Goal: Information Seeking & Learning: Check status

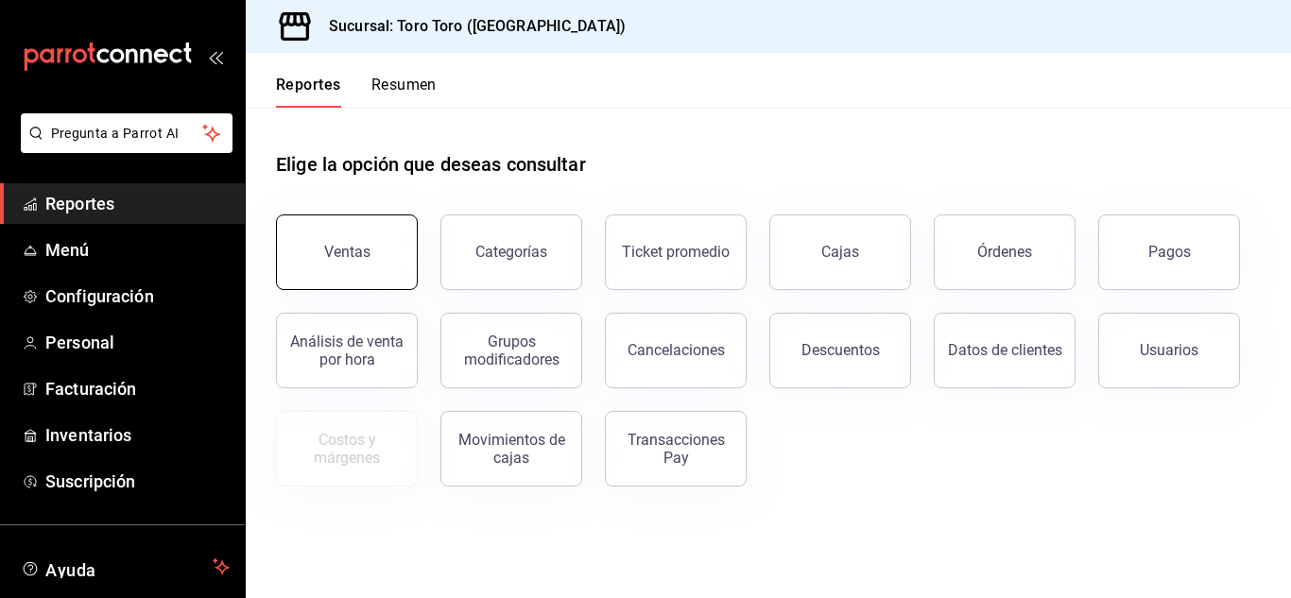
click at [319, 259] on button "Ventas" at bounding box center [347, 253] width 142 height 76
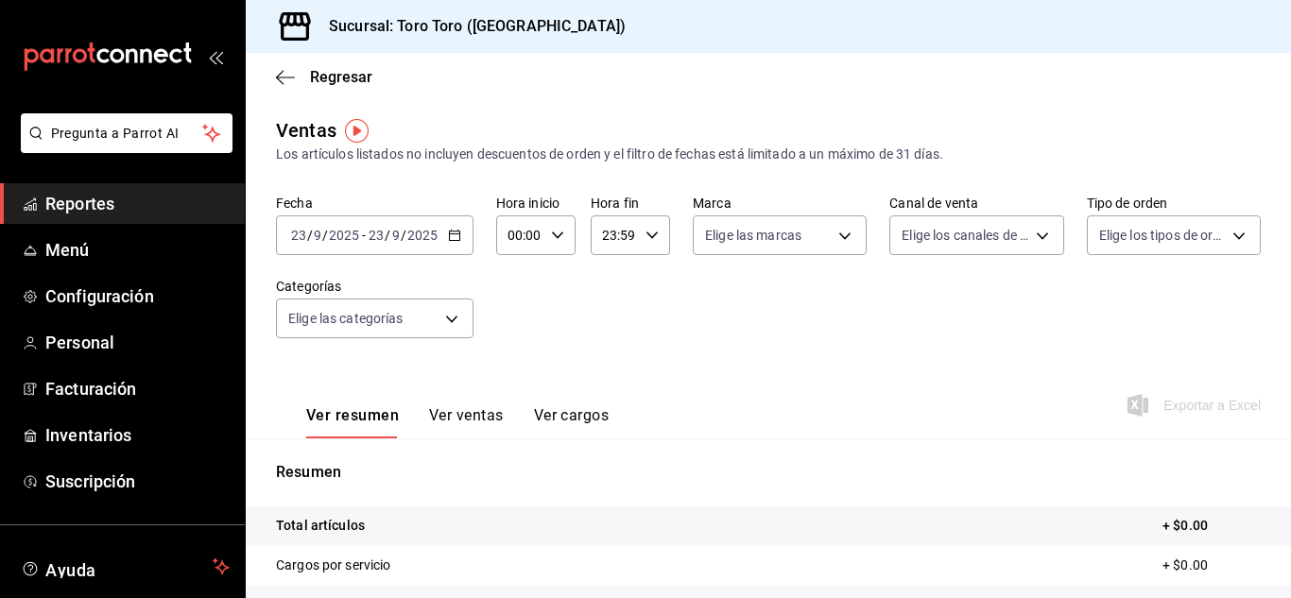
click at [458, 239] on \(Stroke\) "button" at bounding box center [454, 236] width 11 height 10
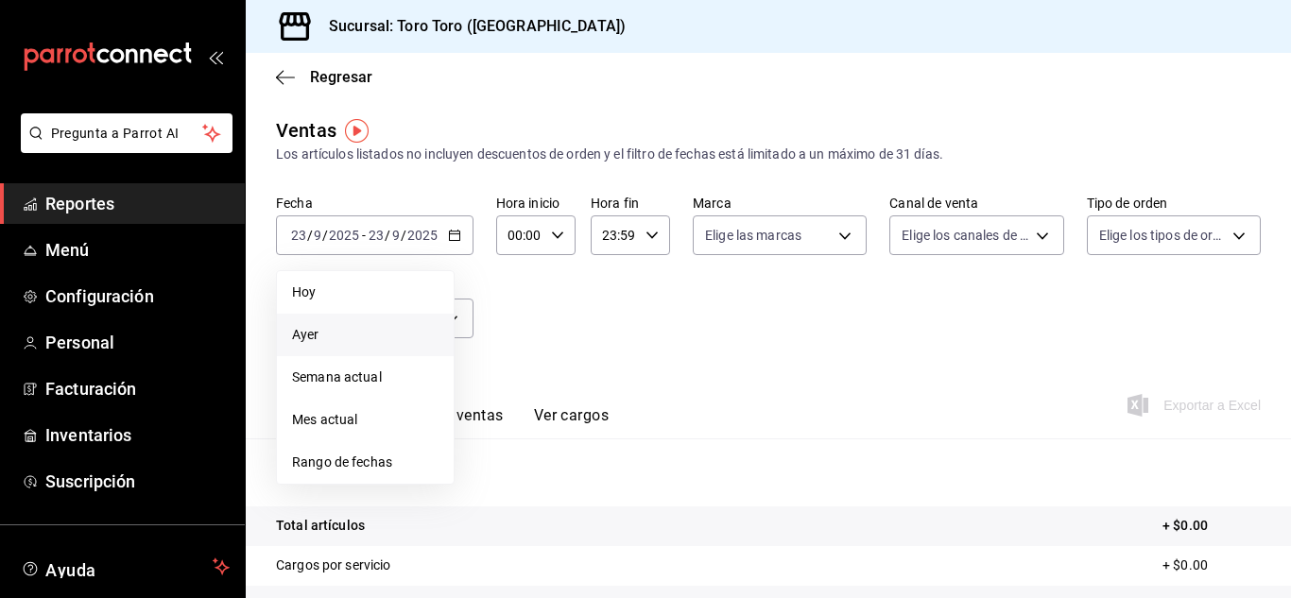
click at [311, 331] on span "Ayer" at bounding box center [365, 335] width 146 height 20
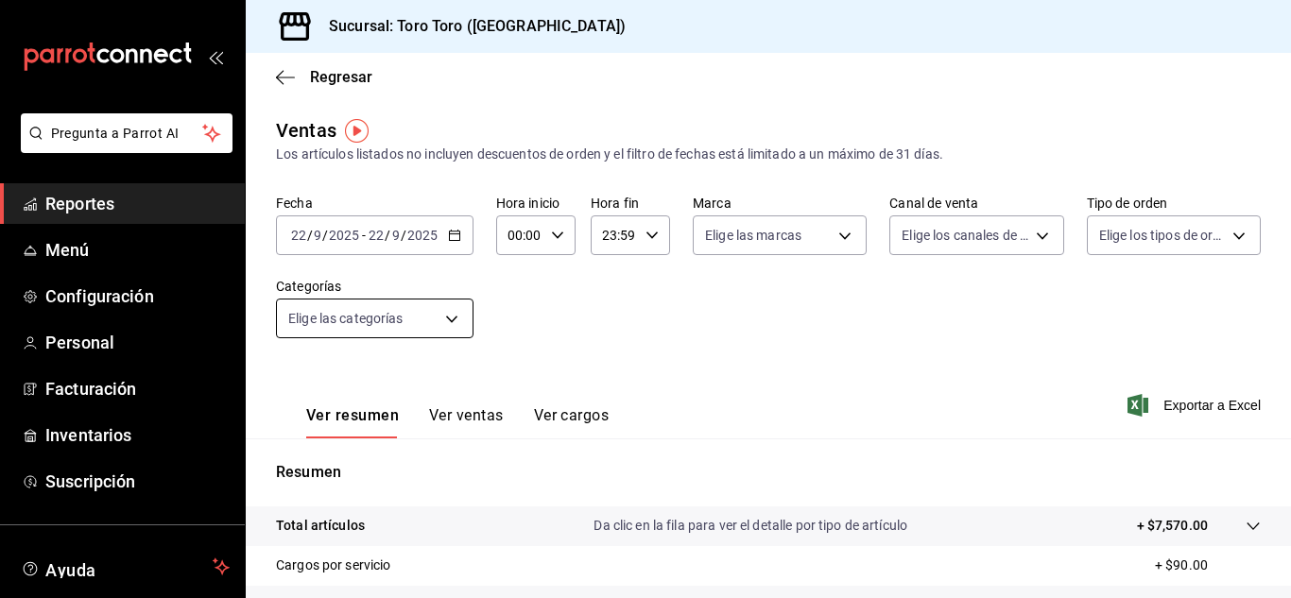
click at [455, 319] on body "Pregunta a Parrot AI Reportes Menú Configuración Personal Facturación Inventari…" at bounding box center [645, 299] width 1291 height 598
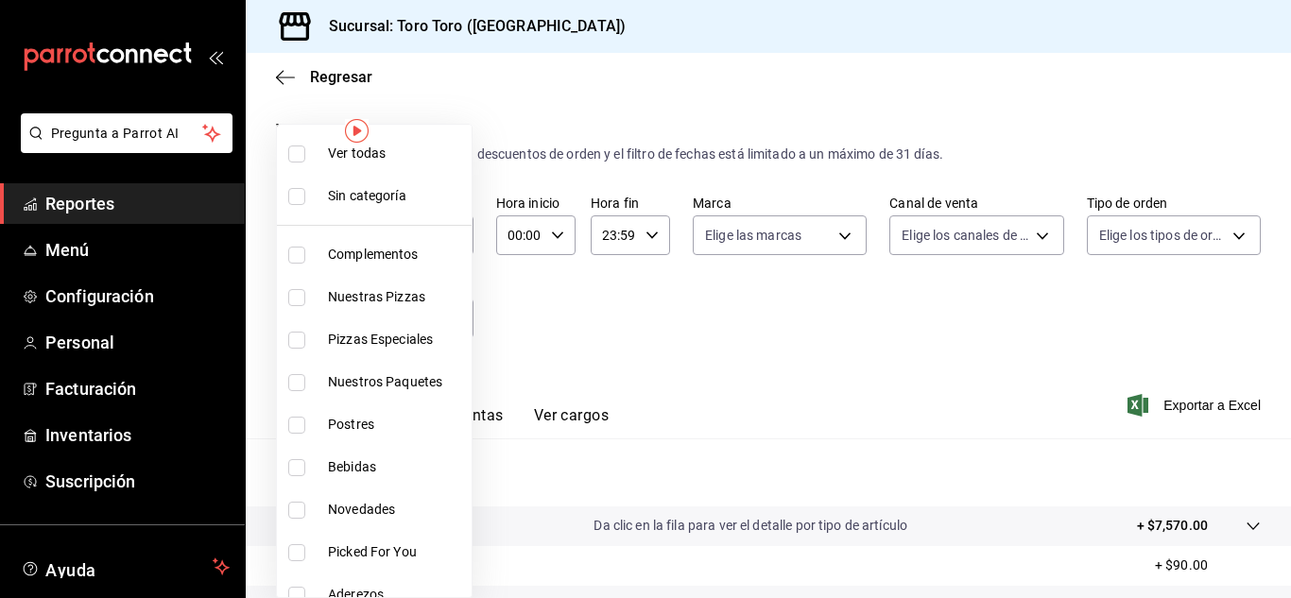
click at [669, 350] on div at bounding box center [645, 299] width 1291 height 598
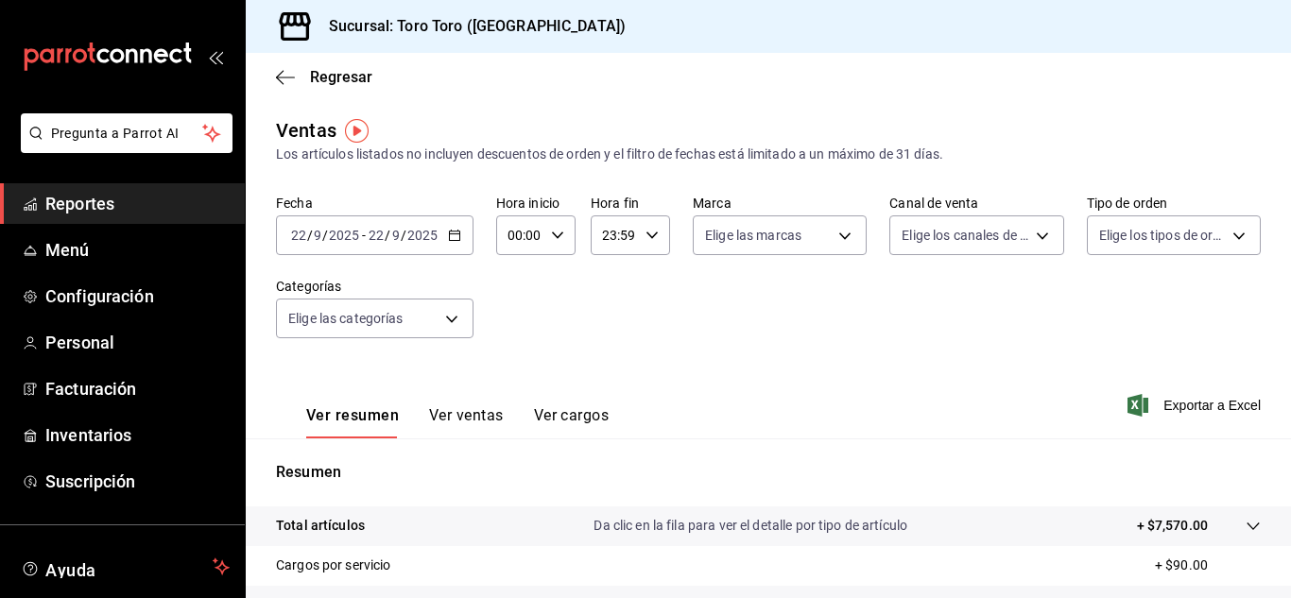
drag, startPoint x: 470, startPoint y: 420, endPoint x: 499, endPoint y: 416, distance: 29.5
click at [471, 420] on button "Ver ventas" at bounding box center [466, 422] width 75 height 32
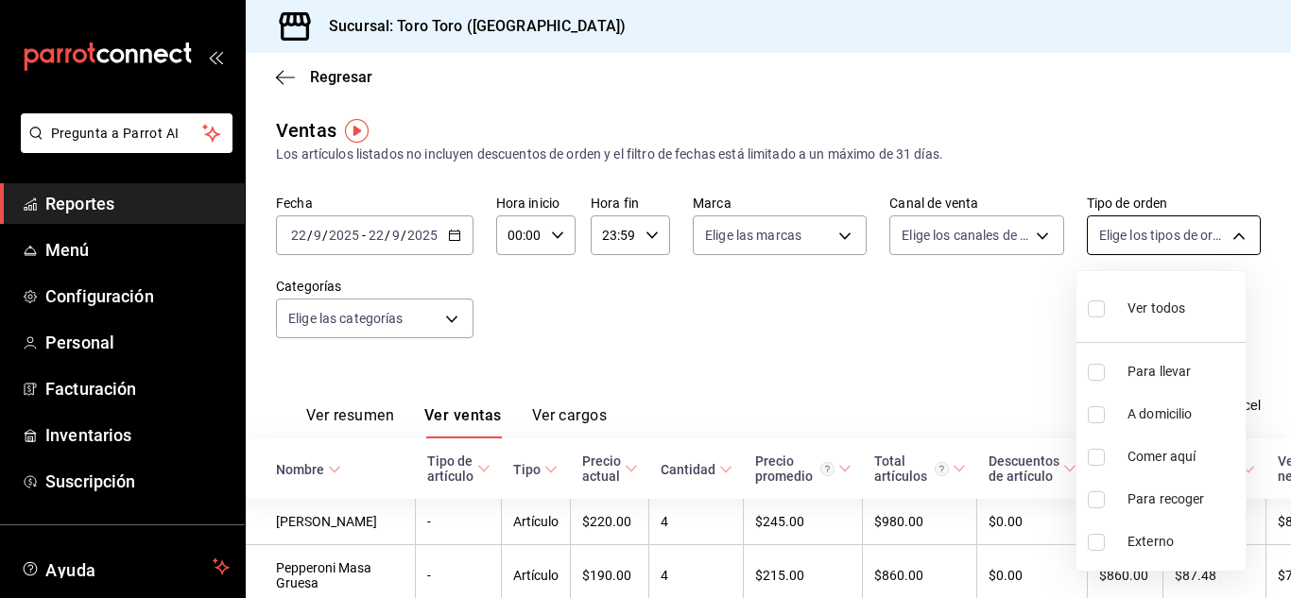
click at [1226, 242] on body "Pregunta a Parrot AI Reportes Menú Configuración Personal Facturación Inventari…" at bounding box center [645, 299] width 1291 height 598
click at [1095, 460] on input "checkbox" at bounding box center [1096, 457] width 17 height 17
checkbox input "true"
type input "6c9ac38a-6f7a-4fff-bdb9-60f172351bd2"
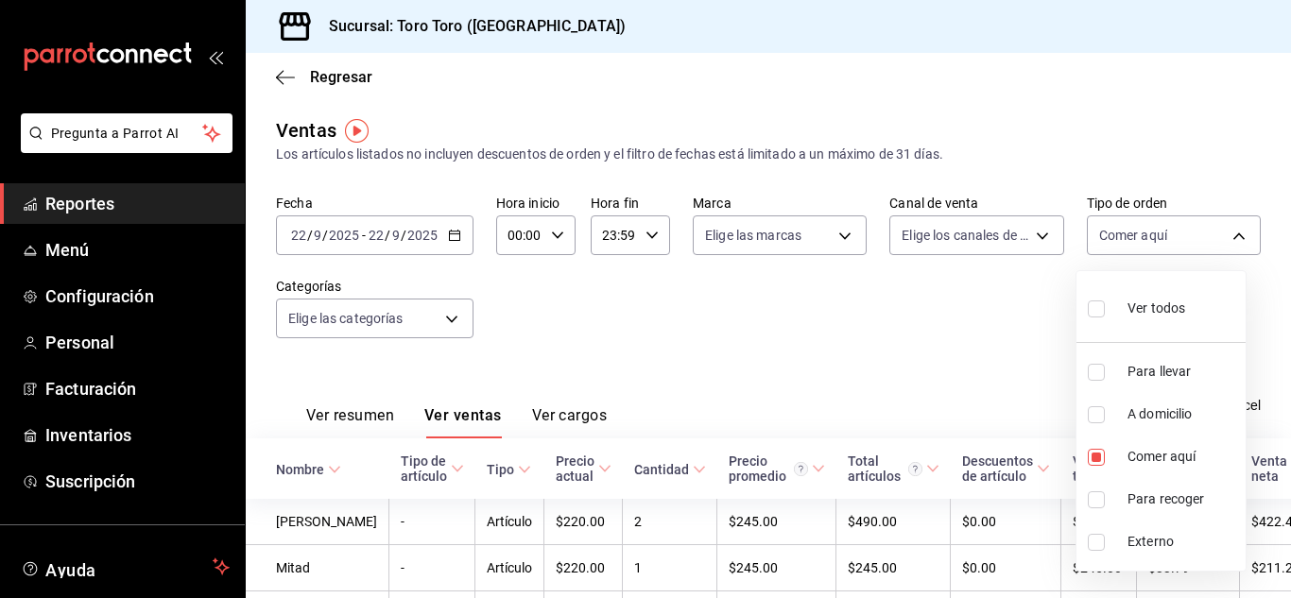
click at [787, 356] on div at bounding box center [645, 299] width 1291 height 598
click at [1230, 228] on body "Pregunta a Parrot AI Reportes Menú Configuración Personal Facturación Inventari…" at bounding box center [645, 299] width 1291 height 598
click at [1094, 303] on input "checkbox" at bounding box center [1096, 309] width 17 height 17
checkbox input "true"
type input "5a477684-9c38-4db7-bd21-b268a1f7d05d,935071bb-c87f-4095-89c9-7f622aa77d48,6c9ac…"
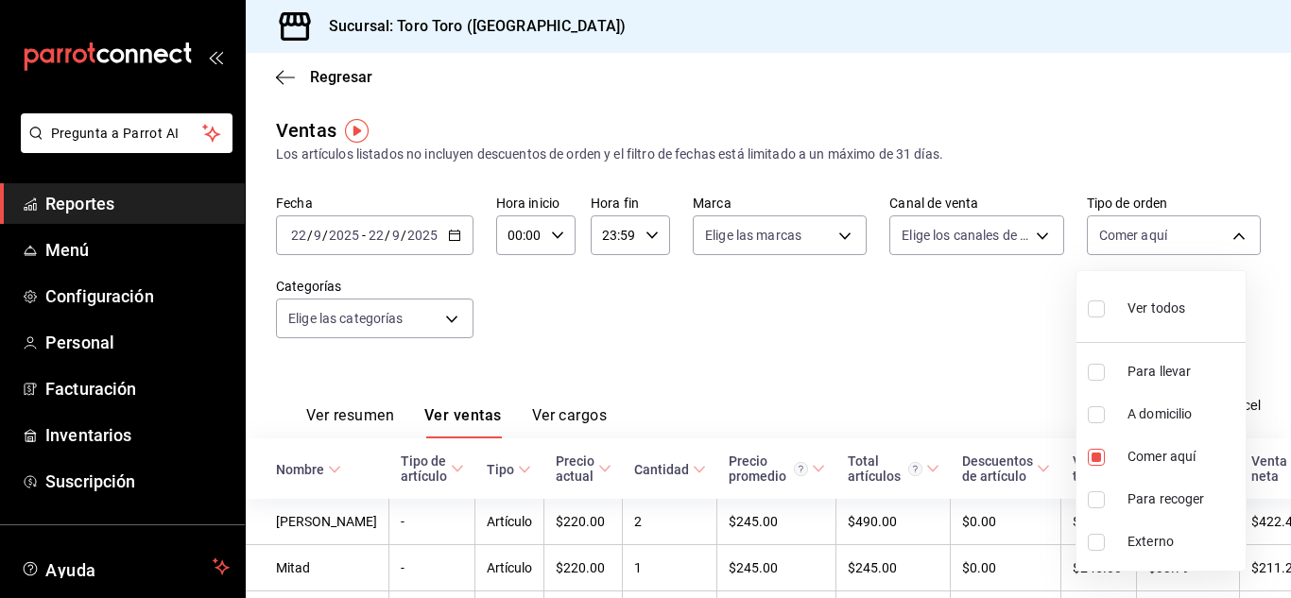
checkbox input "true"
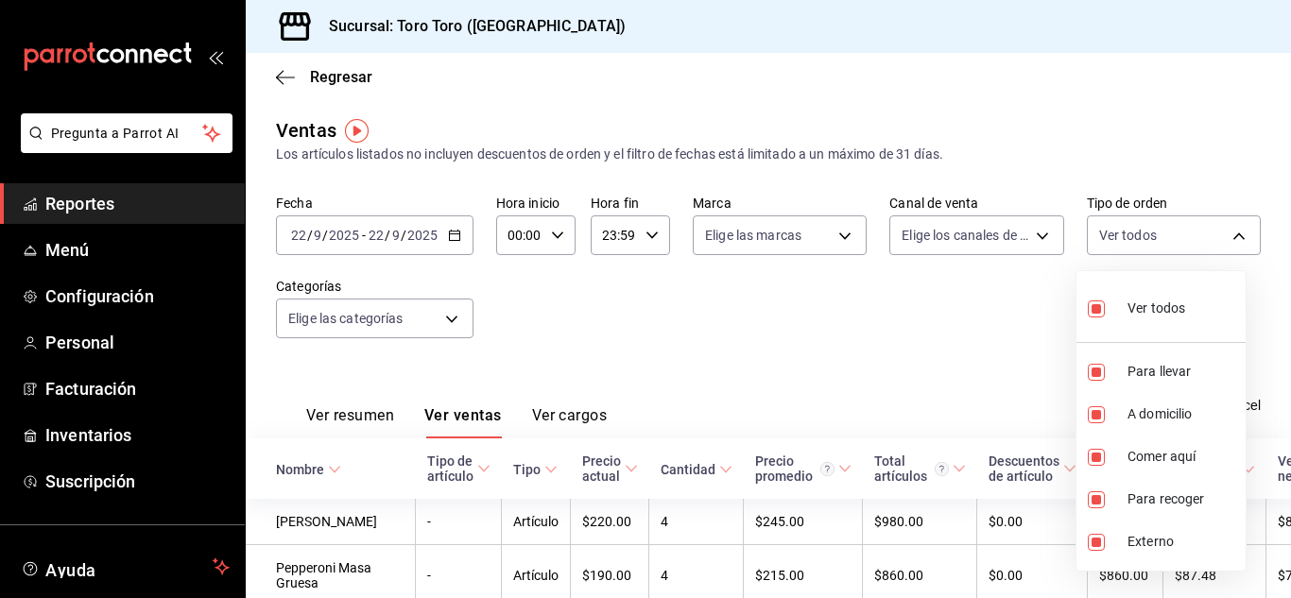
click at [943, 313] on div at bounding box center [645, 299] width 1291 height 598
click at [1218, 223] on body "Pregunta a Parrot AI Reportes Menú Configuración Personal Facturación Inventari…" at bounding box center [645, 299] width 1291 height 598
click at [1092, 313] on input "checkbox" at bounding box center [1096, 309] width 17 height 17
checkbox input "false"
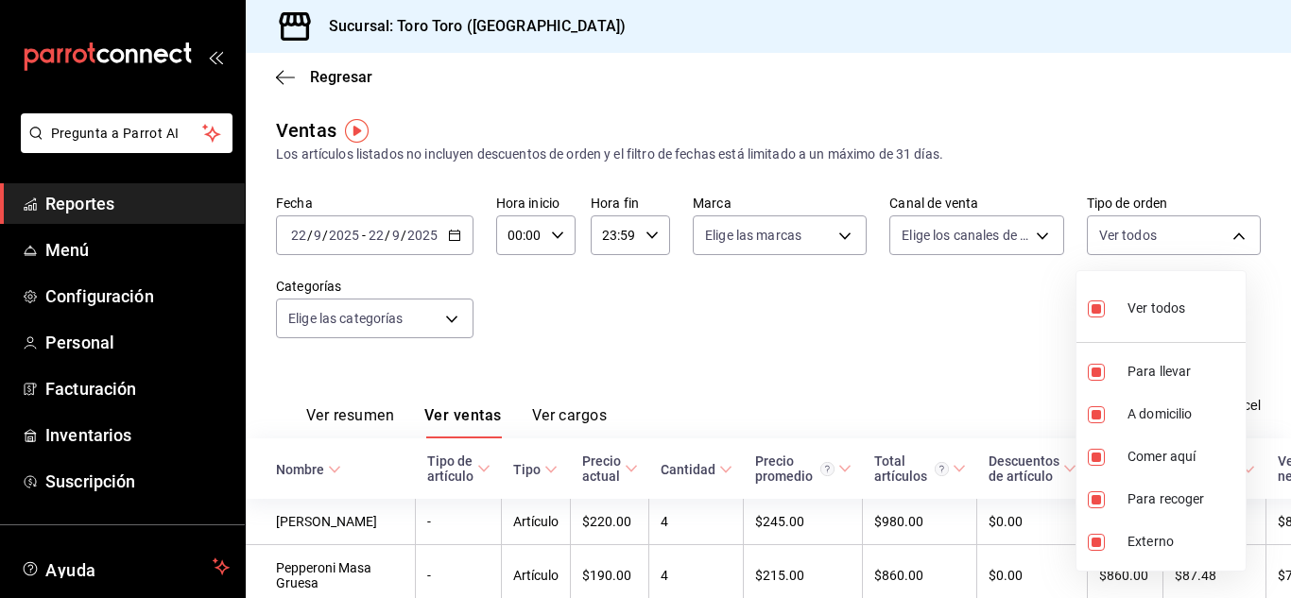
checkbox input "false"
click at [1100, 461] on input "checkbox" at bounding box center [1096, 457] width 17 height 17
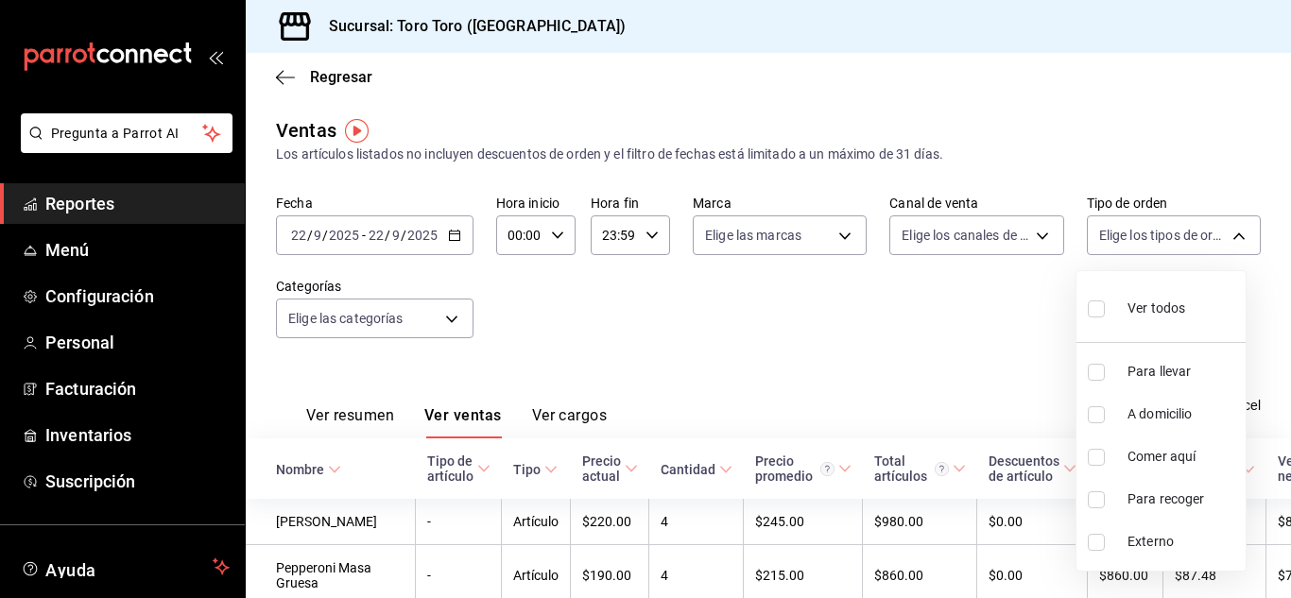
checkbox input "true"
type input "6c9ac38a-6f7a-4fff-bdb9-60f172351bd2"
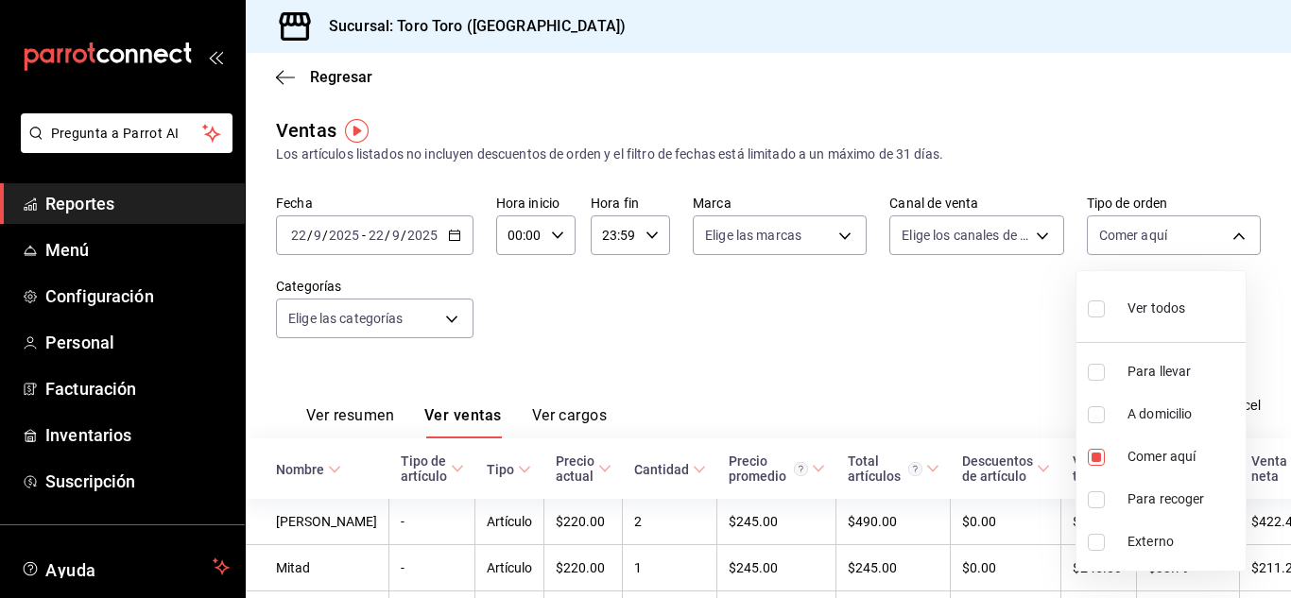
click at [787, 324] on div at bounding box center [645, 299] width 1291 height 598
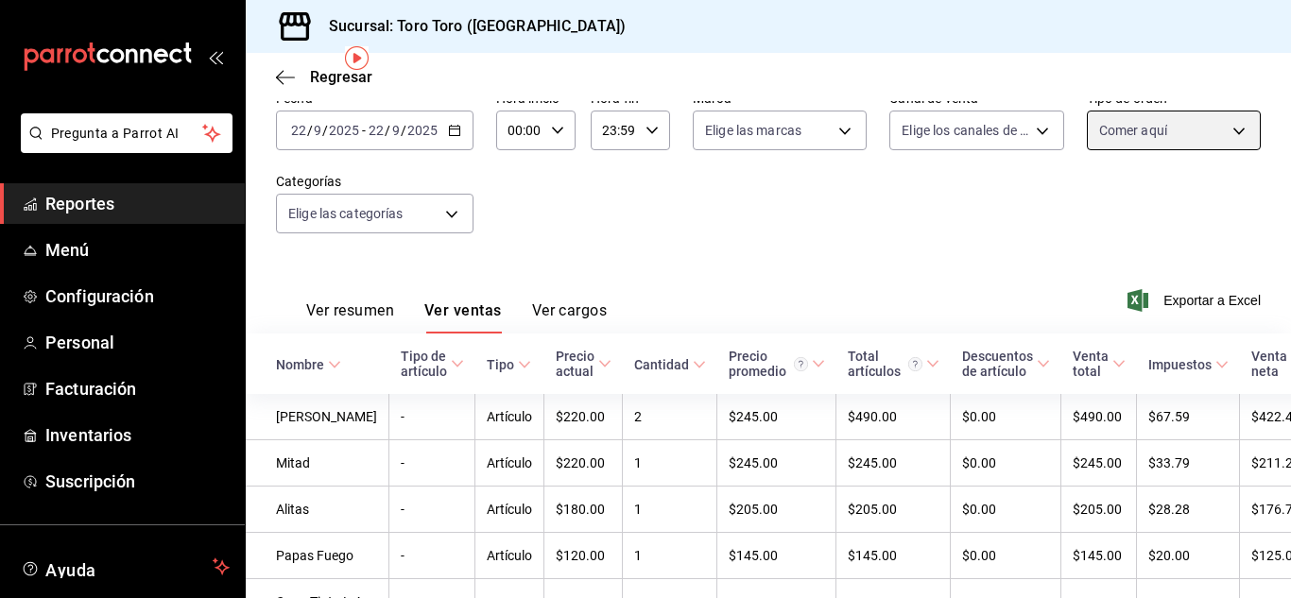
scroll to position [66, 0]
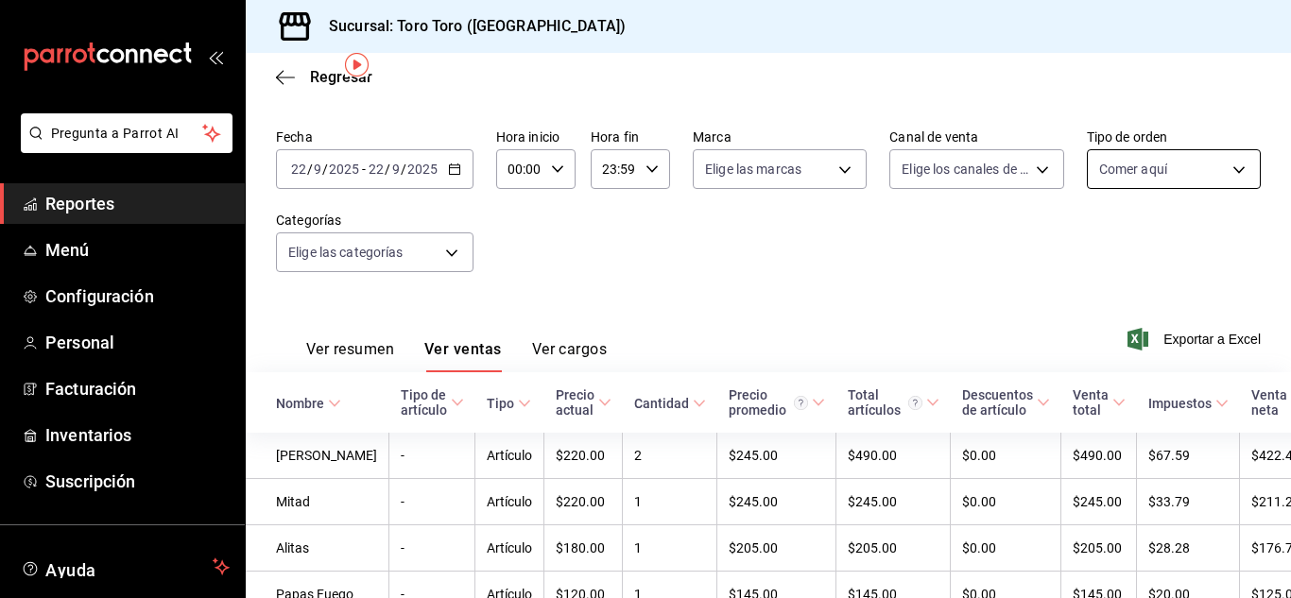
click at [1229, 179] on body "Pregunta a Parrot AI Reportes Menú Configuración Personal Facturación Inventari…" at bounding box center [645, 299] width 1291 height 598
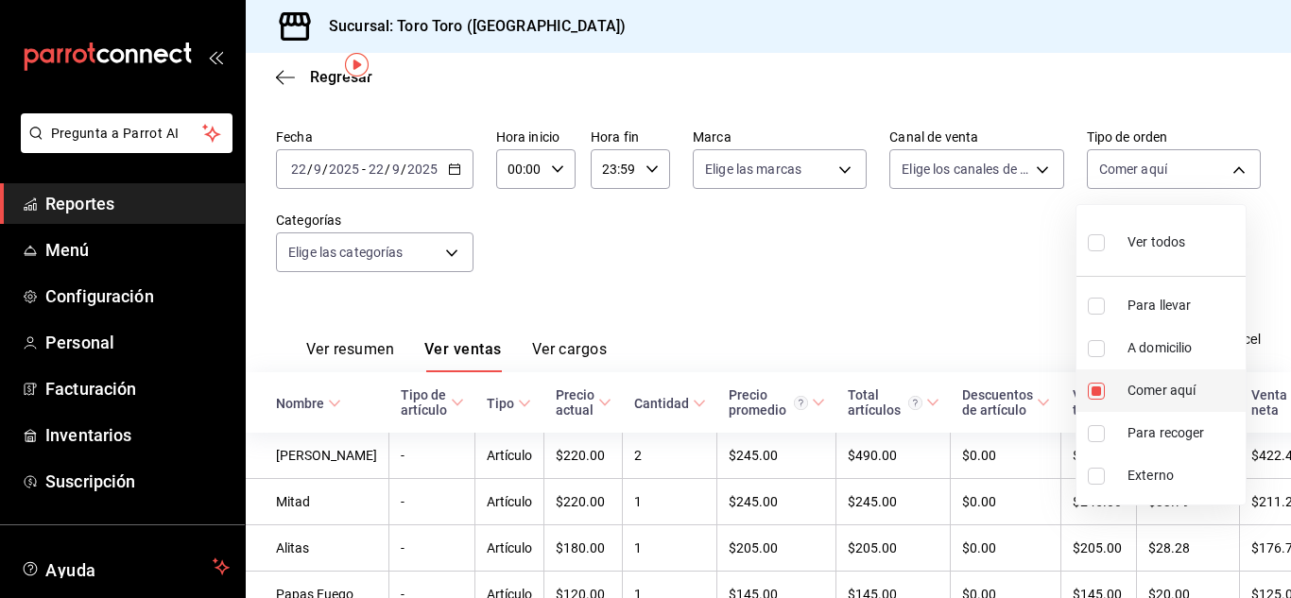
click at [1091, 387] on input "checkbox" at bounding box center [1096, 391] width 17 height 17
checkbox input "false"
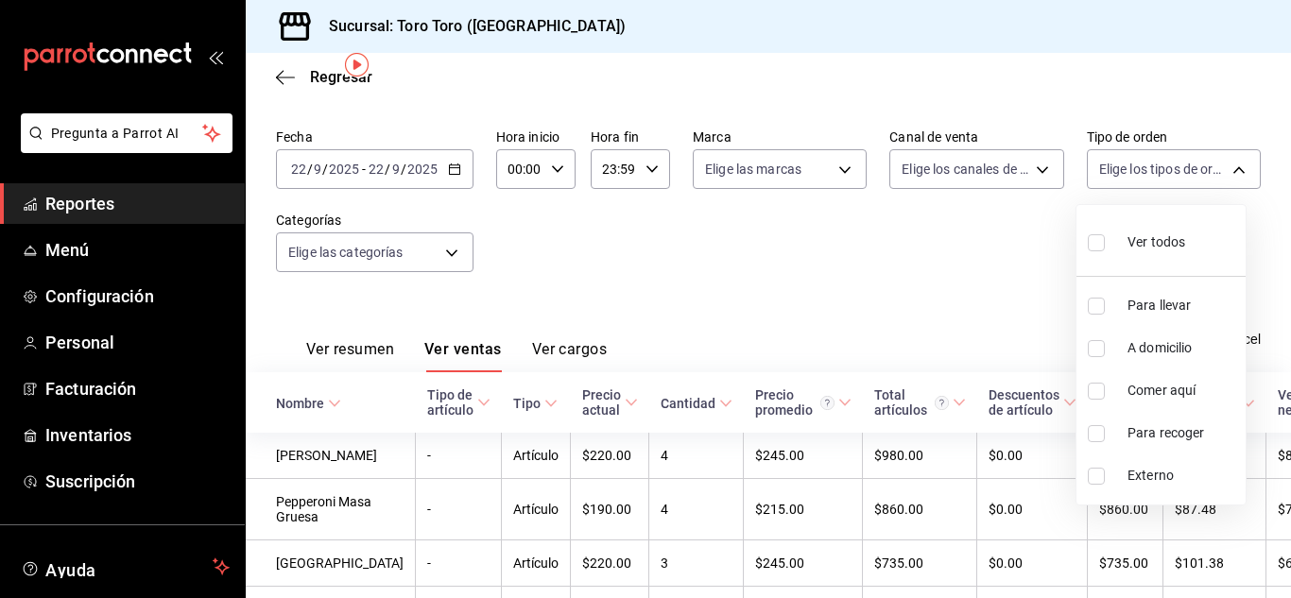
click at [777, 271] on div at bounding box center [645, 299] width 1291 height 598
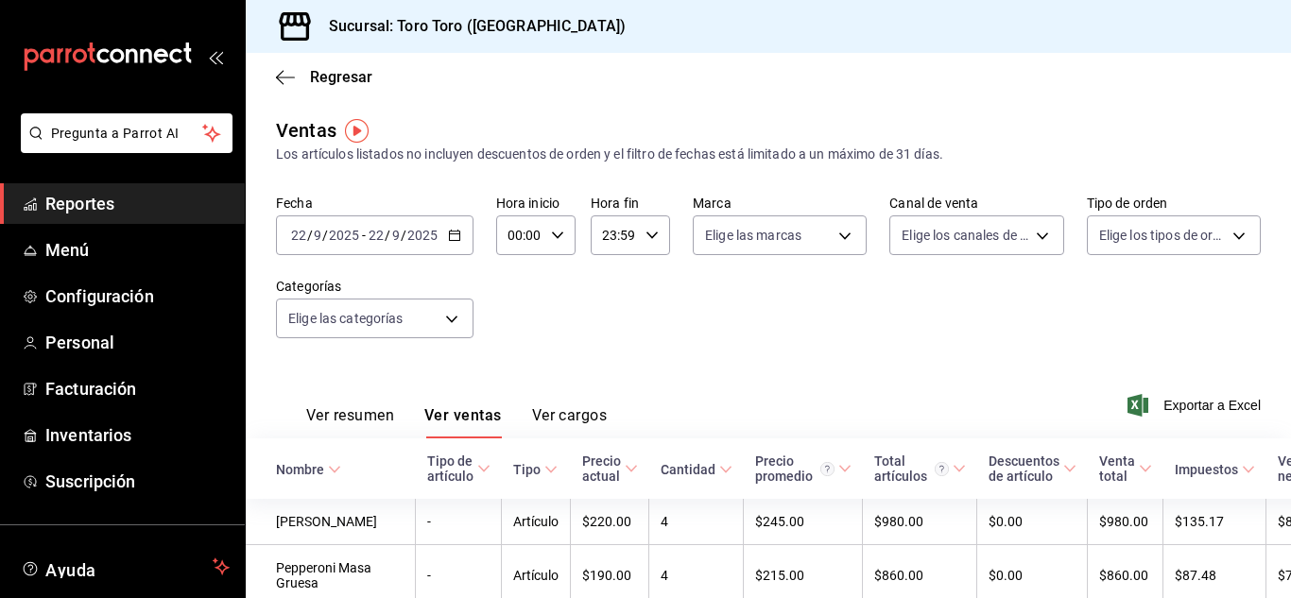
click at [456, 239] on icon "button" at bounding box center [454, 235] width 13 height 13
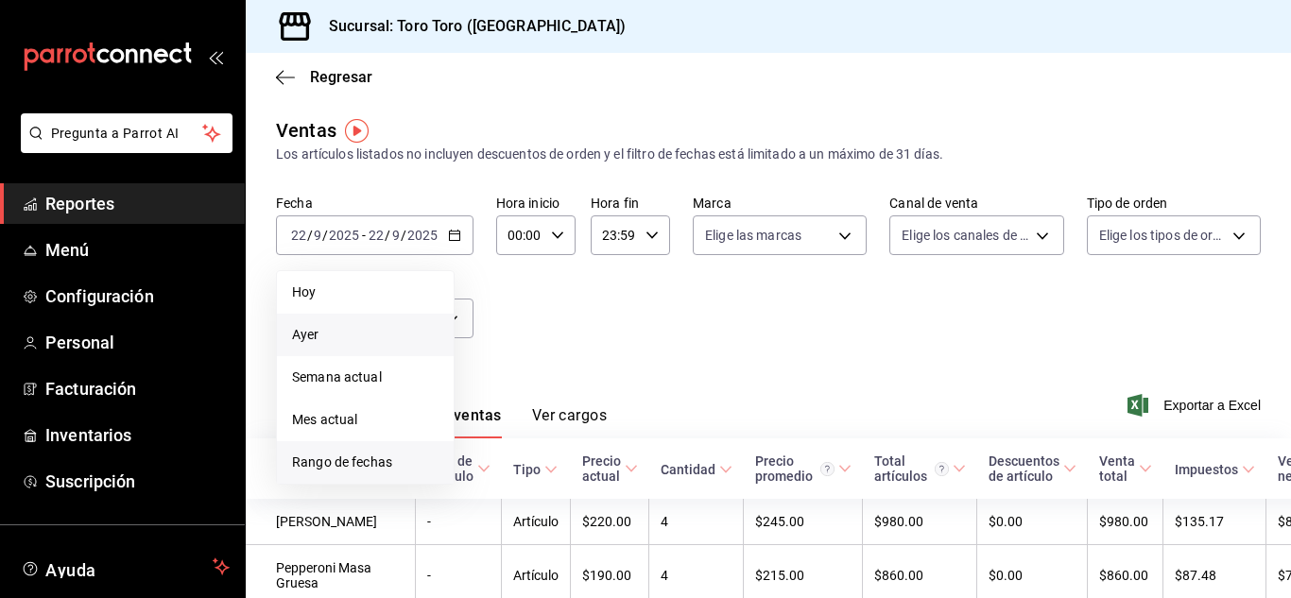
click at [363, 466] on span "Rango de fechas" at bounding box center [365, 463] width 146 height 20
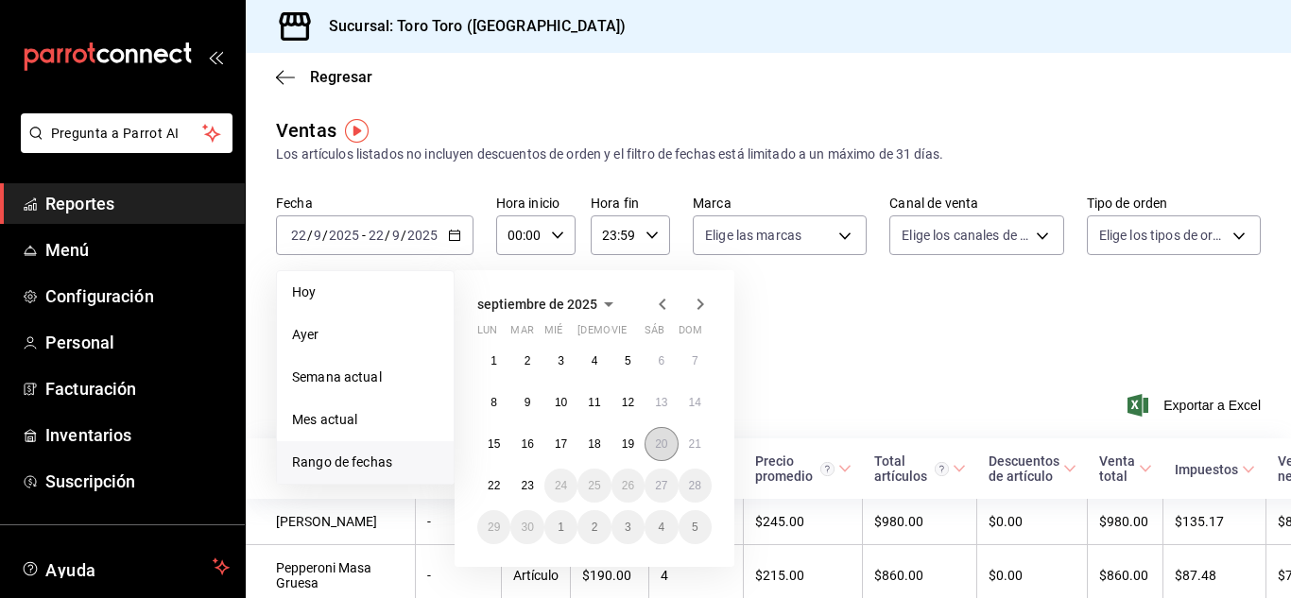
click at [661, 445] on abbr "20" at bounding box center [661, 444] width 12 height 13
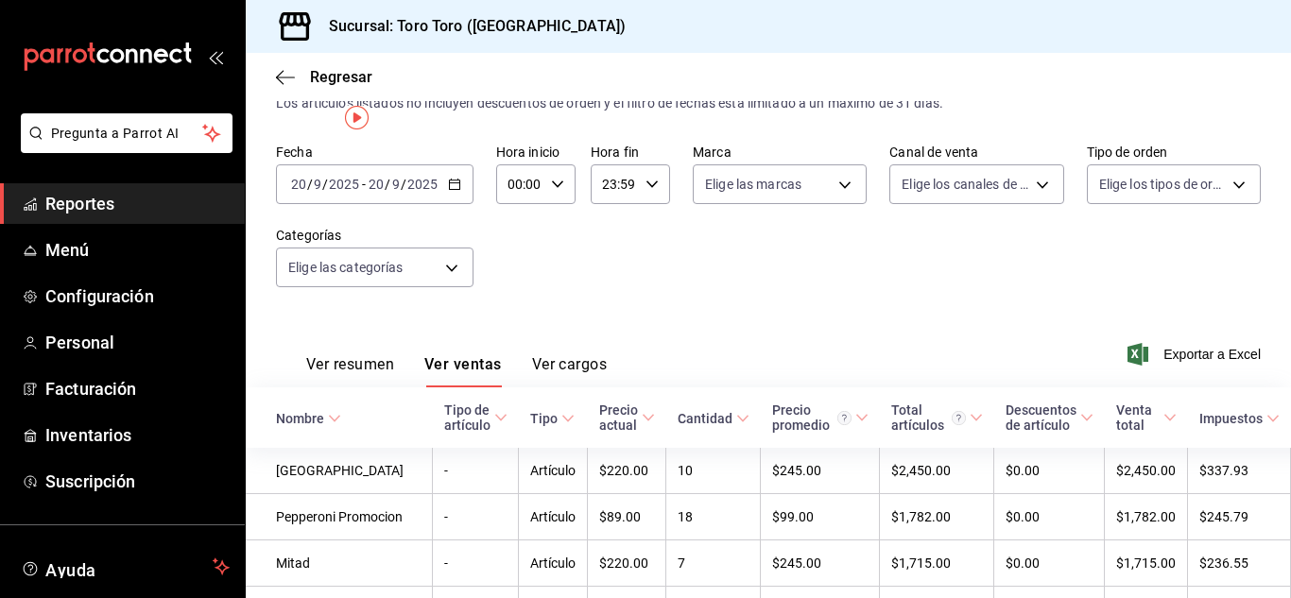
scroll to position [94, 0]
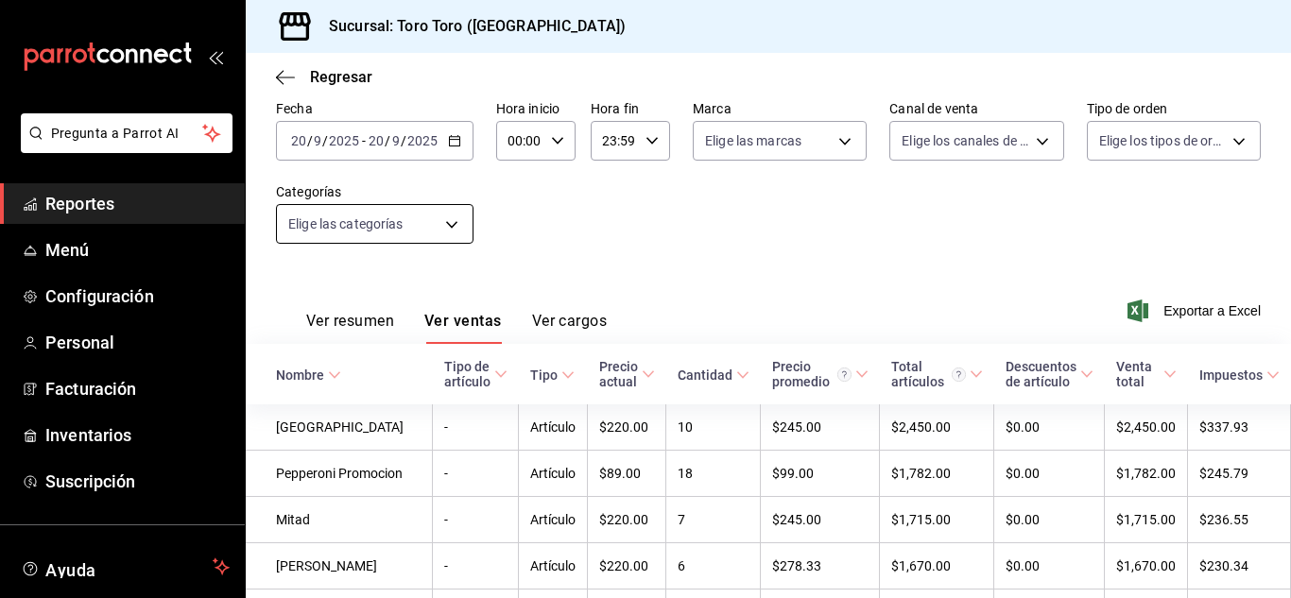
click at [455, 228] on body "Pregunta a Parrot AI Reportes Menú Configuración Personal Facturación Inventari…" at bounding box center [645, 299] width 1291 height 598
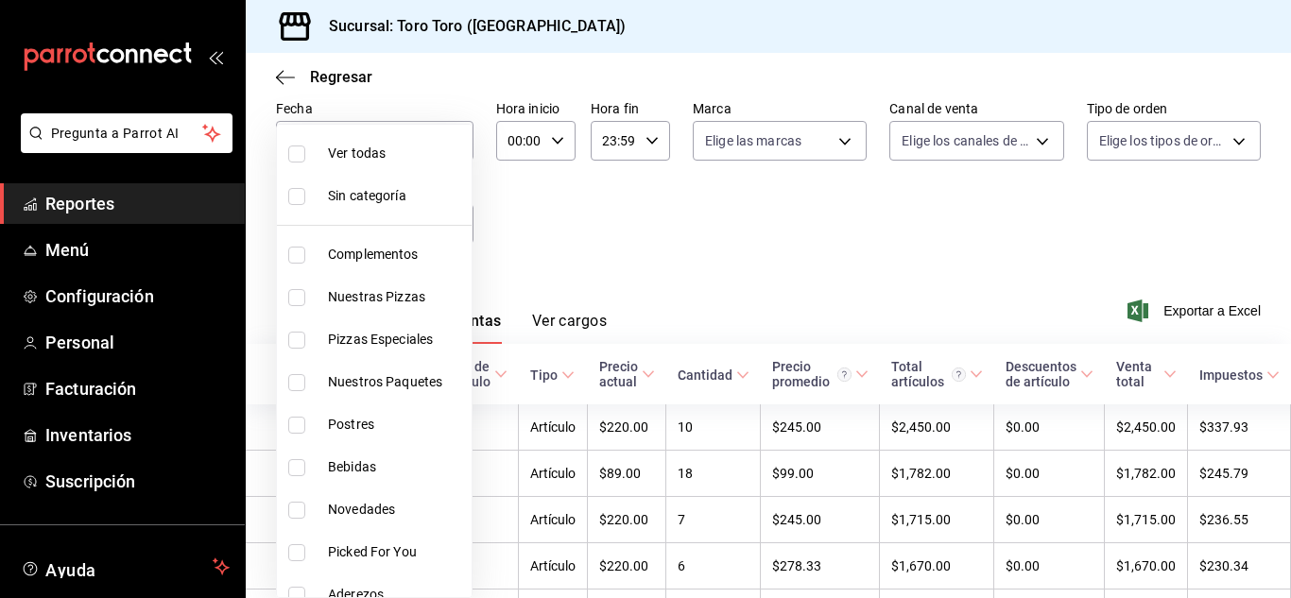
click at [678, 234] on div at bounding box center [645, 299] width 1291 height 598
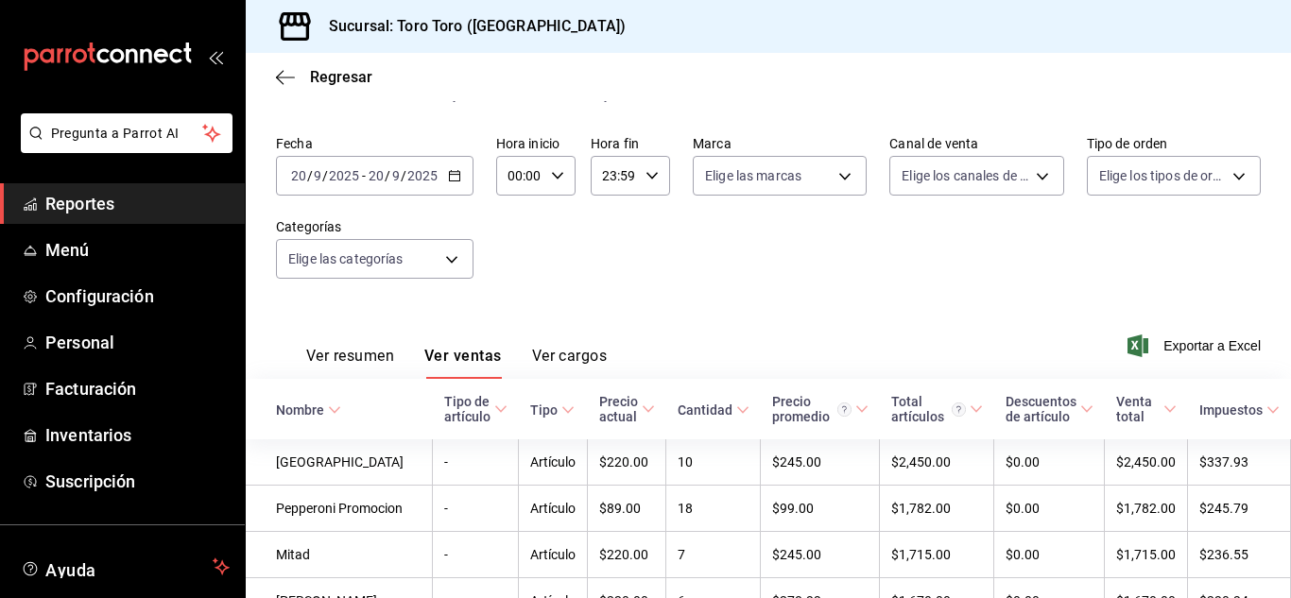
scroll to position [0, 0]
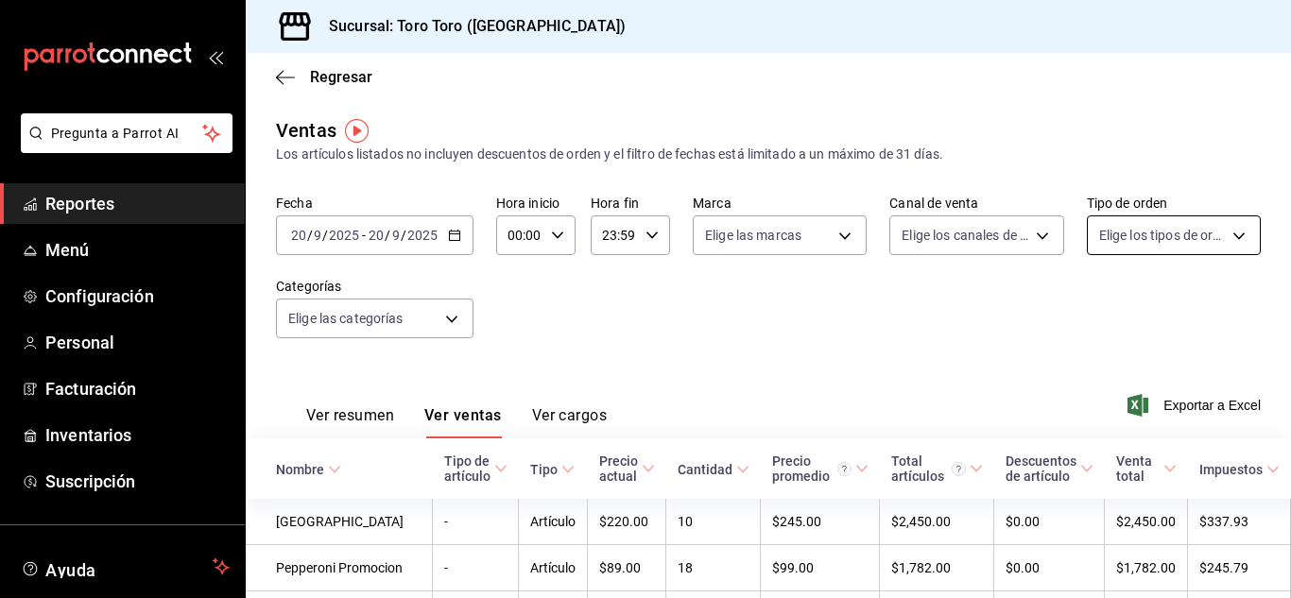
click at [1227, 234] on body "Pregunta a Parrot AI Reportes Menú Configuración Personal Facturación Inventari…" at bounding box center [645, 299] width 1291 height 598
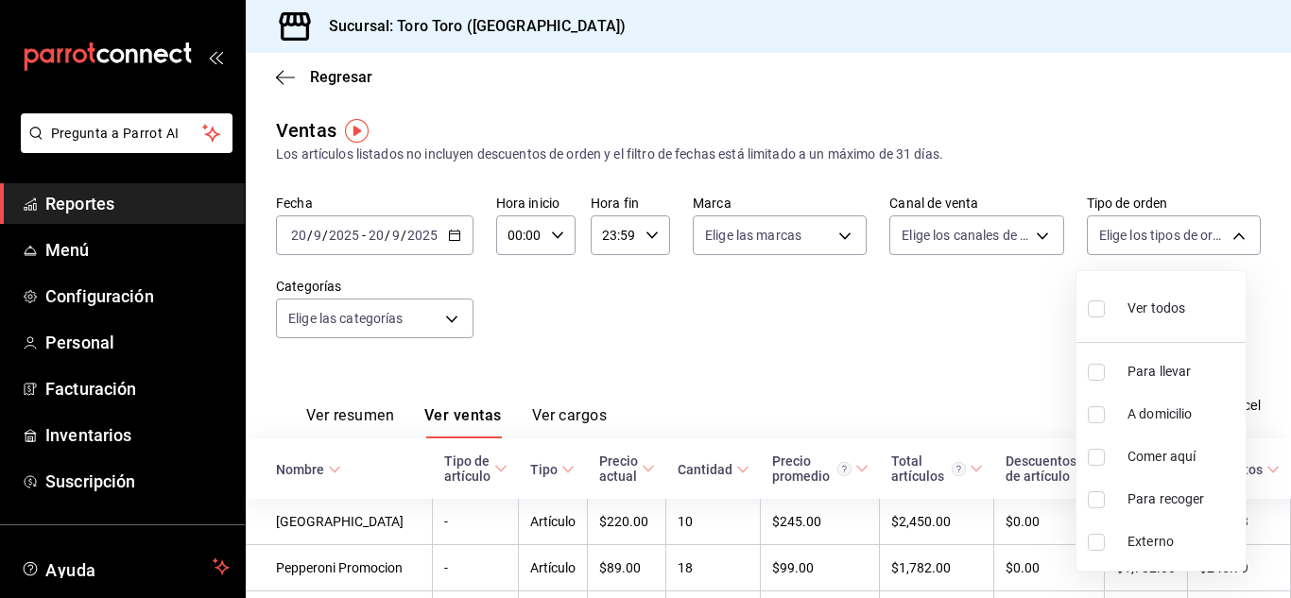
click at [1097, 464] on input "checkbox" at bounding box center [1096, 457] width 17 height 17
checkbox input "true"
type input "6c9ac38a-6f7a-4fff-bdb9-60f172351bd2"
click at [768, 298] on div at bounding box center [645, 299] width 1291 height 598
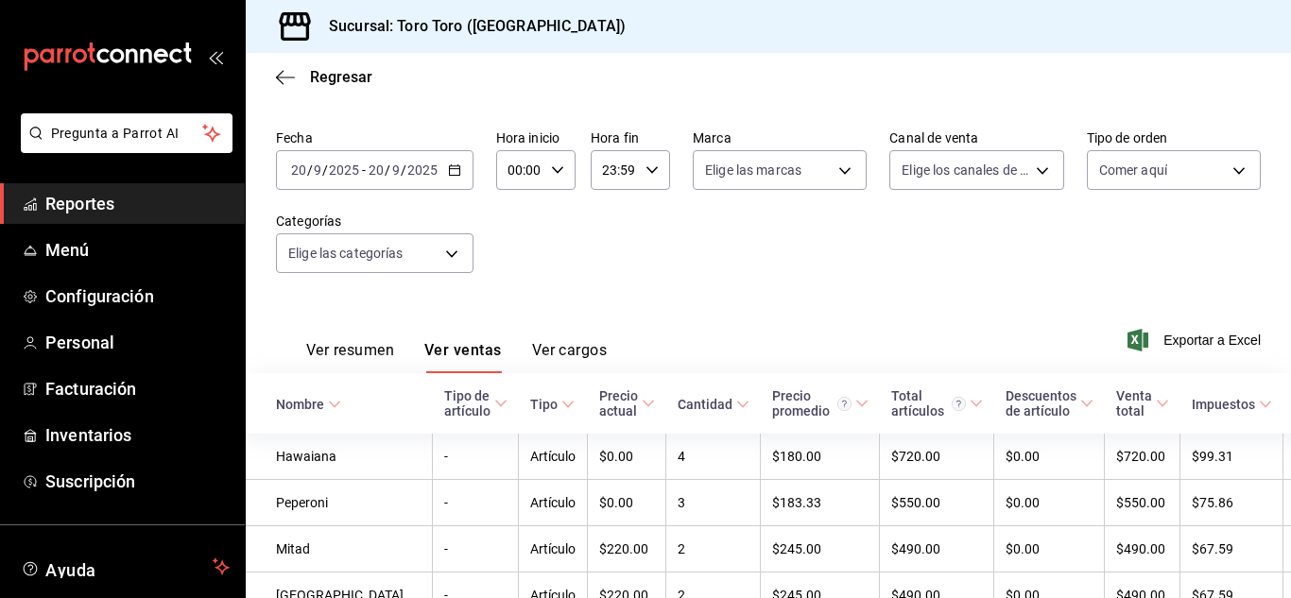
scroll to position [94, 0]
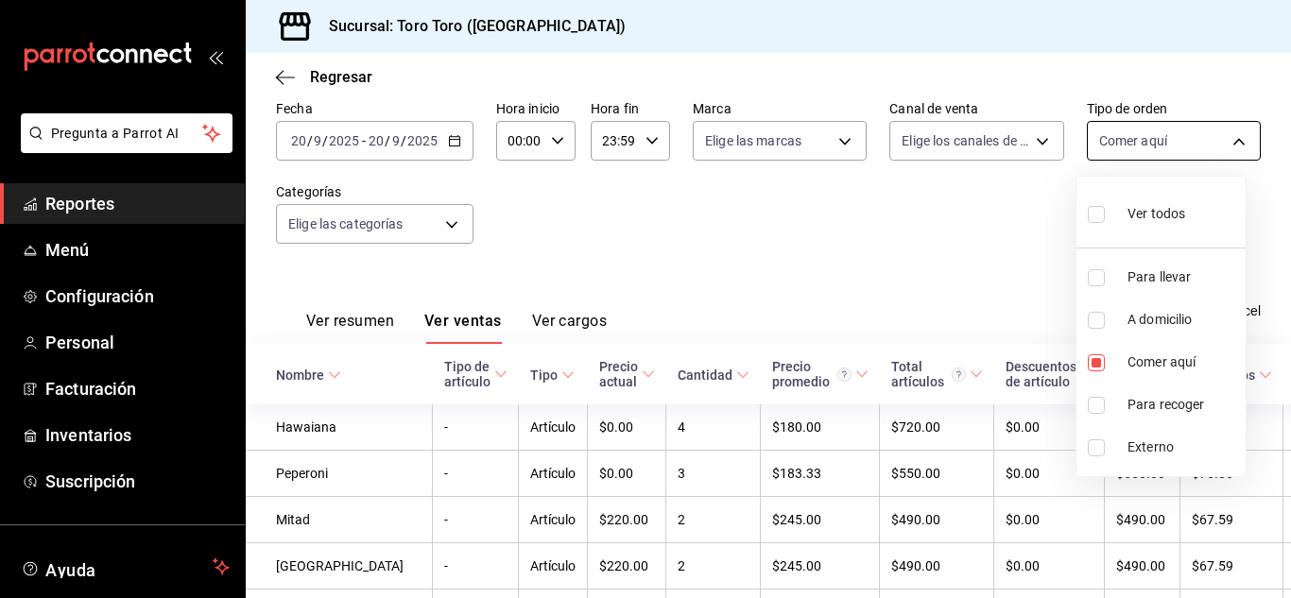
click at [1225, 139] on body "Pregunta a Parrot AI Reportes Menú Configuración Personal Facturación Inventari…" at bounding box center [645, 299] width 1291 height 598
click at [1092, 362] on input "checkbox" at bounding box center [1096, 362] width 17 height 17
checkbox input "false"
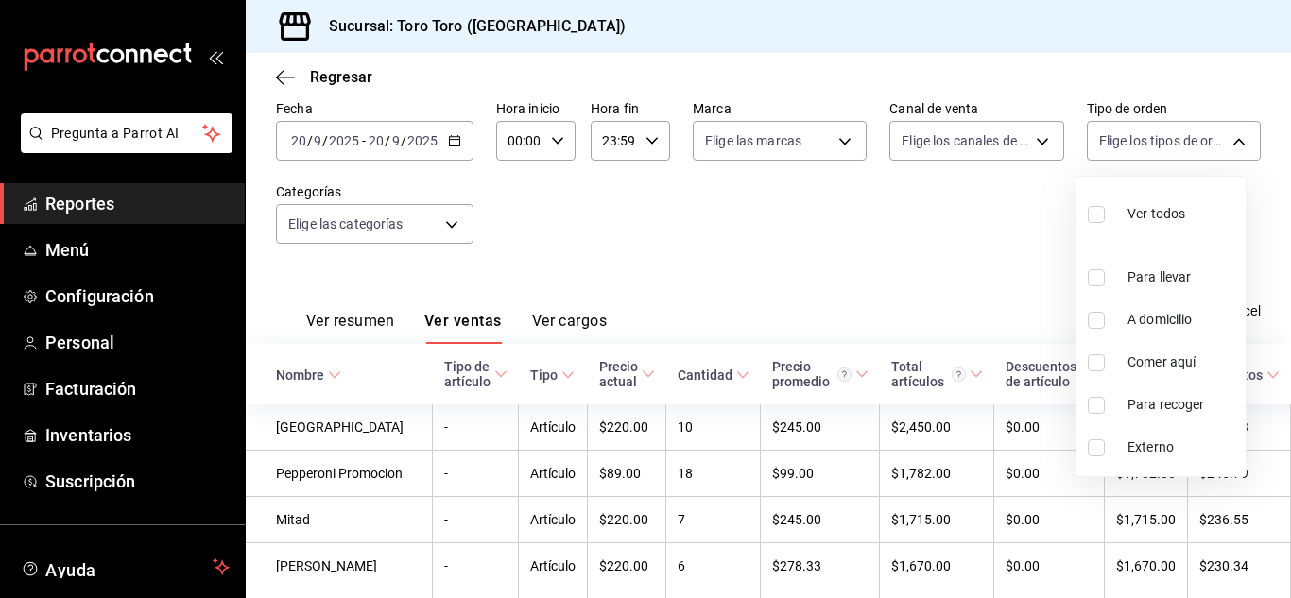
click at [776, 249] on div at bounding box center [645, 299] width 1291 height 598
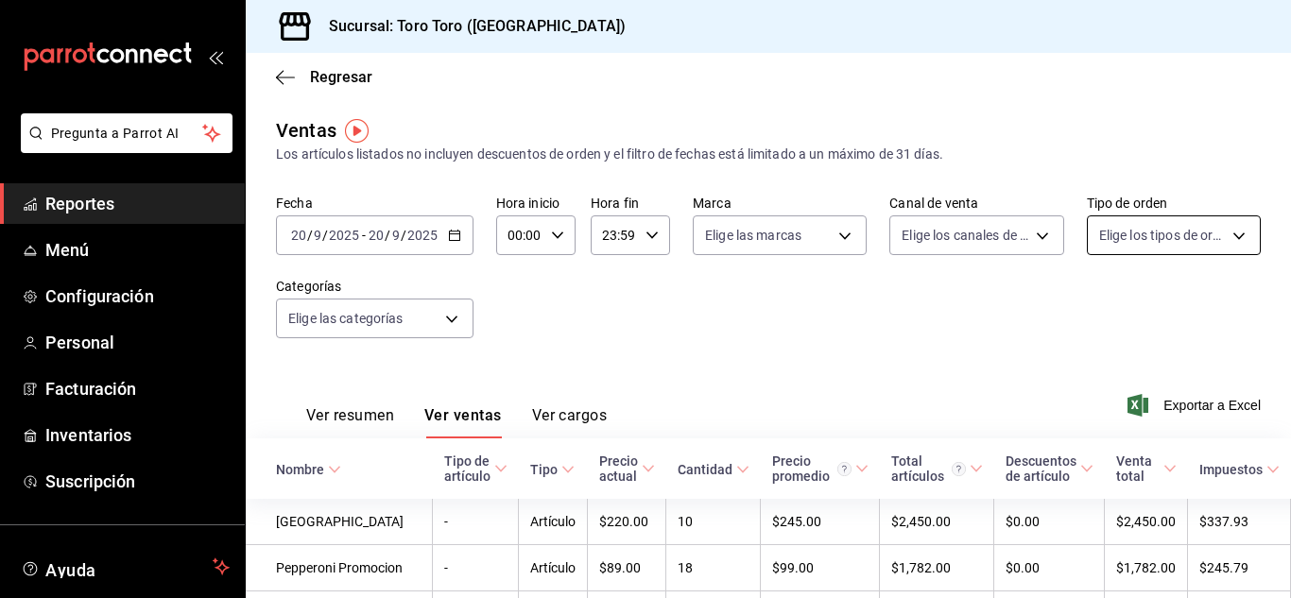
click at [1224, 232] on body "Pregunta a Parrot AI Reportes Menú Configuración Personal Facturación Inventari…" at bounding box center [645, 299] width 1291 height 598
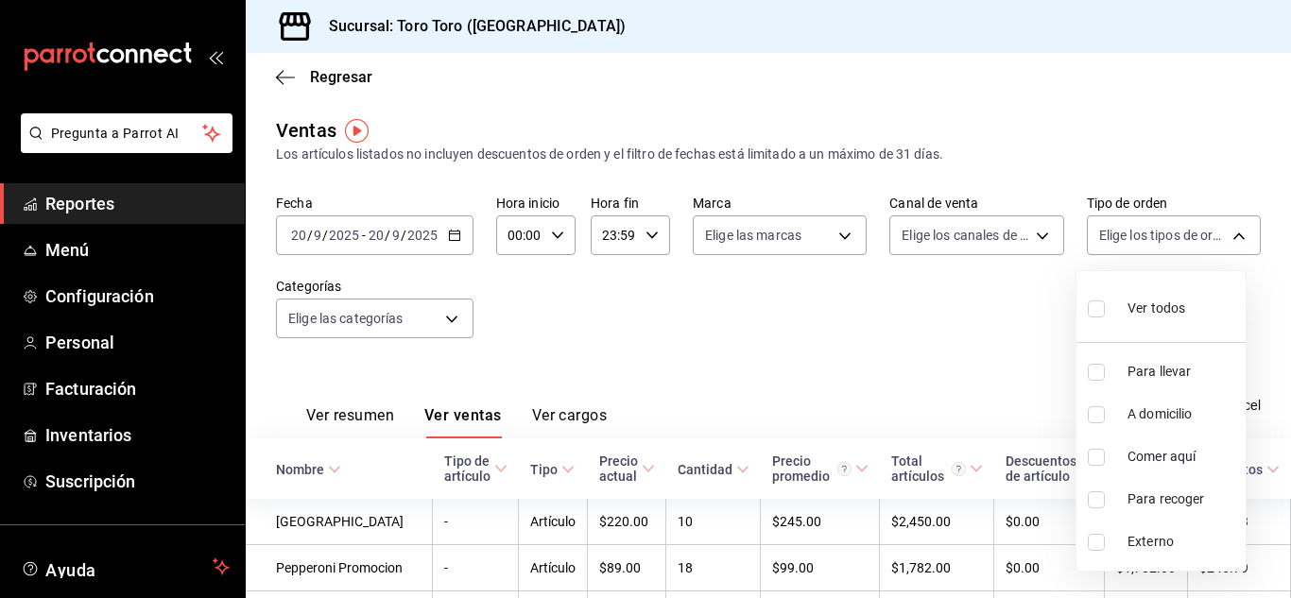
click at [1145, 456] on span "Comer aquí" at bounding box center [1182, 457] width 111 height 20
type input "6c9ac38a-6f7a-4fff-bdb9-60f172351bd2"
checkbox input "true"
click at [845, 405] on div at bounding box center [645, 299] width 1291 height 598
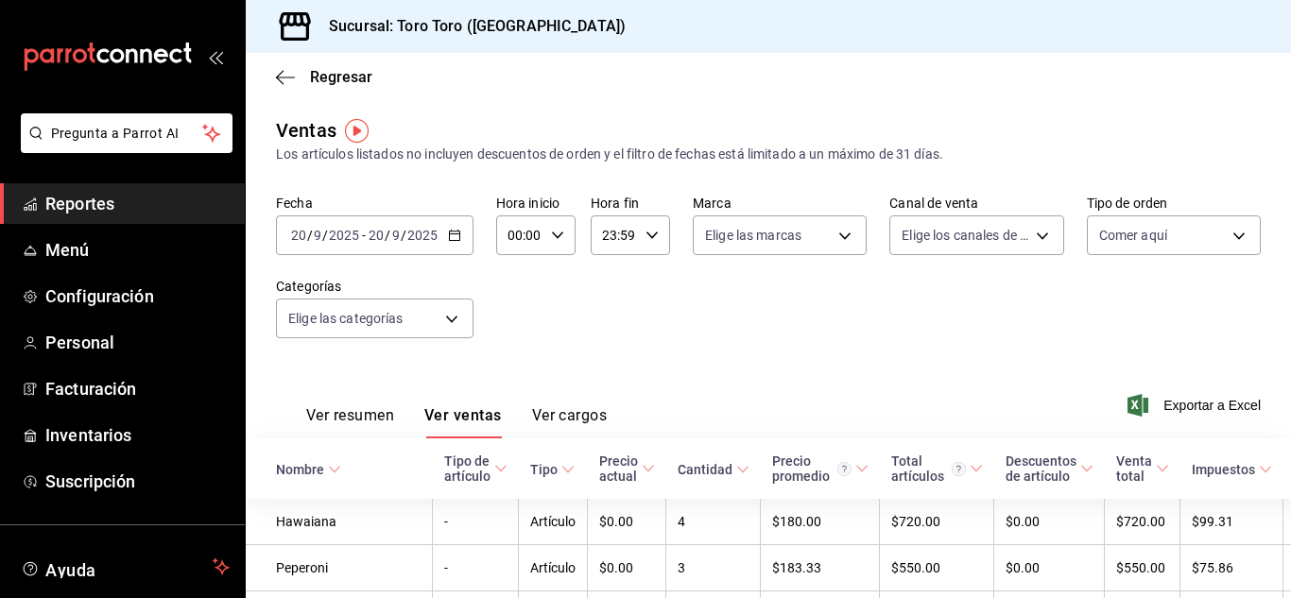
click at [733, 328] on div "Fecha [DATE] [DATE] - [DATE] [DATE] Hora inicio 00:00 Hora inicio Hora fin 23:5…" at bounding box center [768, 278] width 985 height 166
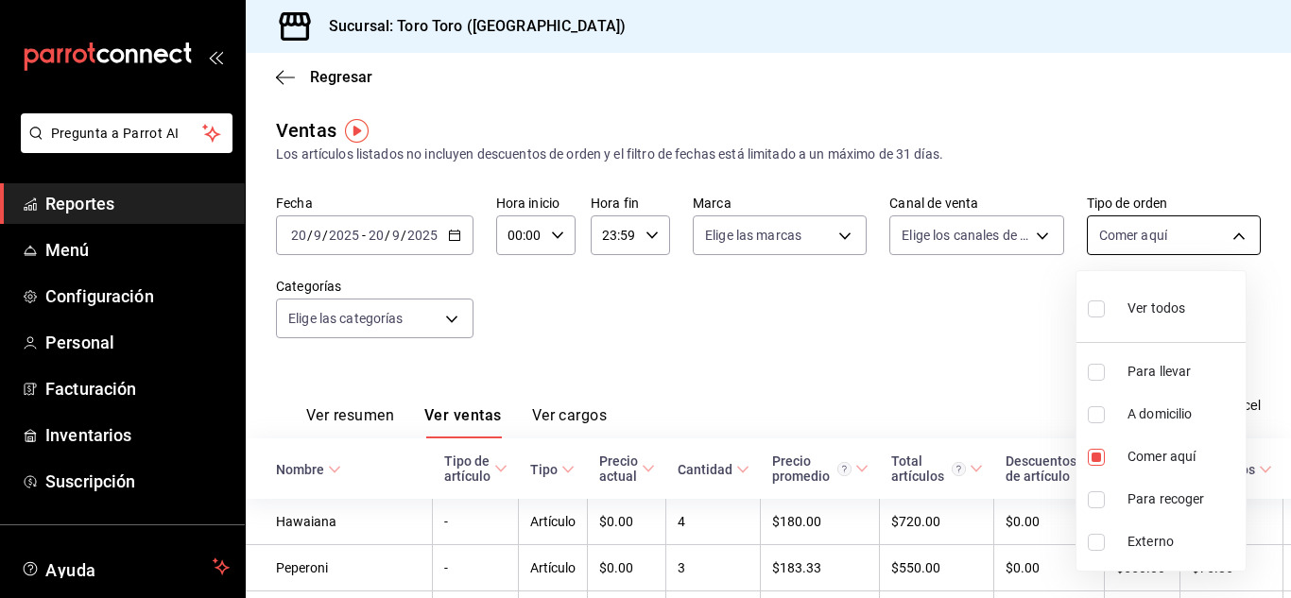
click at [1224, 232] on body "Pregunta a Parrot AI Reportes Menú Configuración Personal Facturación Inventari…" at bounding box center [645, 299] width 1291 height 598
click at [1095, 450] on input "checkbox" at bounding box center [1096, 457] width 17 height 17
checkbox input "false"
click at [489, 405] on div at bounding box center [645, 299] width 1291 height 598
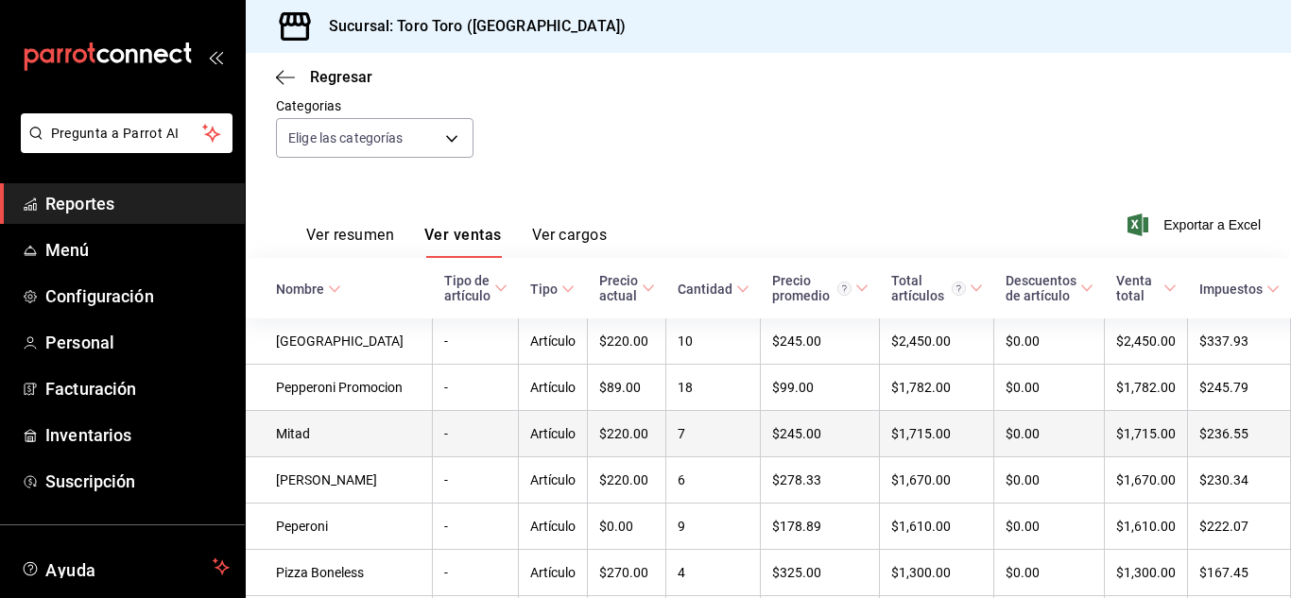
scroll to position [166, 0]
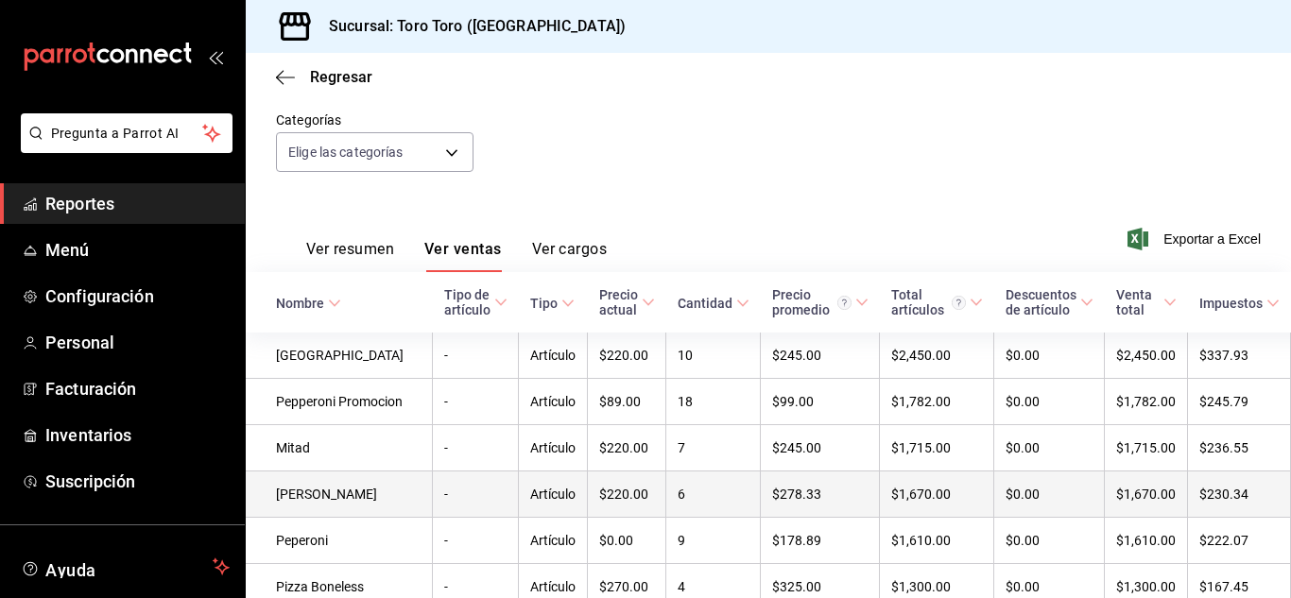
click at [292, 516] on td "[PERSON_NAME]" at bounding box center [339, 495] width 187 height 46
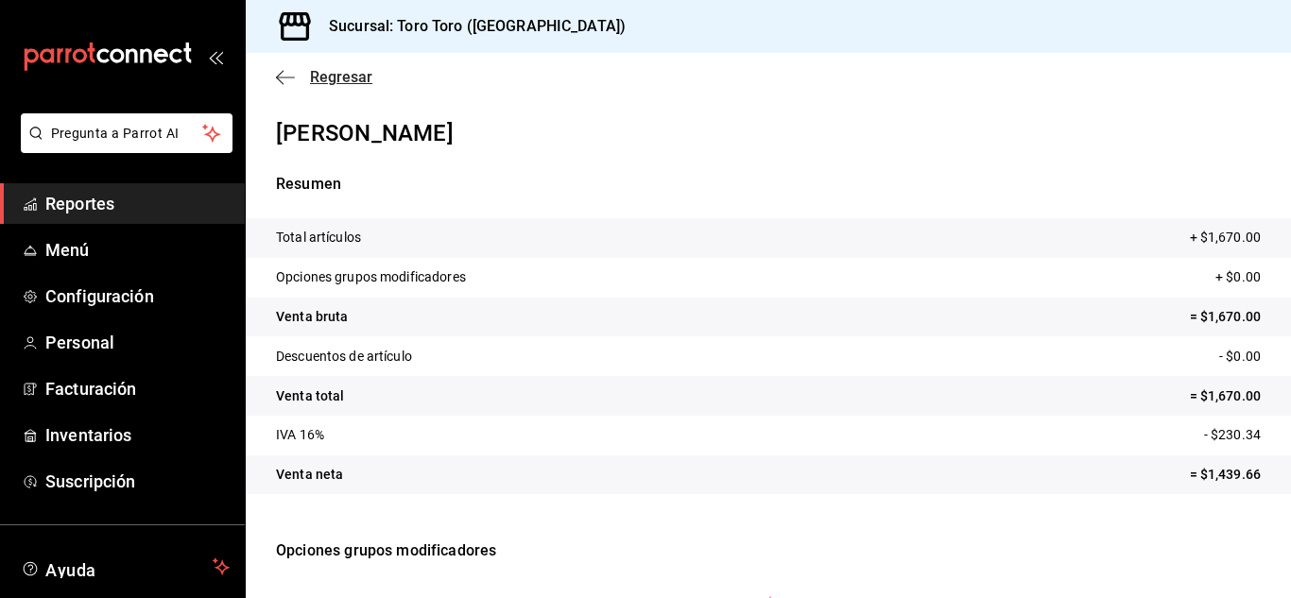
click at [286, 74] on icon "button" at bounding box center [285, 77] width 19 height 17
click at [278, 77] on icon "button" at bounding box center [285, 77] width 19 height 1
click at [341, 80] on span "Regresar" at bounding box center [341, 77] width 62 height 18
click at [347, 75] on span "Regresar" at bounding box center [341, 77] width 62 height 18
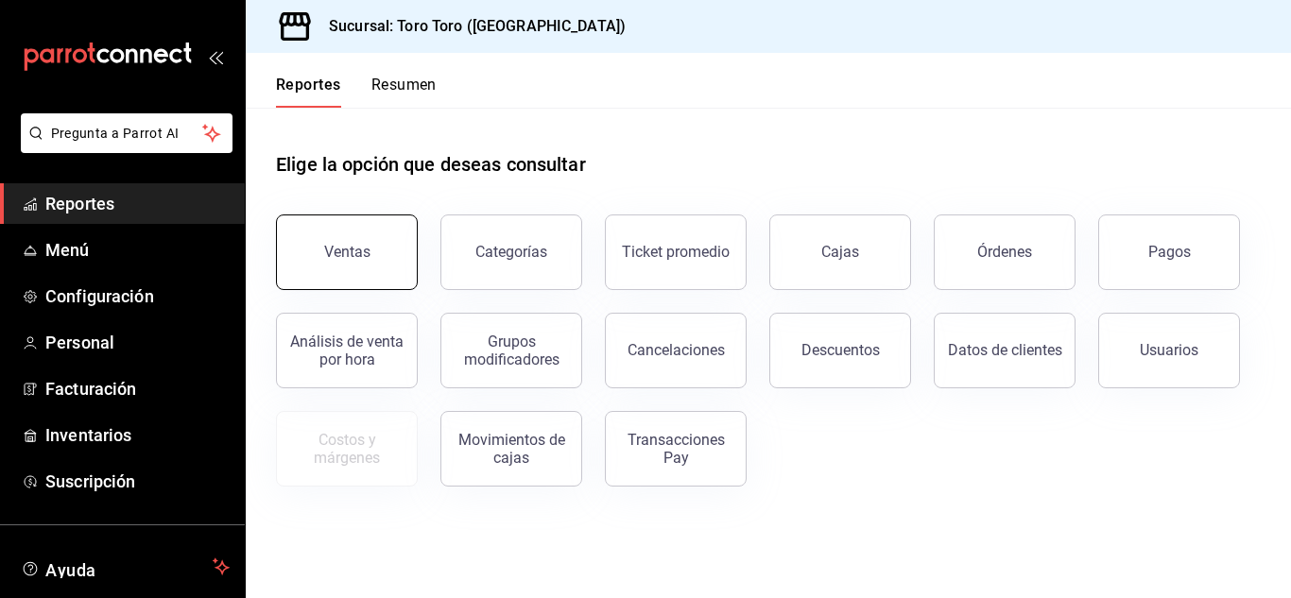
click at [364, 249] on div "Ventas" at bounding box center [347, 252] width 46 height 18
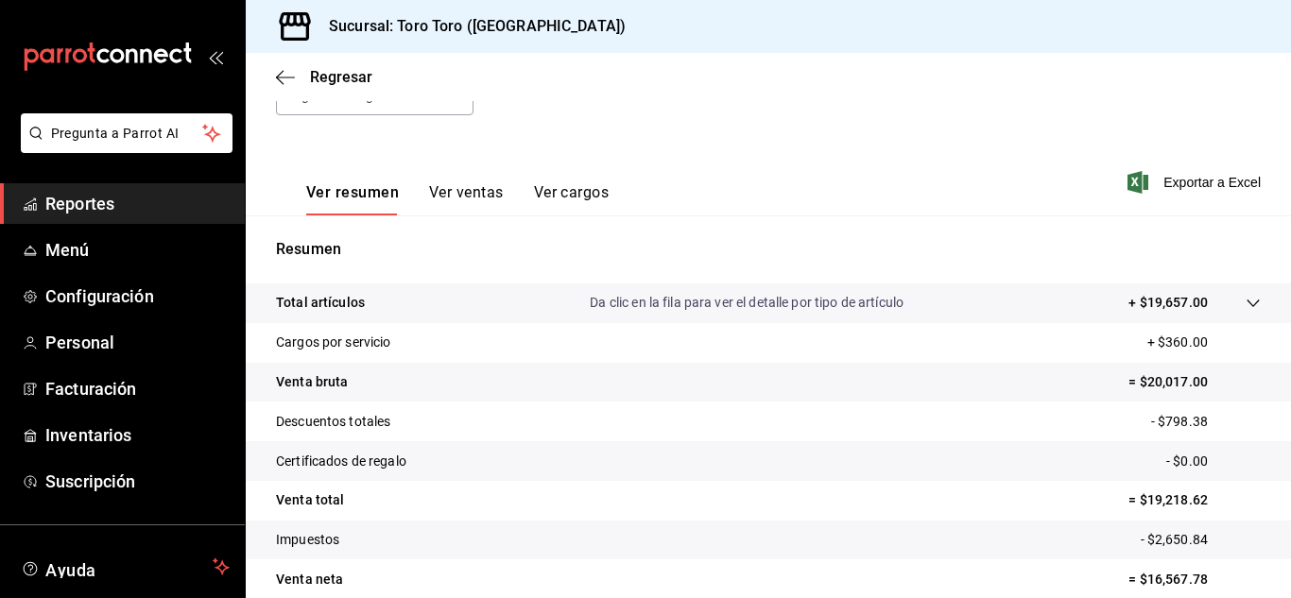
scroll to position [283, 0]
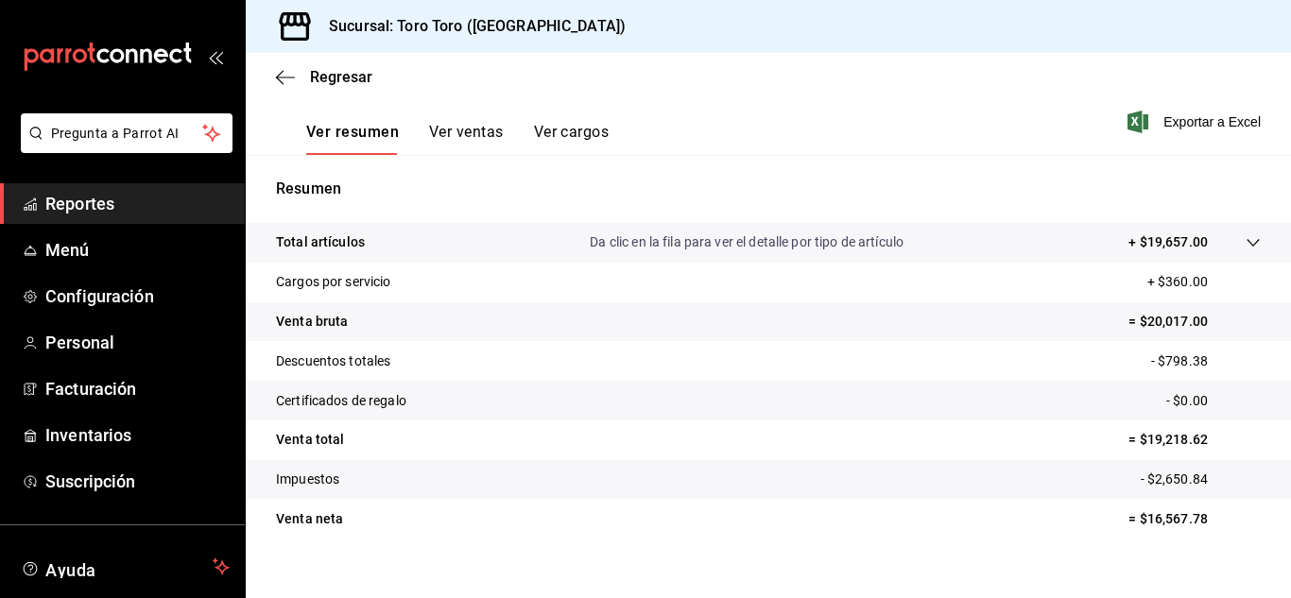
drag, startPoint x: 469, startPoint y: 133, endPoint x: 477, endPoint y: 140, distance: 10.8
click at [471, 134] on button "Ver ventas" at bounding box center [466, 139] width 75 height 32
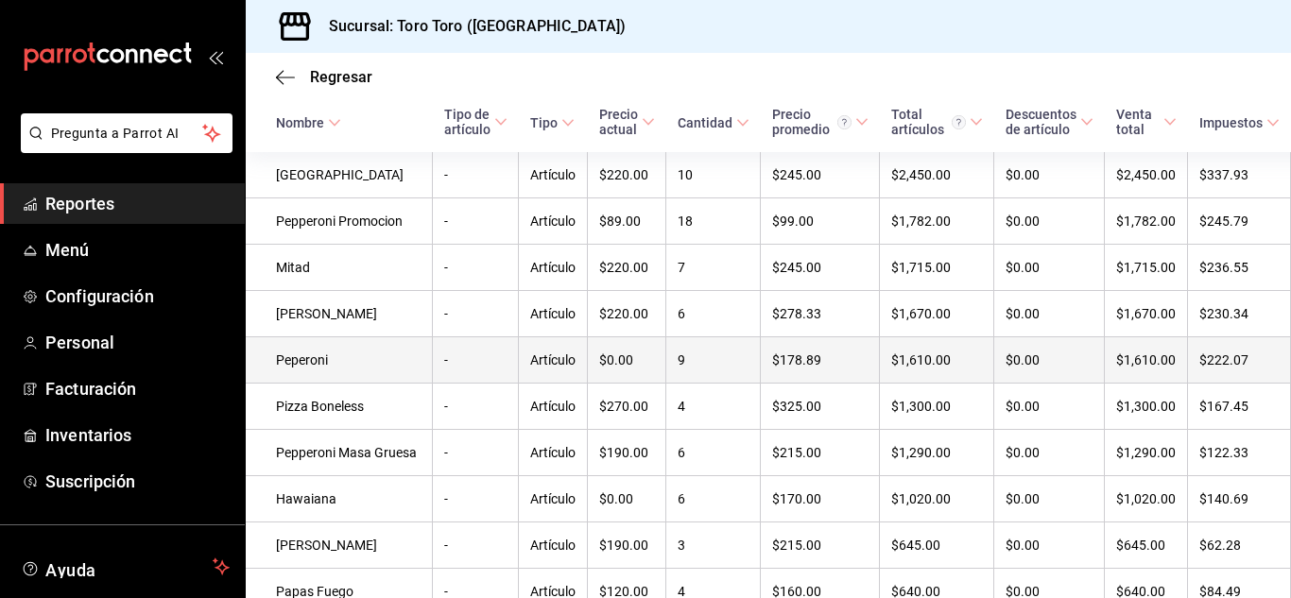
scroll to position [378, 0]
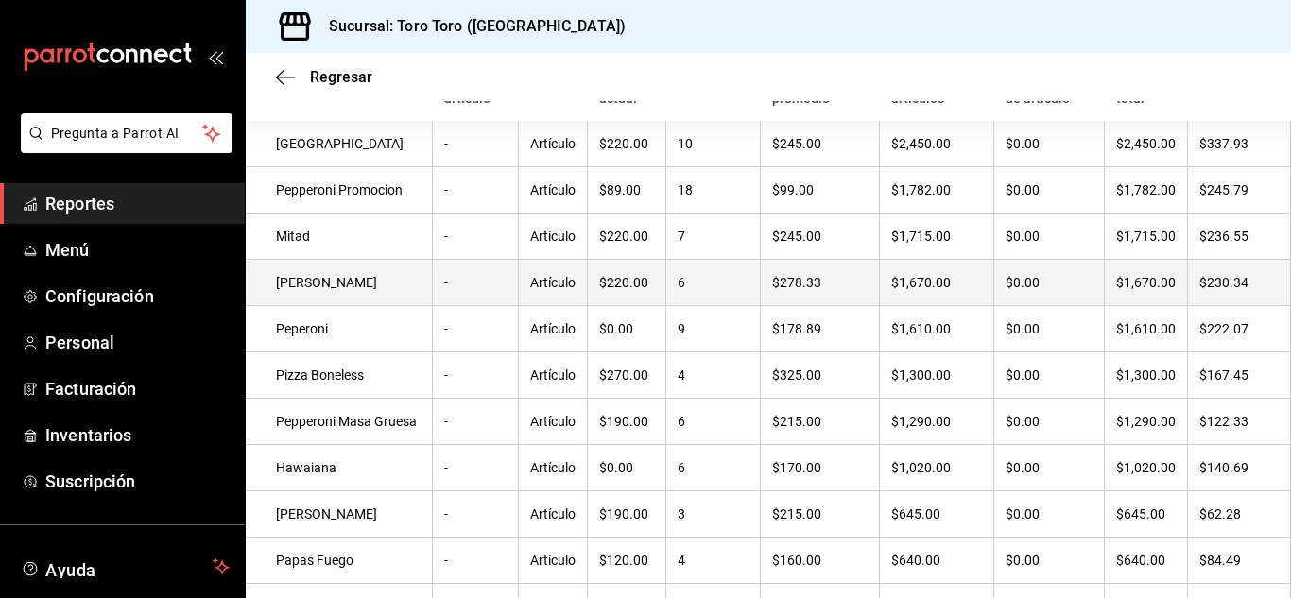
click at [317, 301] on td "[PERSON_NAME]" at bounding box center [339, 283] width 187 height 46
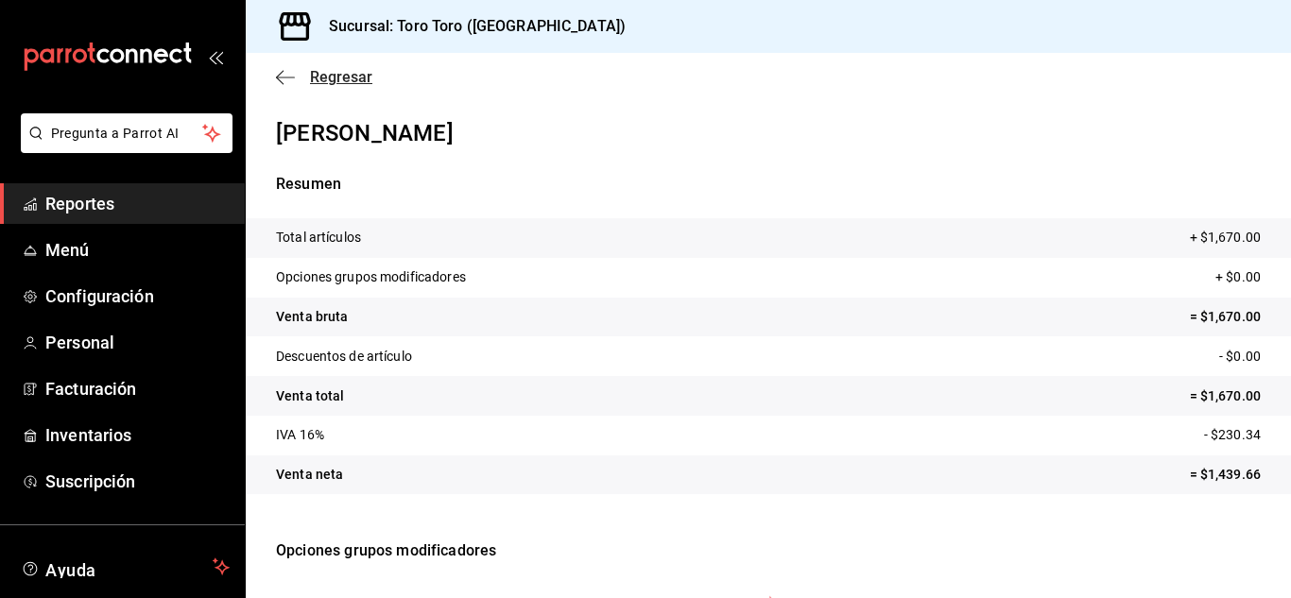
click at [333, 76] on span "Regresar" at bounding box center [341, 77] width 62 height 18
click at [143, 53] on icon "mailbox folders" at bounding box center [108, 57] width 170 height 28
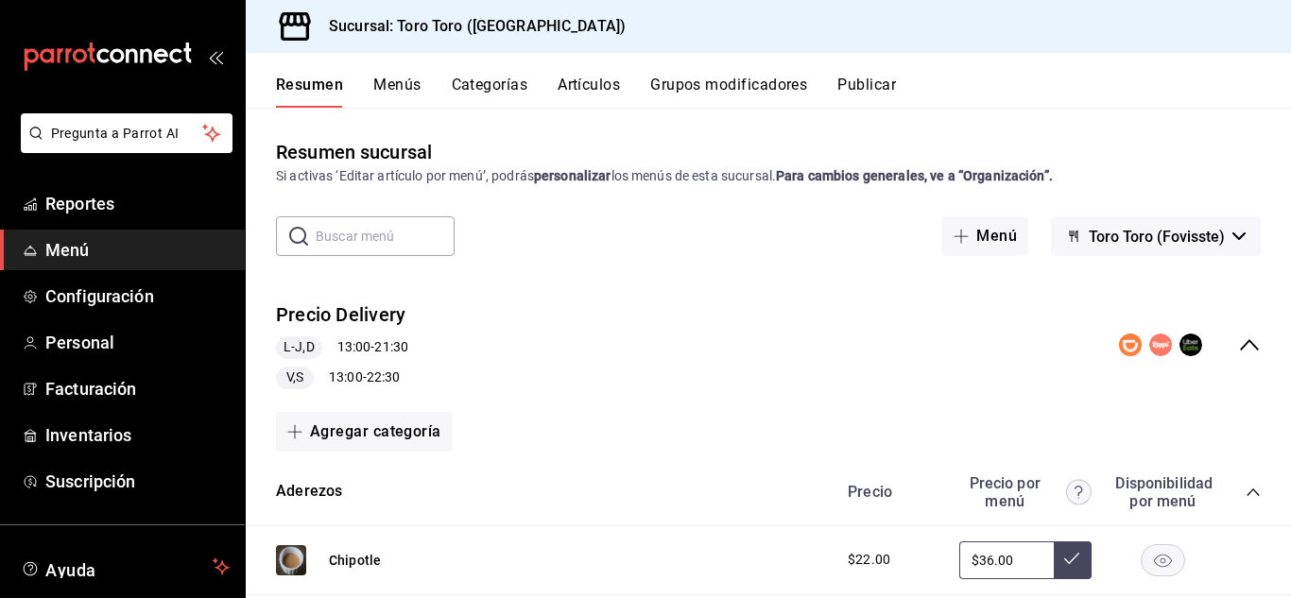
click at [153, 50] on icon "mailbox folders" at bounding box center [160, 55] width 14 height 14
drag, startPoint x: 480, startPoint y: 222, endPoint x: 545, endPoint y: 334, distance: 129.2
click at [490, 266] on div "Resumen sucursal Si activas ‘Editar artículo por menú’, podrás personalizar los…" at bounding box center [768, 367] width 1045 height 459
click at [133, 57] on icon "mailbox folders" at bounding box center [108, 57] width 170 height 28
click at [497, 93] on button "Categorías" at bounding box center [490, 92] width 77 height 32
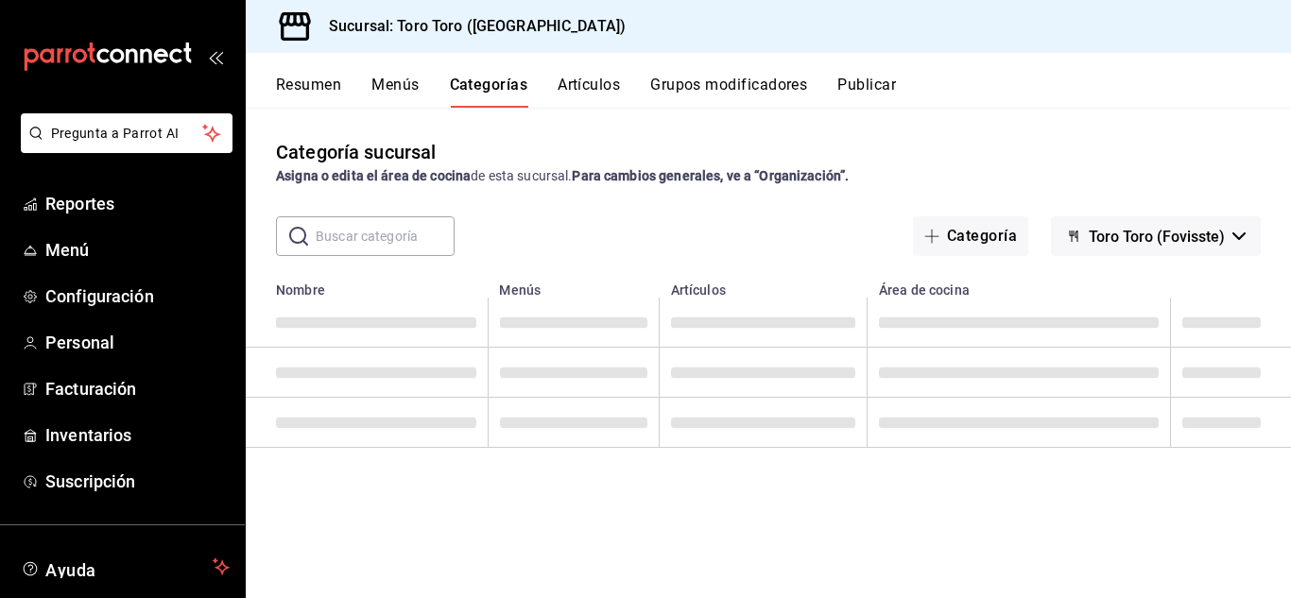
click at [397, 82] on button "Menús" at bounding box center [394, 92] width 47 height 32
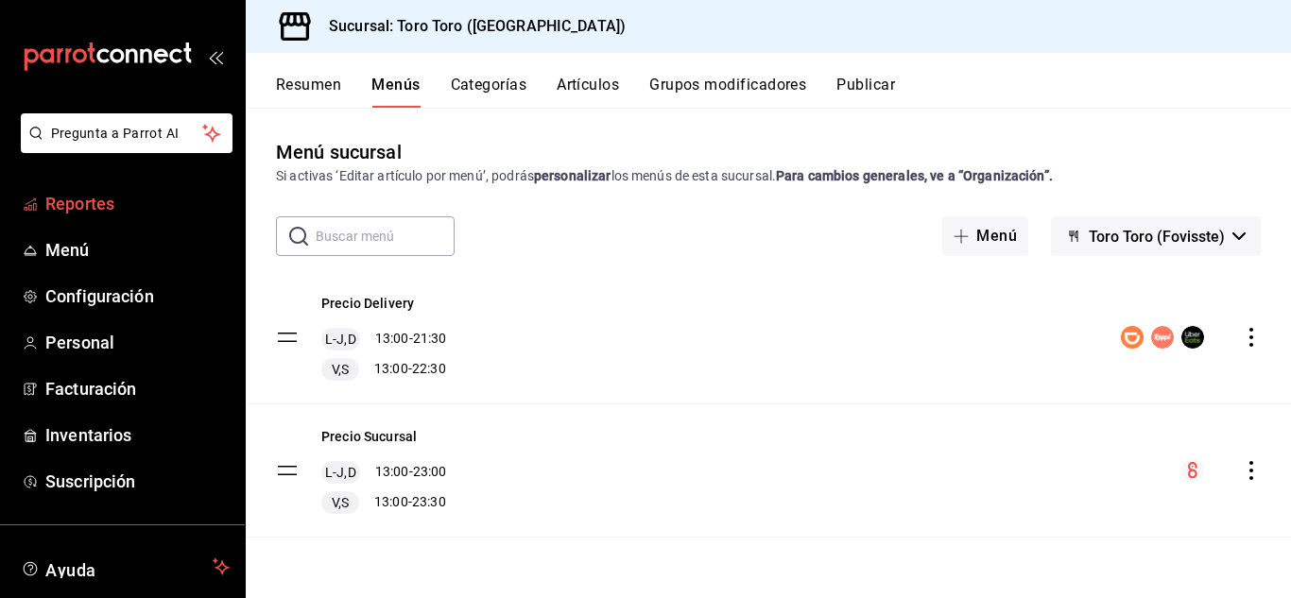
click at [75, 202] on span "Reportes" at bounding box center [137, 204] width 184 height 26
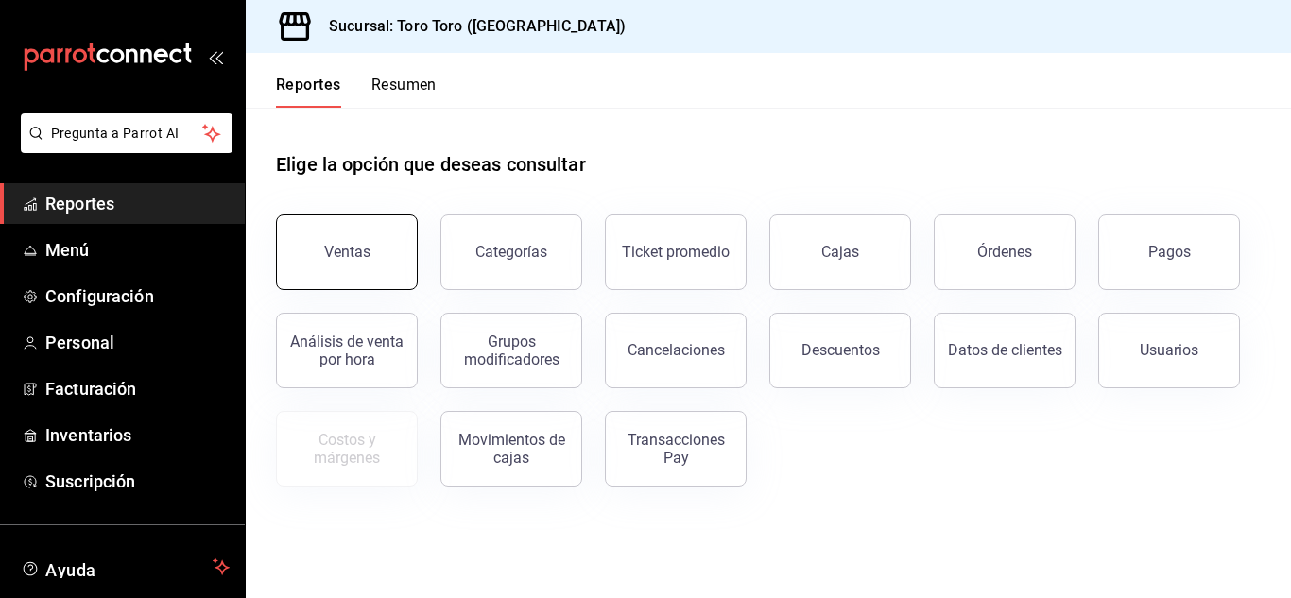
click at [308, 247] on button "Ventas" at bounding box center [347, 253] width 142 height 76
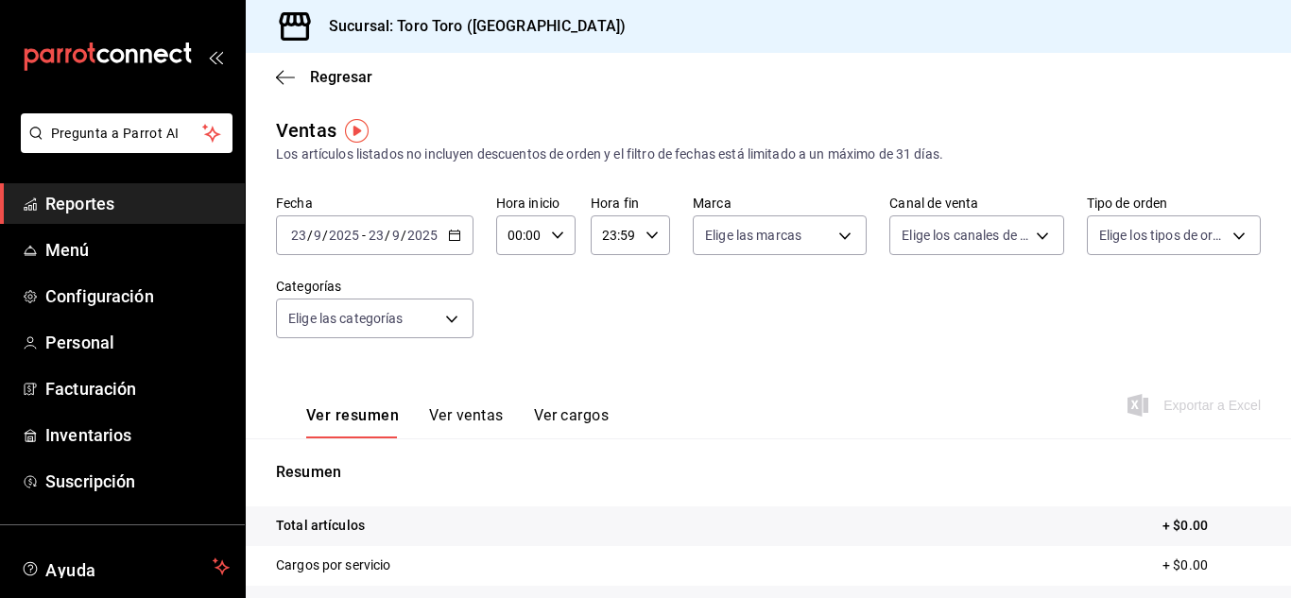
click at [451, 237] on icon "button" at bounding box center [454, 235] width 13 height 13
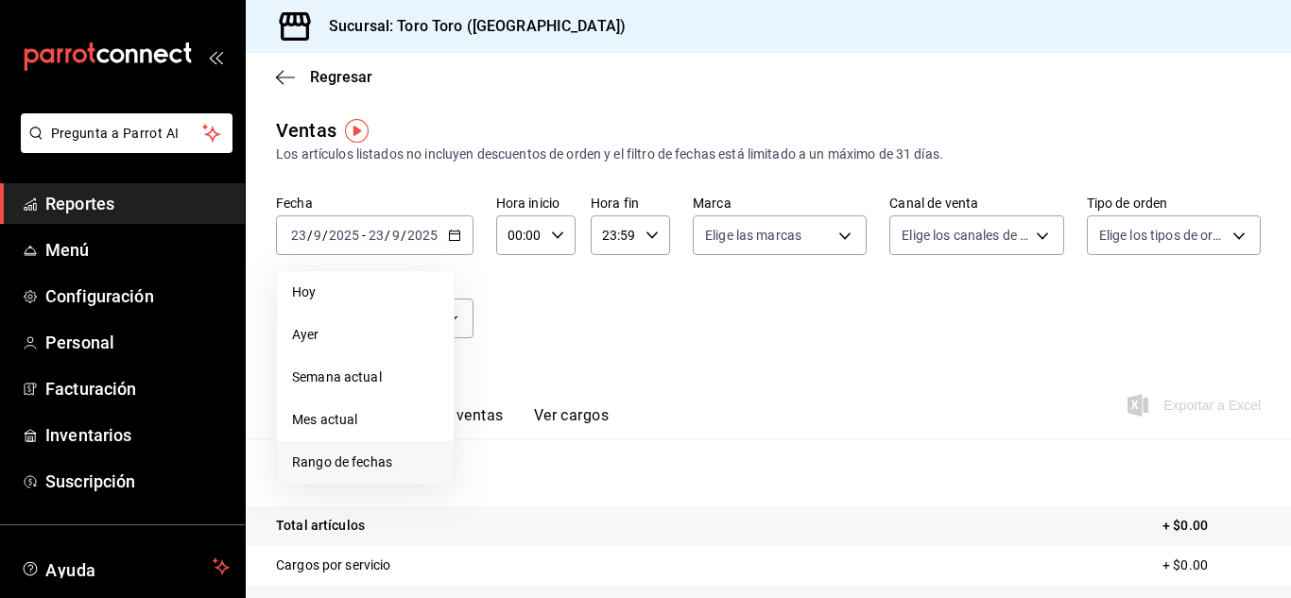
click at [358, 463] on span "Rango de fechas" at bounding box center [365, 463] width 146 height 20
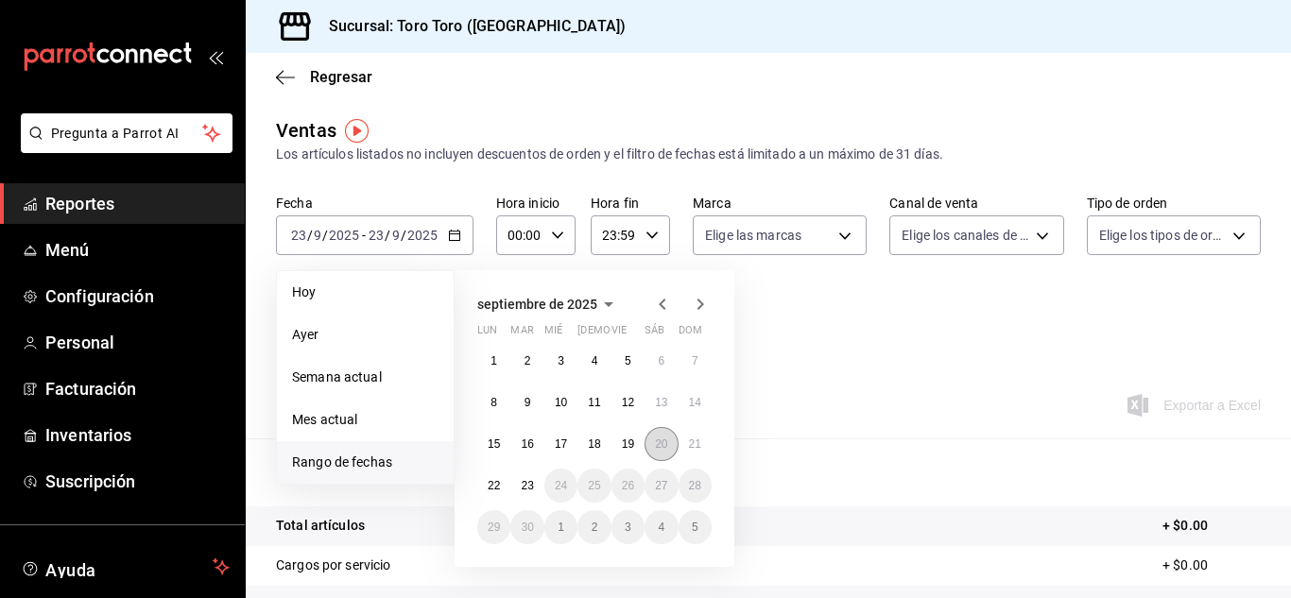
click at [659, 442] on abbr "20" at bounding box center [661, 444] width 12 height 13
click at [664, 443] on abbr "20" at bounding box center [661, 444] width 12 height 13
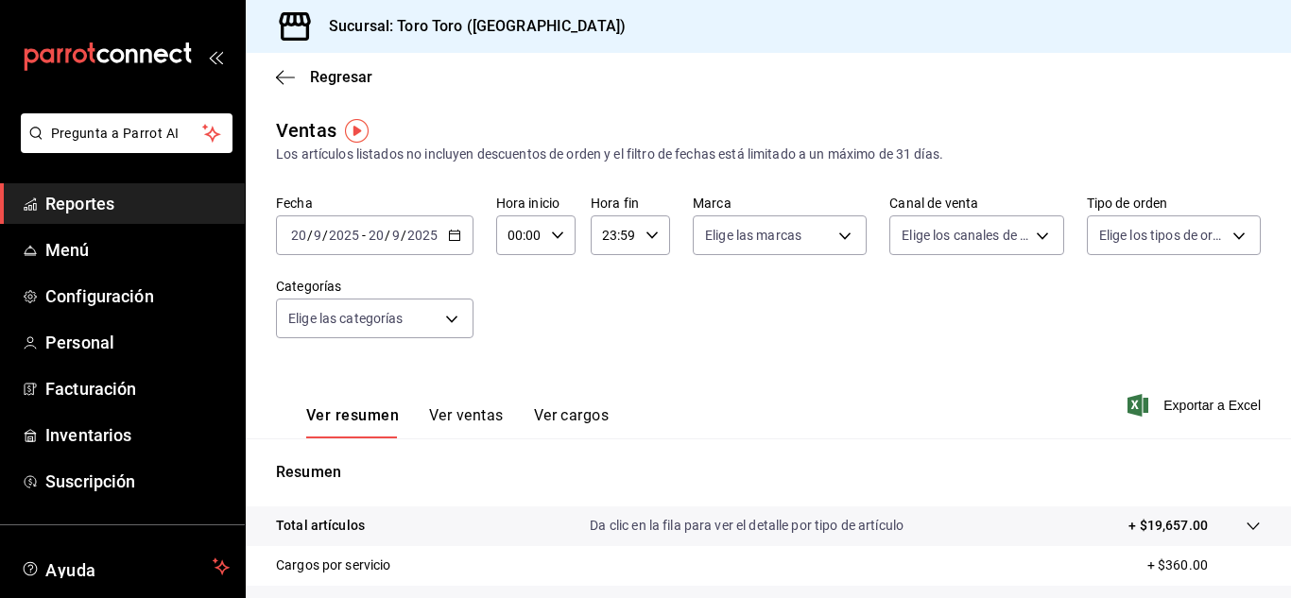
click at [477, 416] on button "Ver ventas" at bounding box center [466, 422] width 75 height 32
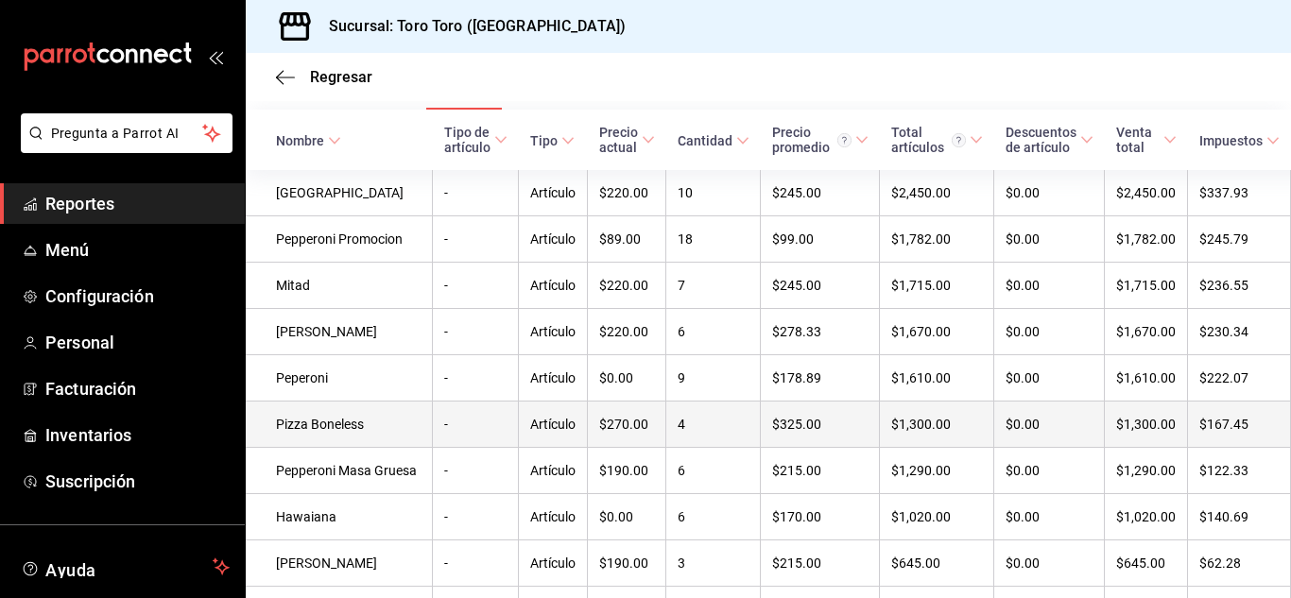
scroll to position [378, 0]
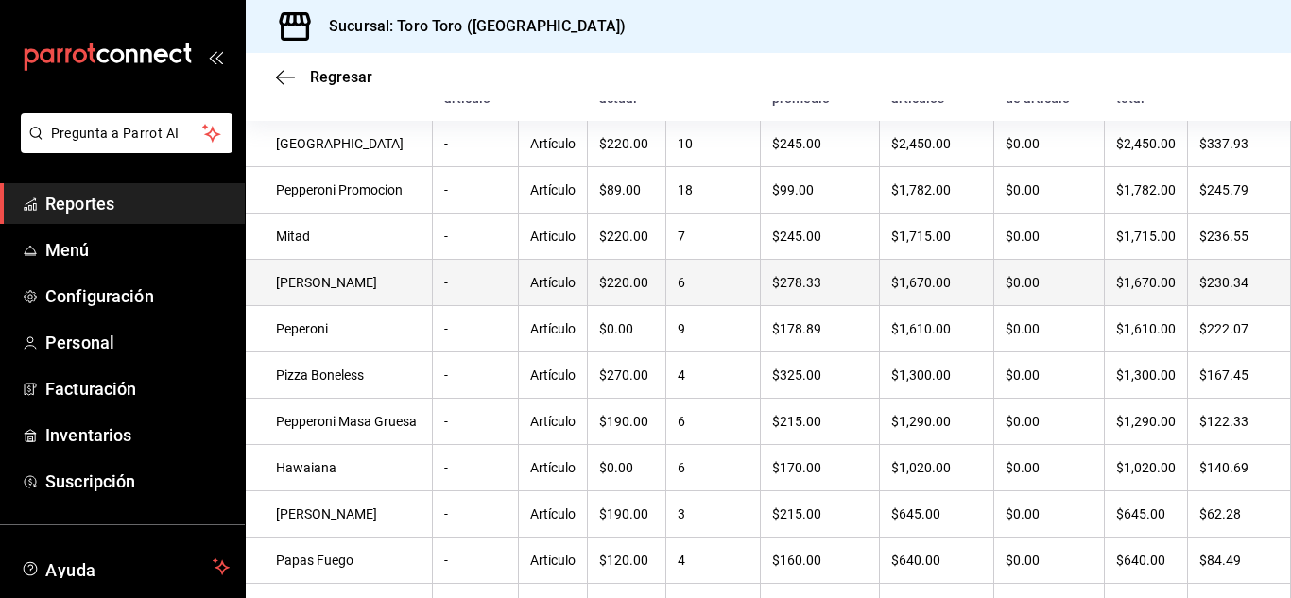
click at [666, 297] on td "6" at bounding box center [713, 283] width 94 height 46
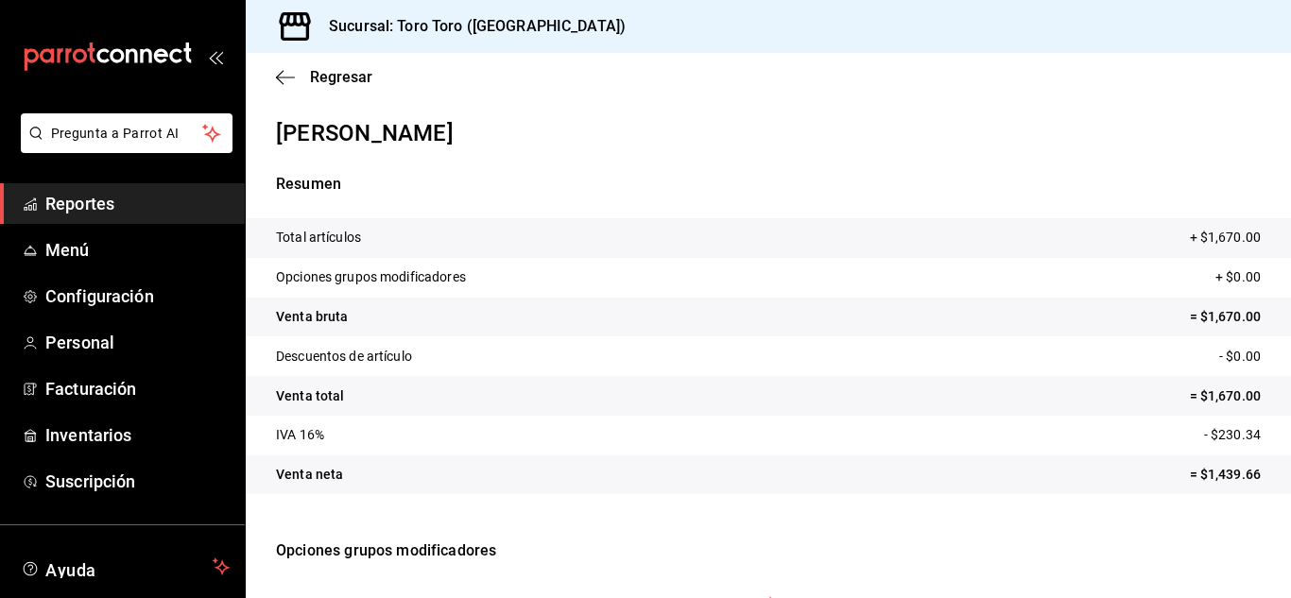
click at [116, 58] on icon "mailbox folders" at bounding box center [117, 55] width 14 height 14
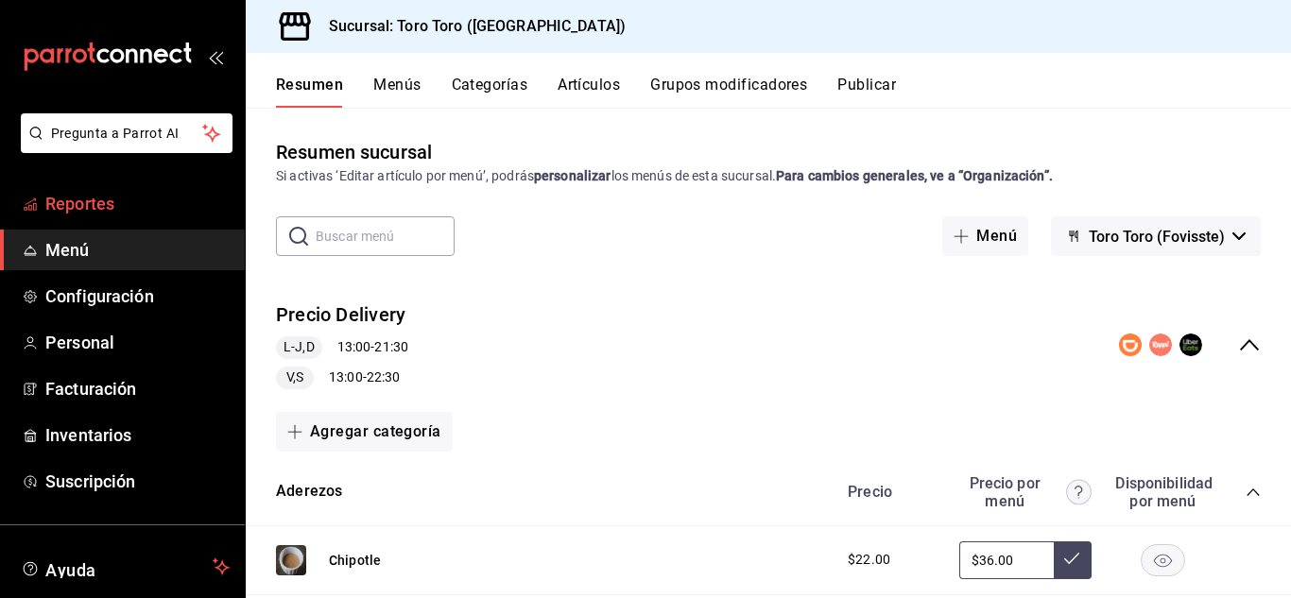
click at [91, 197] on span "Reportes" at bounding box center [137, 204] width 184 height 26
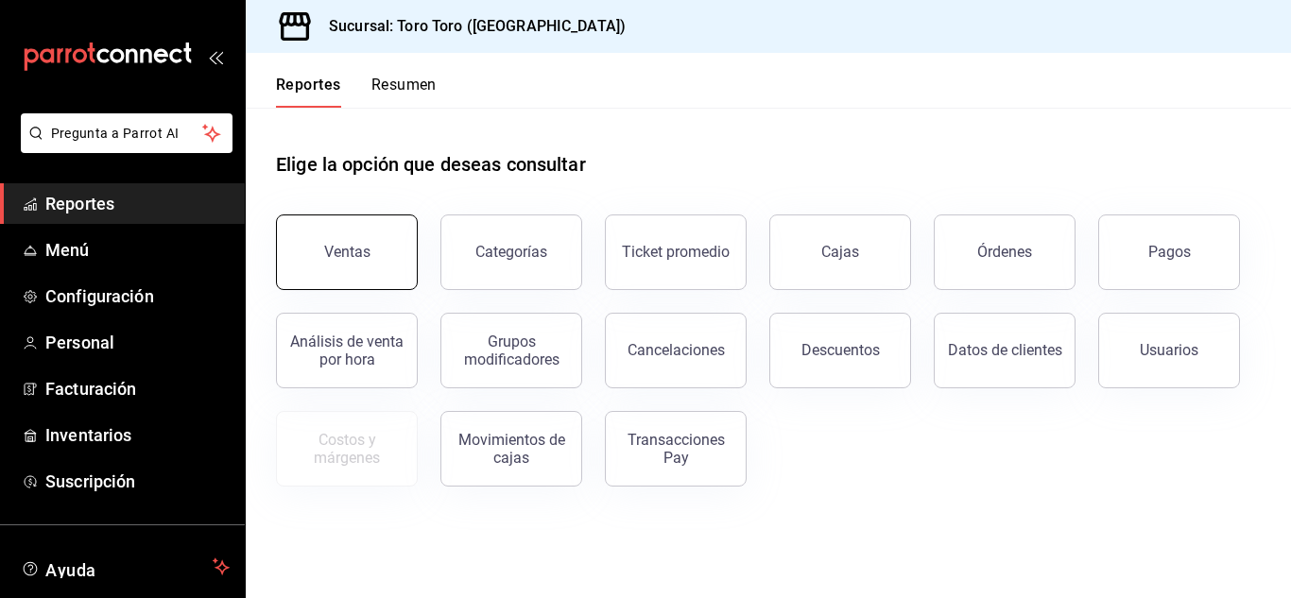
click at [352, 249] on div "Ventas" at bounding box center [347, 252] width 46 height 18
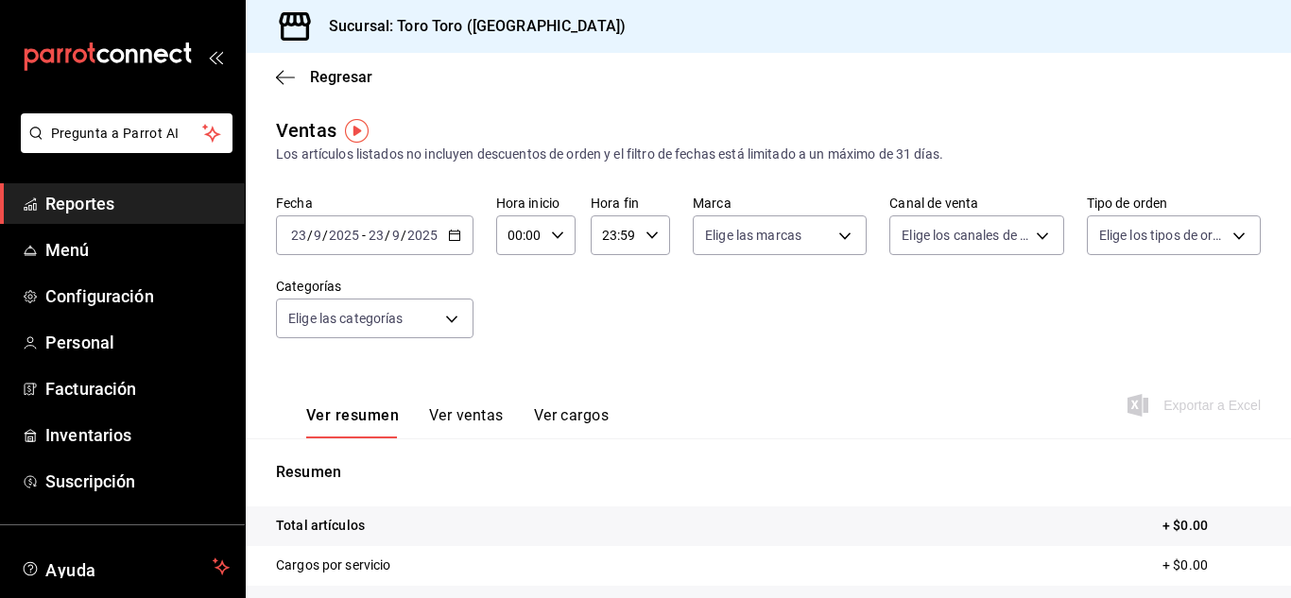
click at [454, 231] on icon "button" at bounding box center [454, 235] width 13 height 13
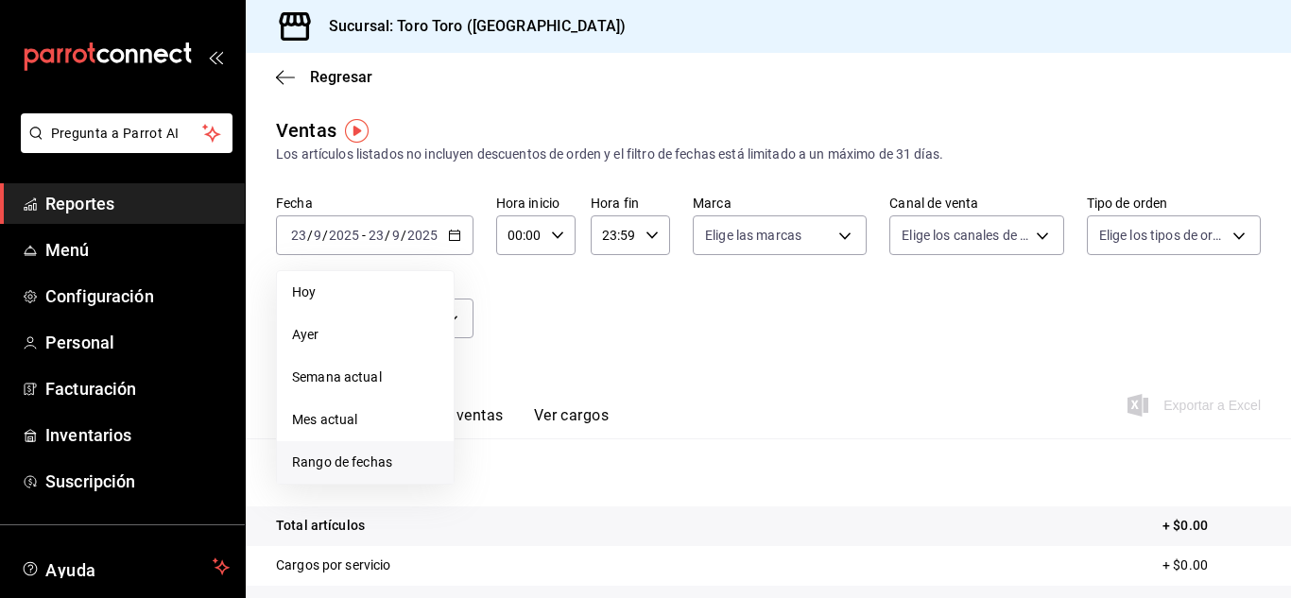
click at [387, 466] on span "Rango de fechas" at bounding box center [365, 463] width 146 height 20
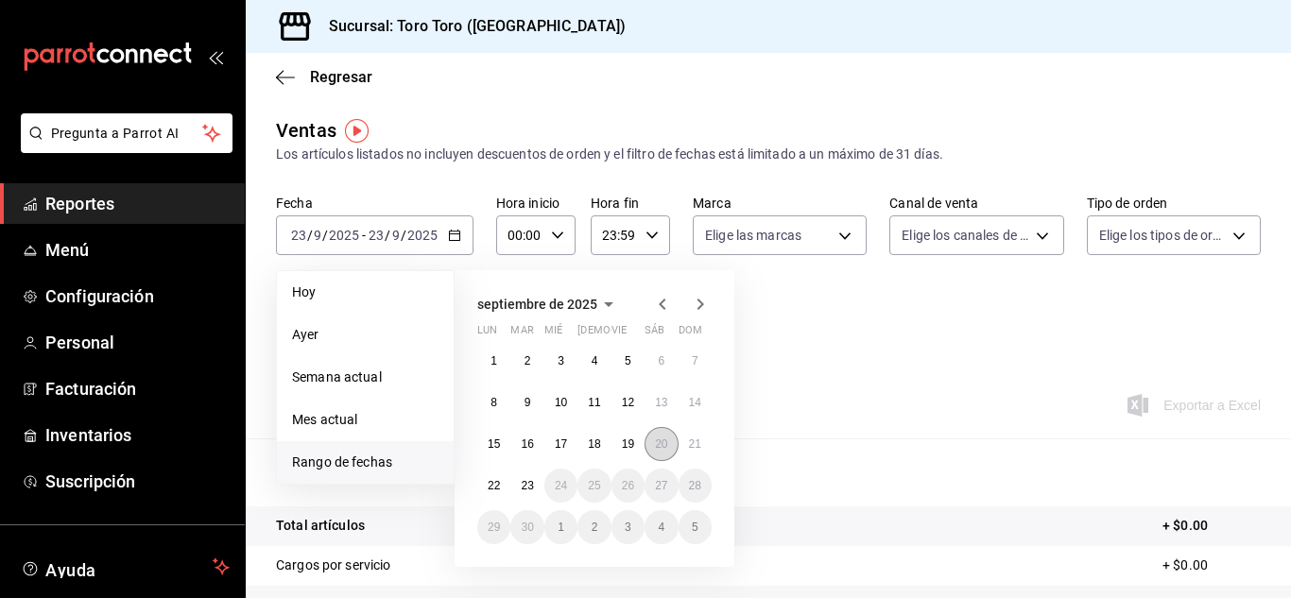
click at [661, 438] on abbr "20" at bounding box center [661, 444] width 12 height 13
click at [659, 438] on abbr "20" at bounding box center [661, 444] width 12 height 13
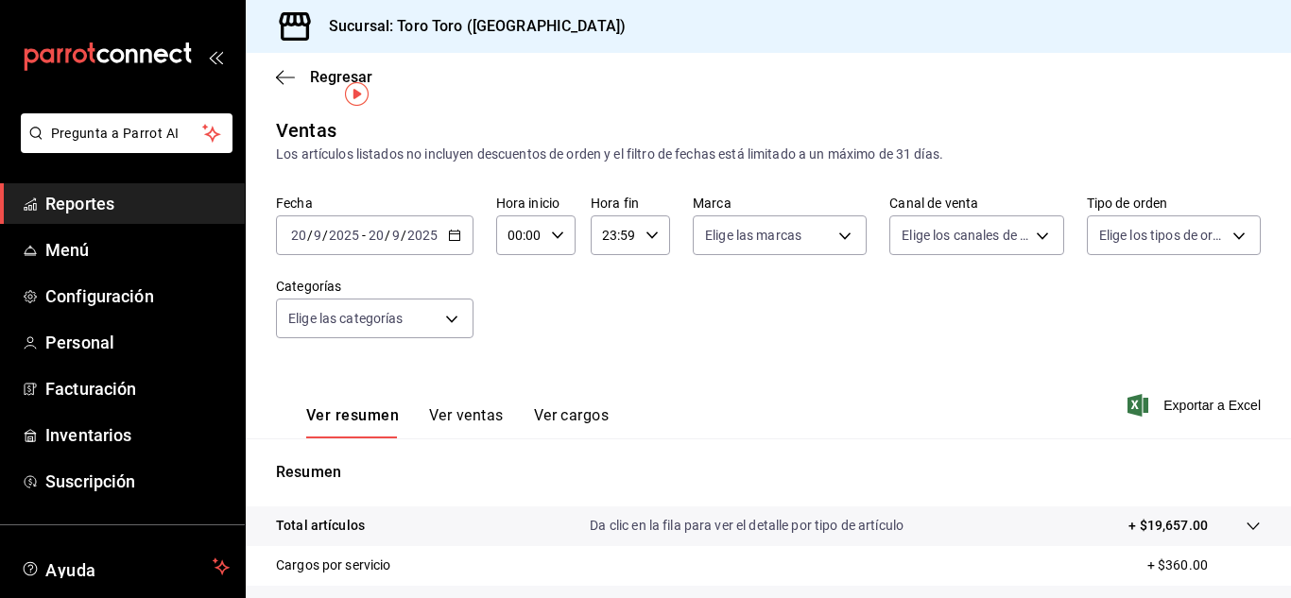
scroll to position [94, 0]
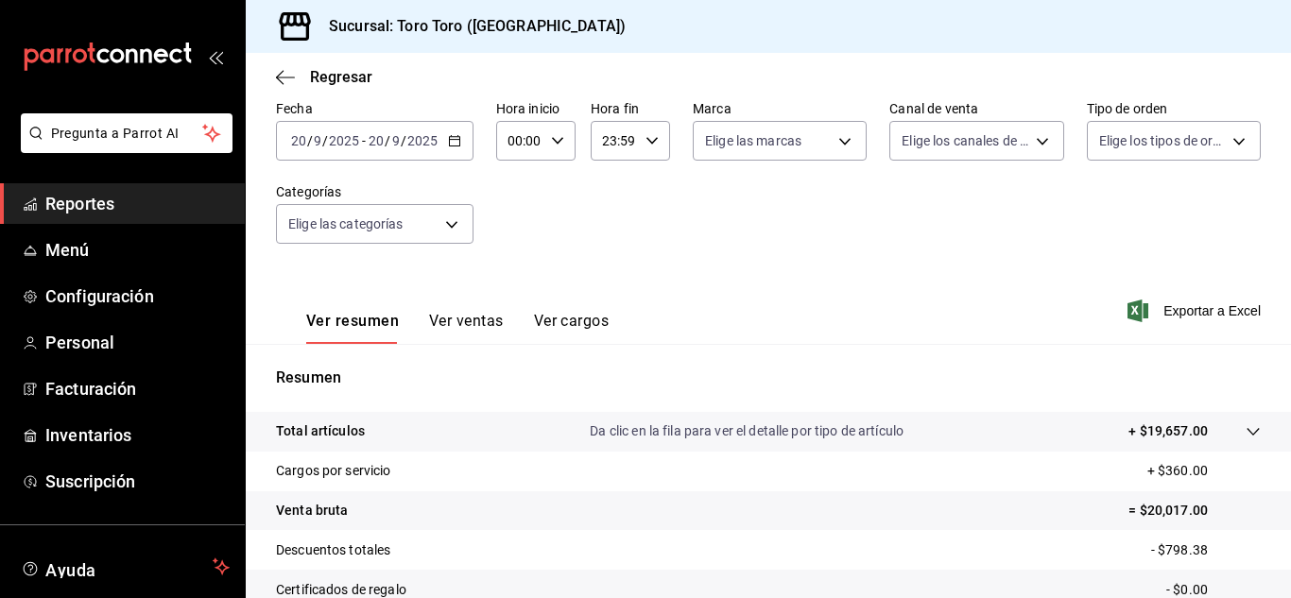
click at [472, 321] on button "Ver ventas" at bounding box center [466, 328] width 75 height 32
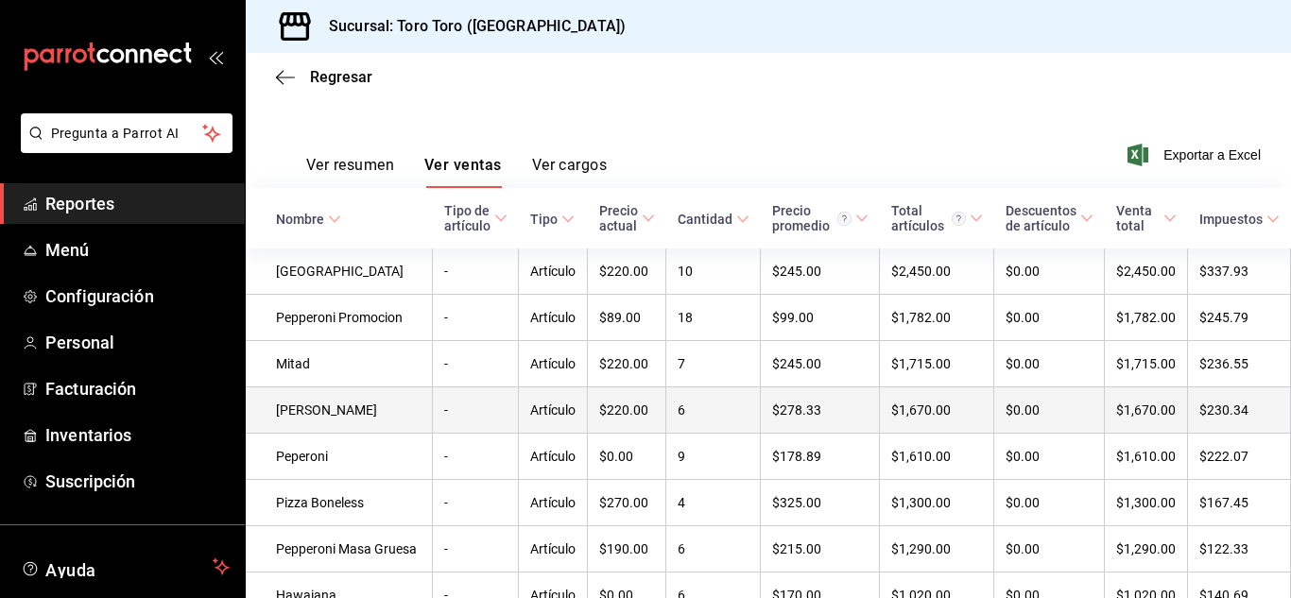
scroll to position [283, 0]
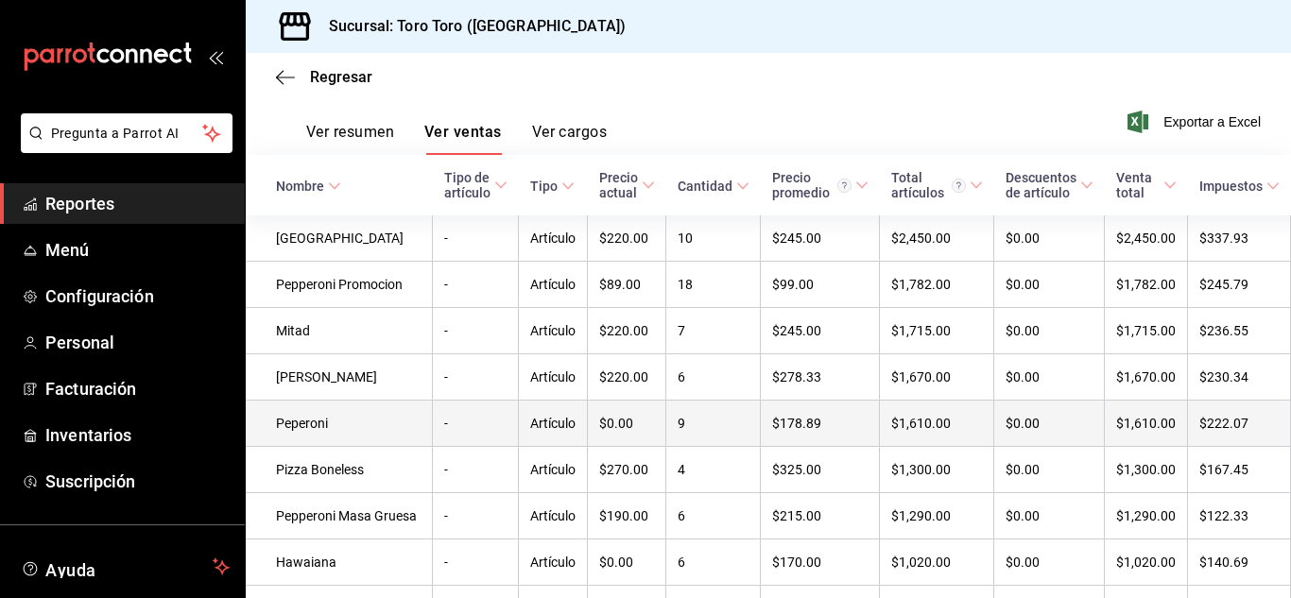
click at [311, 447] on td "Peperoni" at bounding box center [339, 424] width 187 height 46
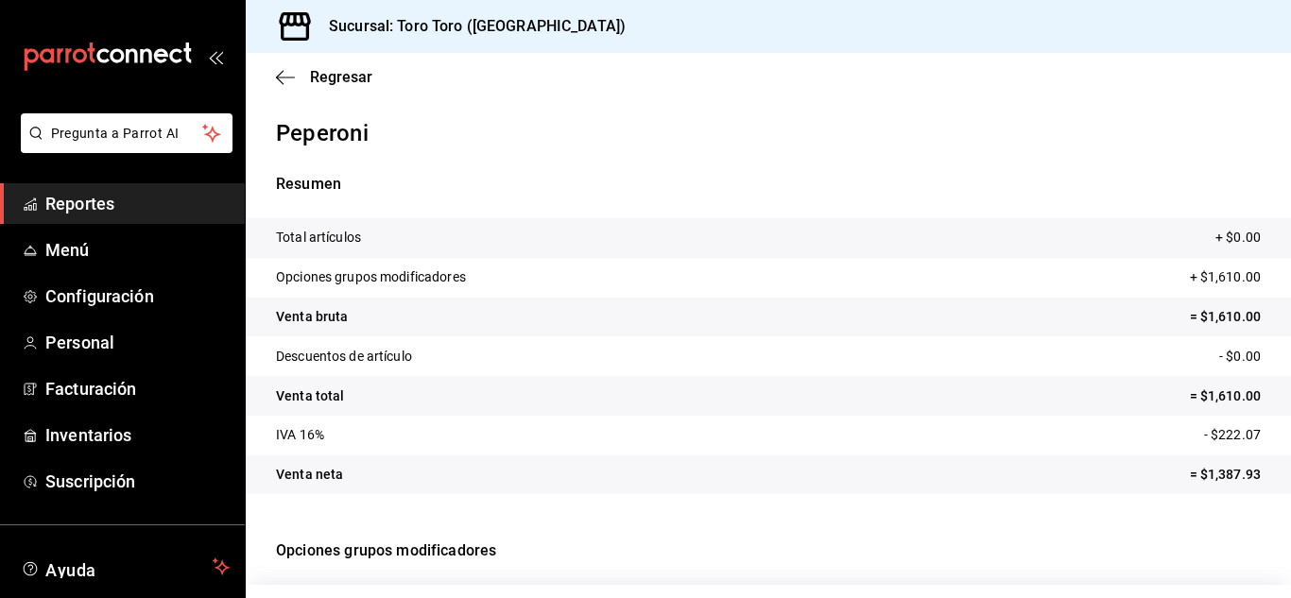
click at [65, 57] on icon "mailbox folders" at bounding box center [68, 55] width 6 height 15
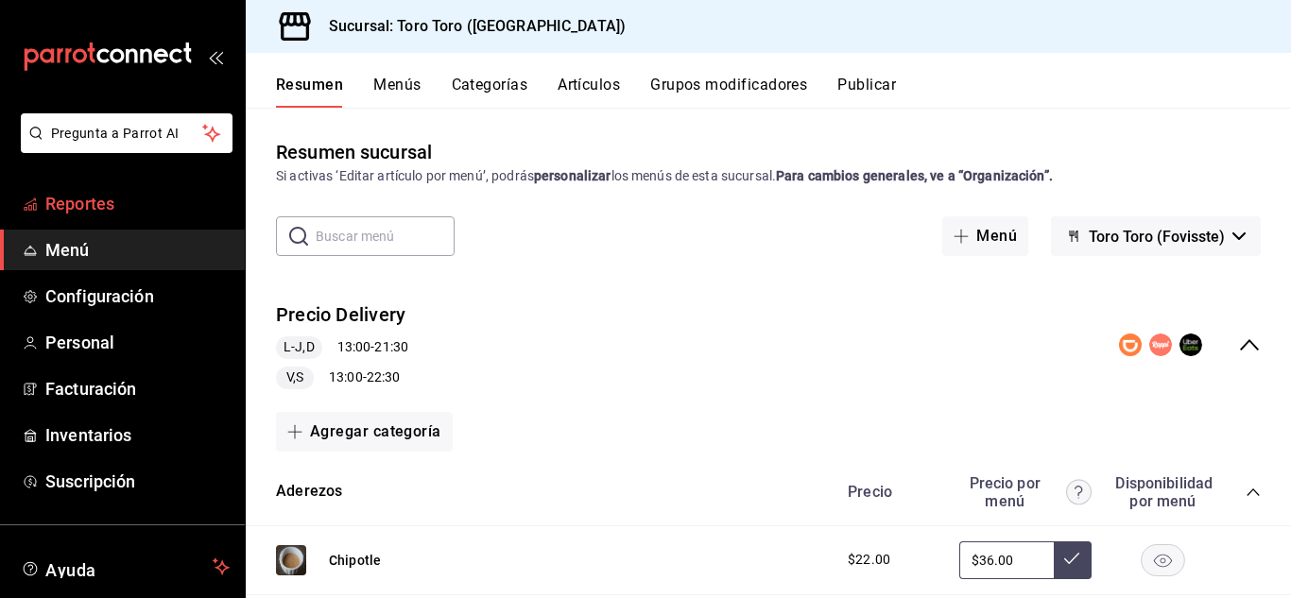
click at [82, 199] on span "Reportes" at bounding box center [137, 204] width 184 height 26
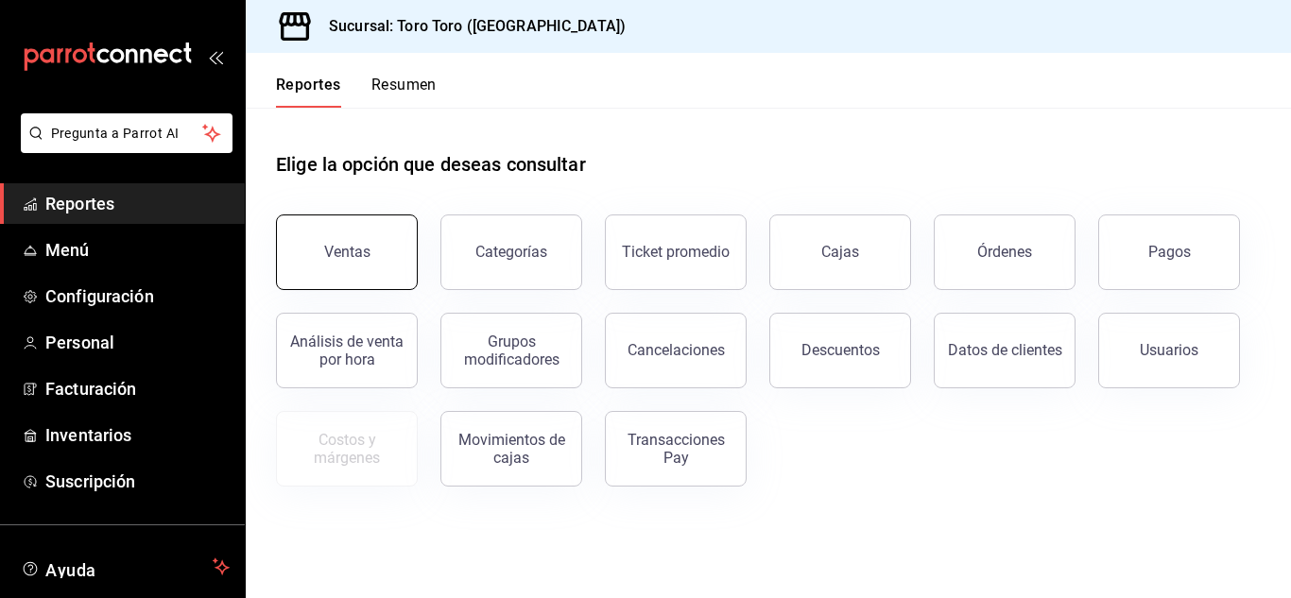
click at [322, 232] on button "Ventas" at bounding box center [347, 253] width 142 height 76
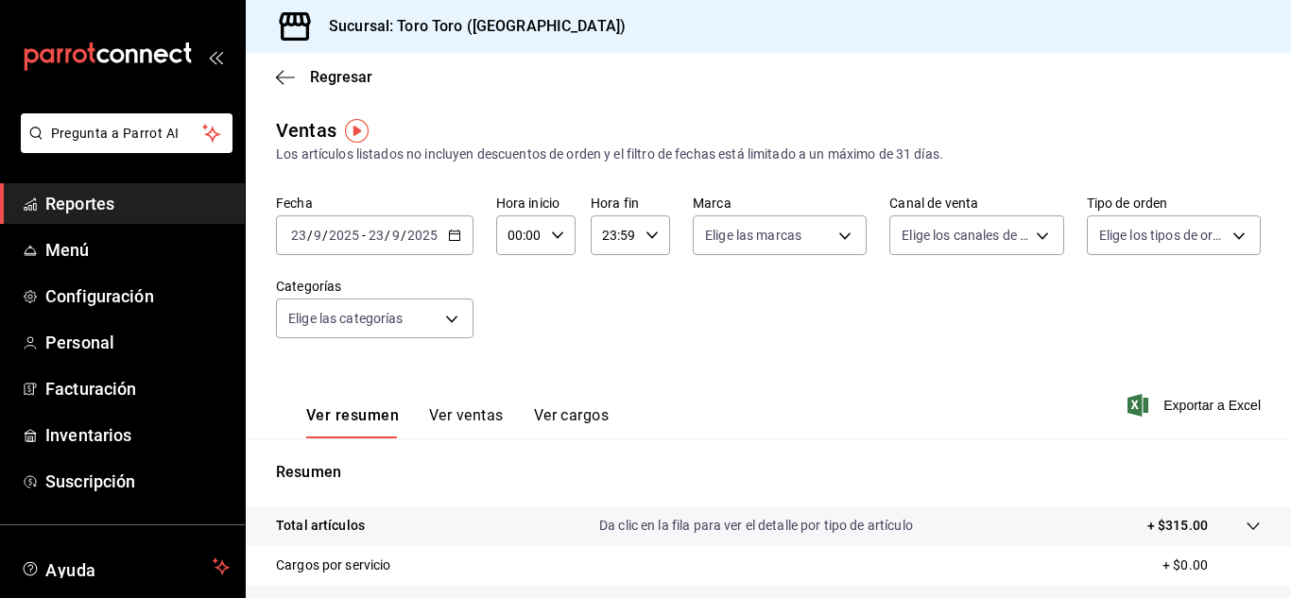
click at [455, 238] on icon "button" at bounding box center [454, 235] width 13 height 13
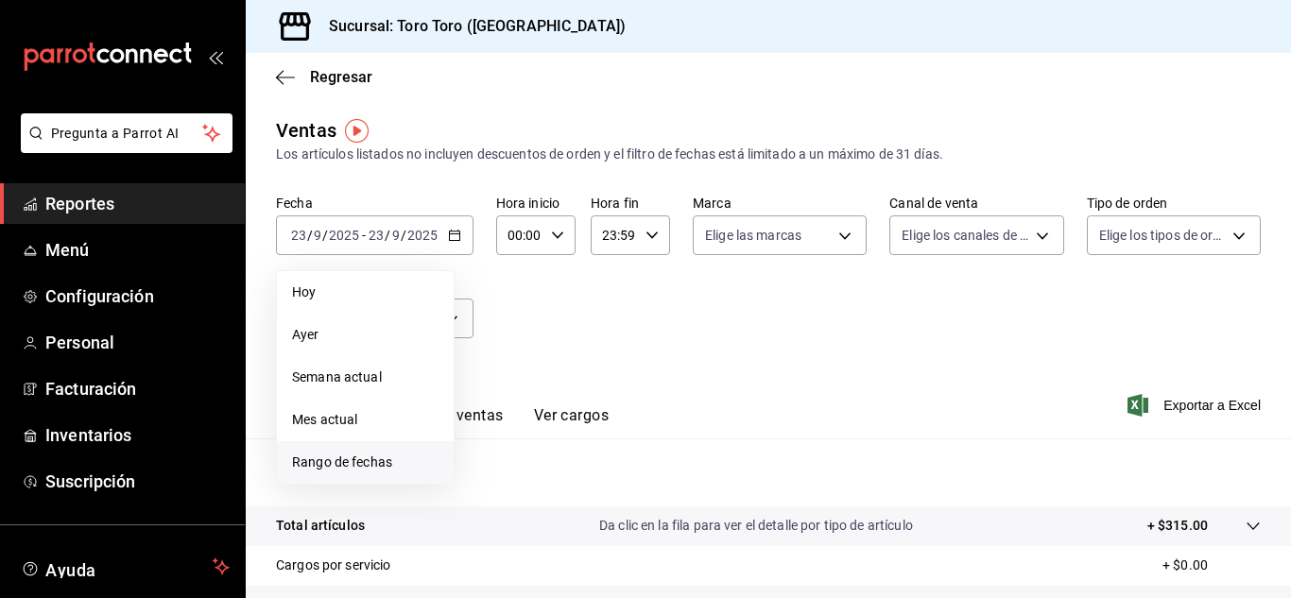
click at [349, 461] on span "Rango de fechas" at bounding box center [365, 463] width 146 height 20
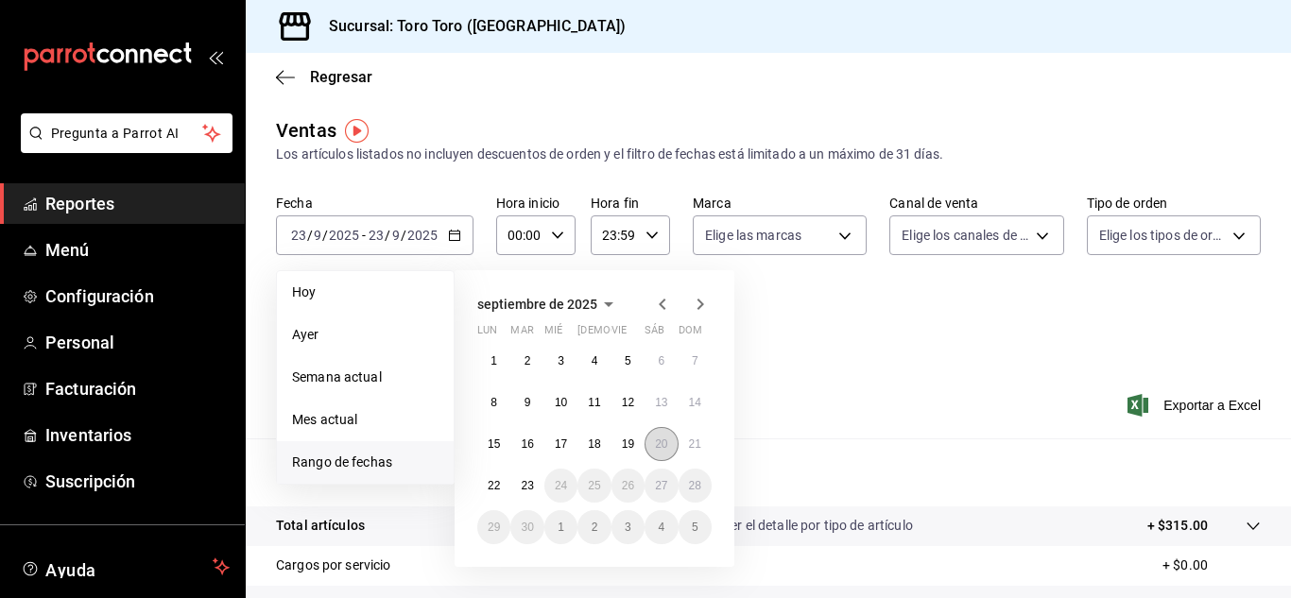
click at [663, 443] on abbr "20" at bounding box center [661, 444] width 12 height 13
click at [657, 440] on button "20" at bounding box center [660, 444] width 33 height 34
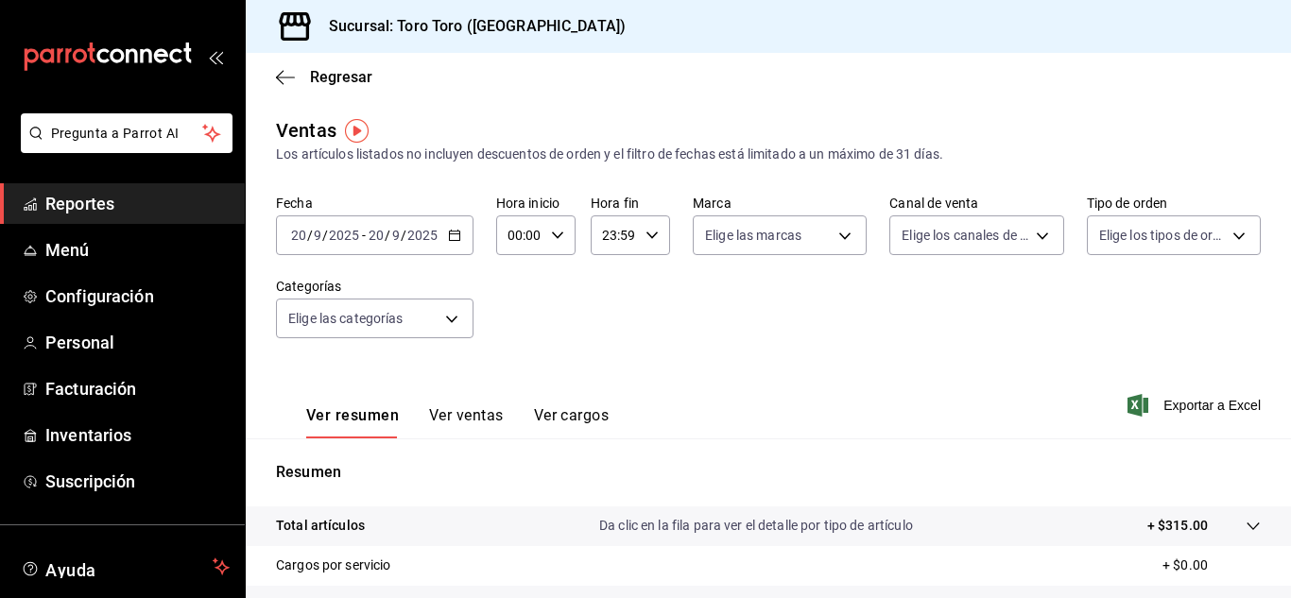
click at [475, 415] on button "Ver ventas" at bounding box center [466, 422] width 75 height 32
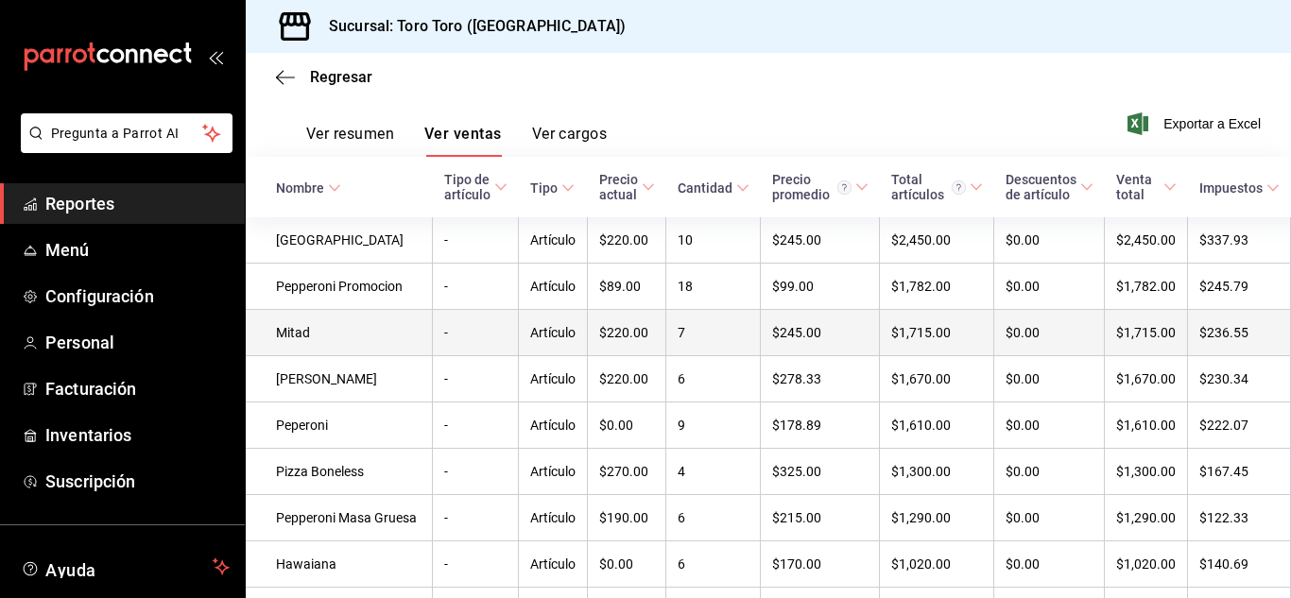
scroll to position [283, 0]
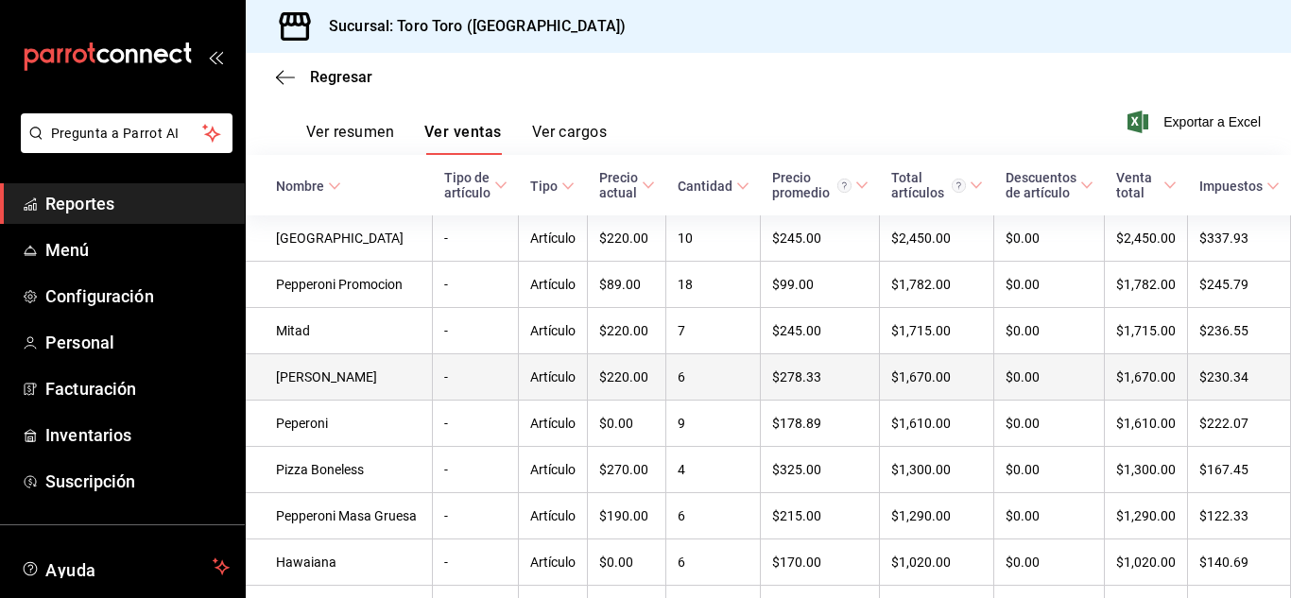
click at [311, 393] on td "[PERSON_NAME]" at bounding box center [339, 377] width 187 height 46
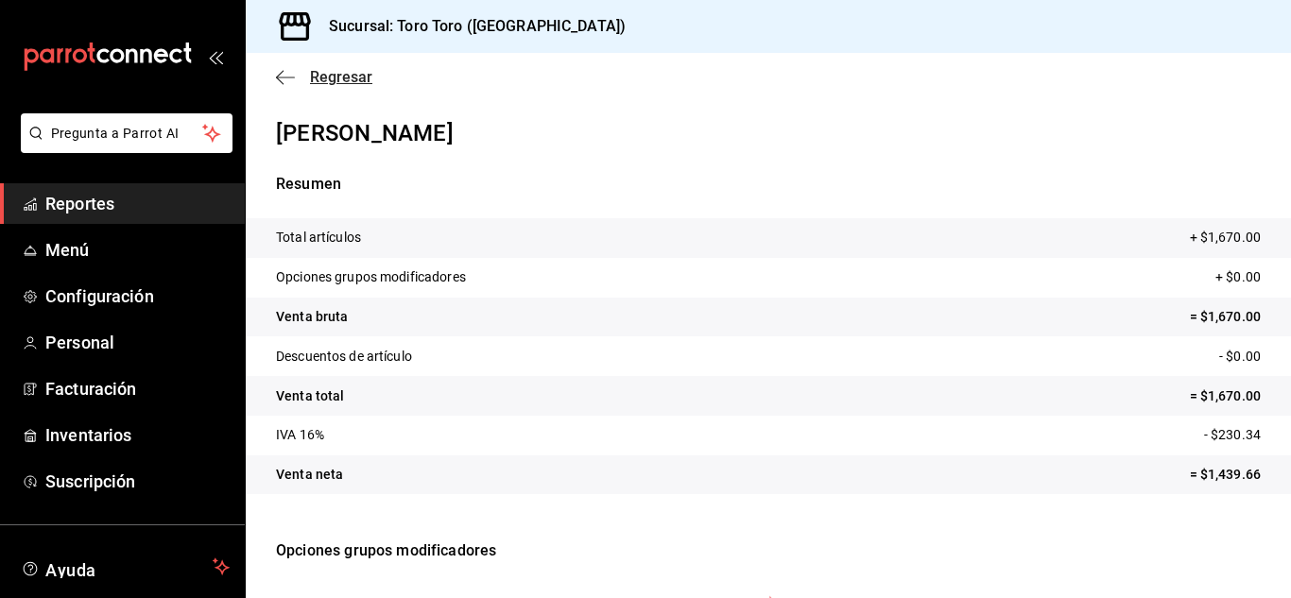
click at [347, 80] on span "Regresar" at bounding box center [341, 77] width 62 height 18
click at [110, 199] on span "Reportes" at bounding box center [137, 204] width 184 height 26
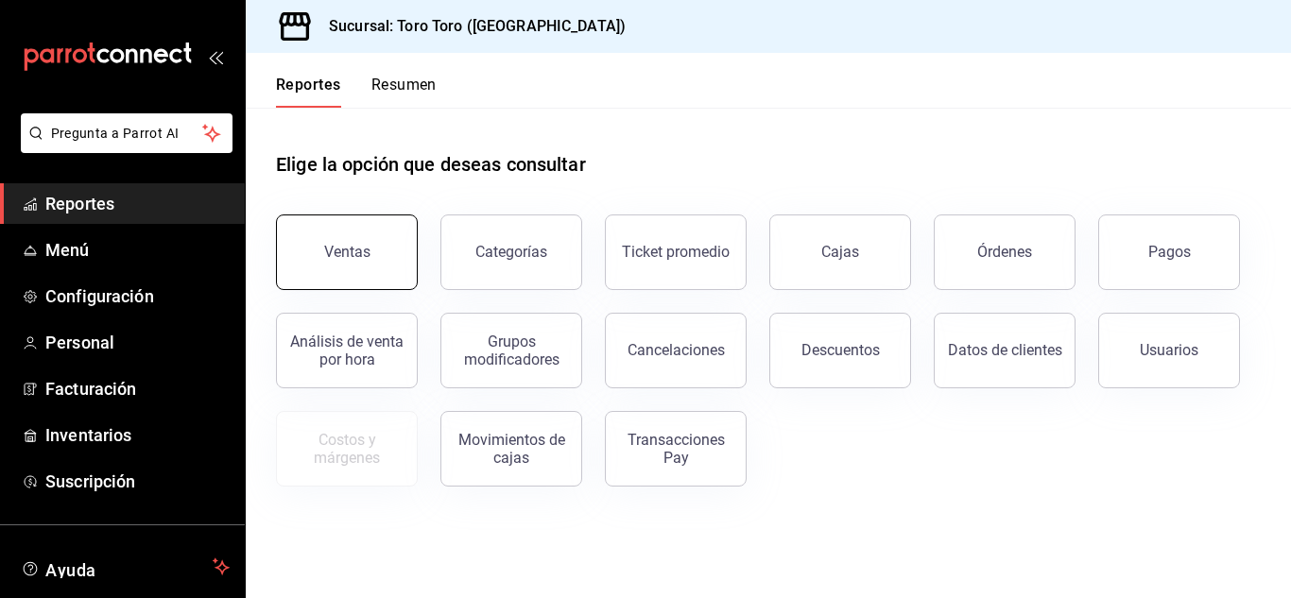
click at [335, 243] on button "Ventas" at bounding box center [347, 253] width 142 height 76
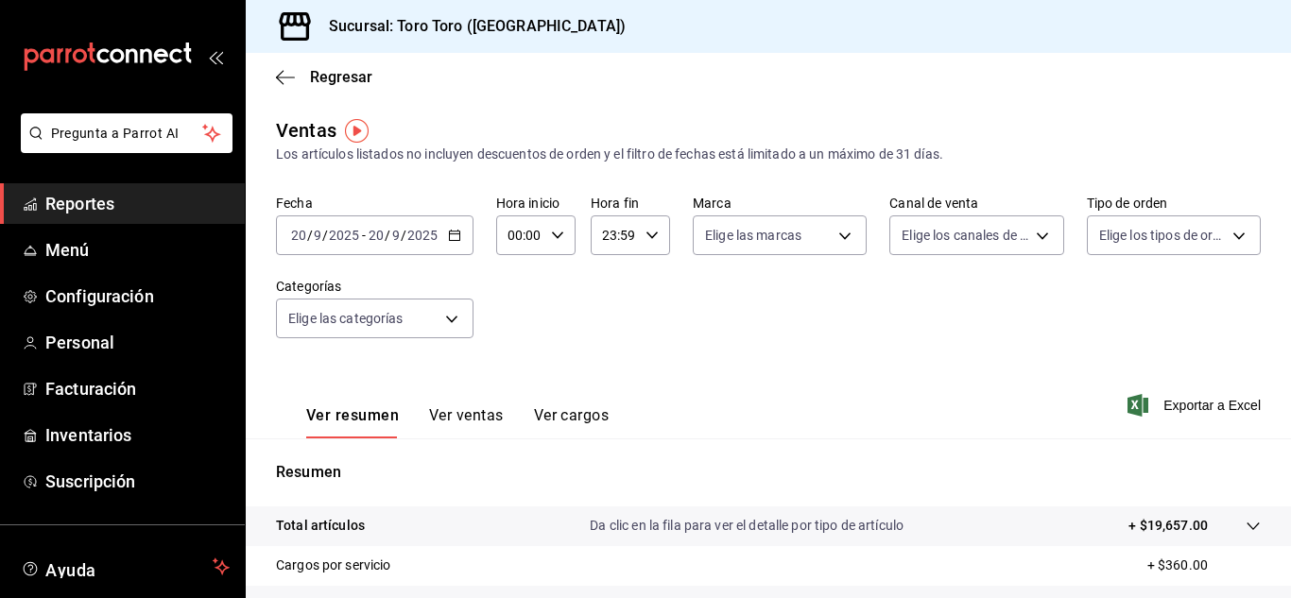
click at [474, 404] on div "Ver resumen Ver ventas Ver cargos" at bounding box center [442, 411] width 333 height 55
click at [472, 409] on button "Ver ventas" at bounding box center [466, 422] width 75 height 32
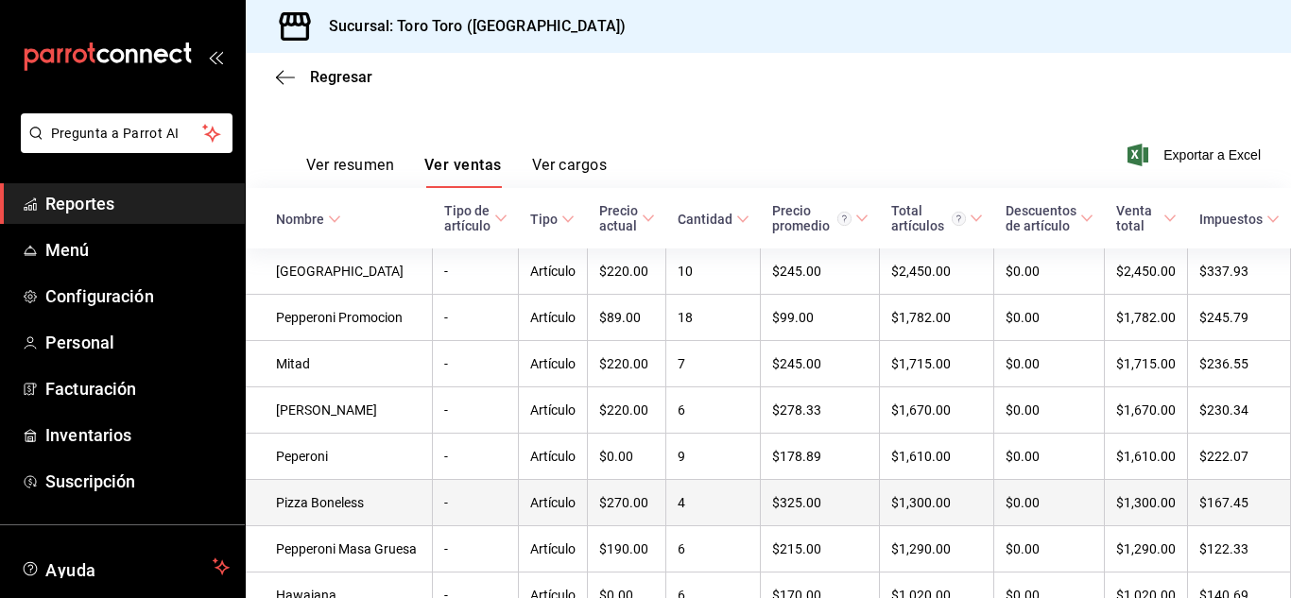
scroll to position [283, 0]
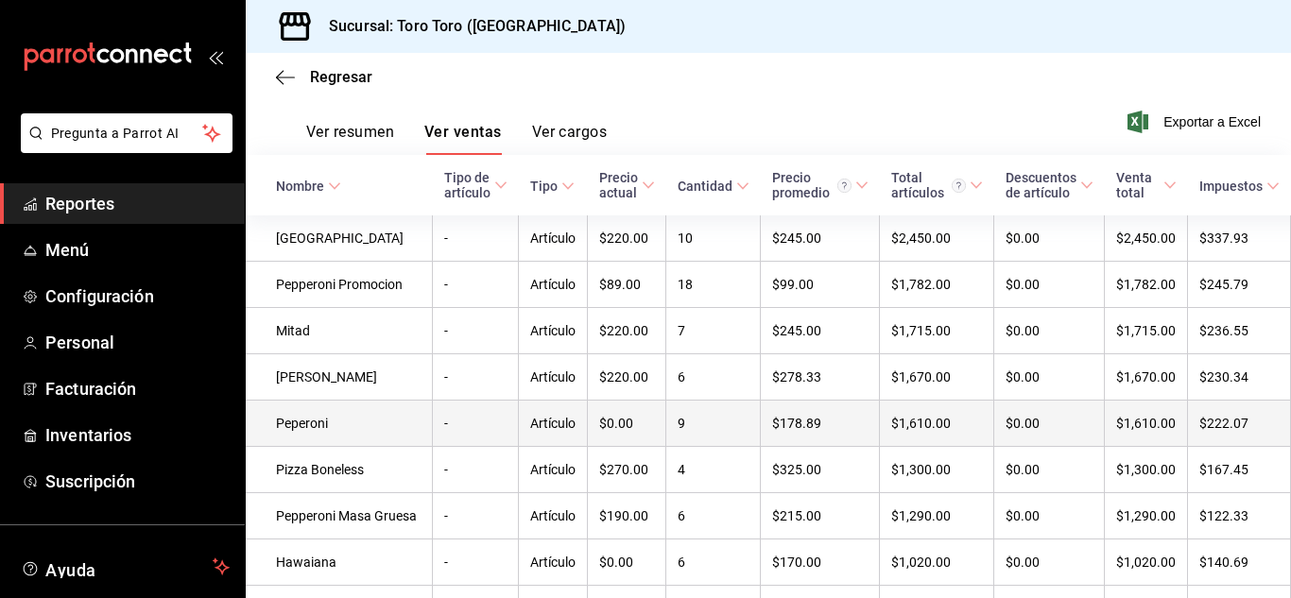
click at [317, 444] on td "Peperoni" at bounding box center [339, 424] width 187 height 46
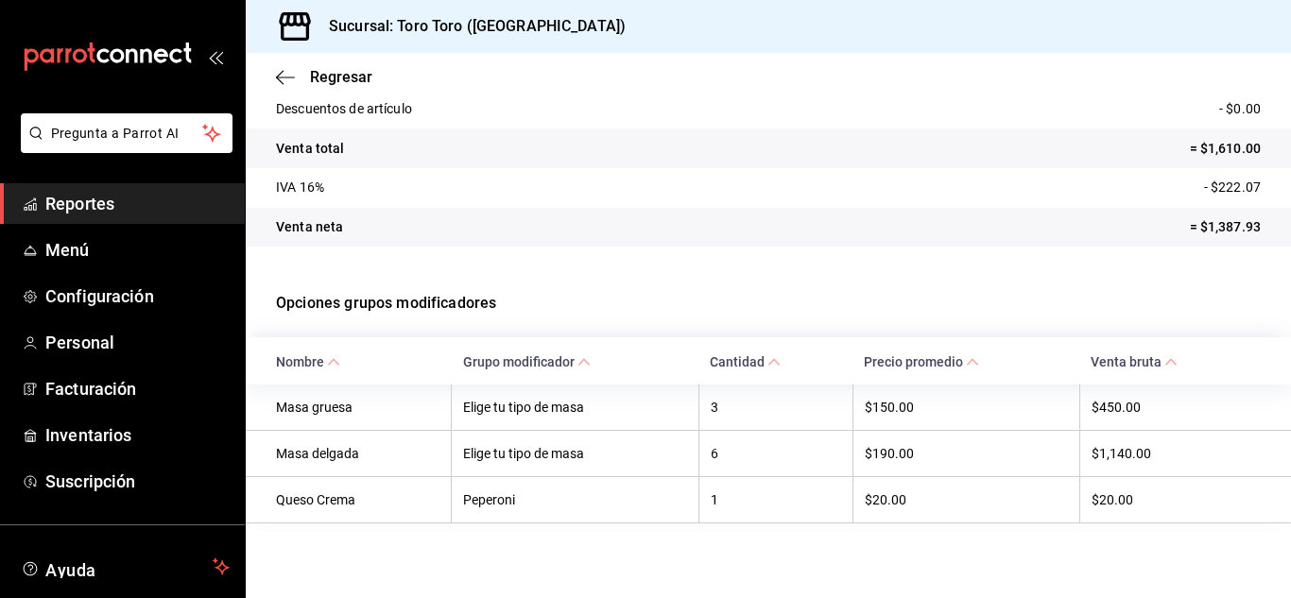
scroll to position [251, 0]
click at [98, 204] on span "Reportes" at bounding box center [137, 204] width 184 height 26
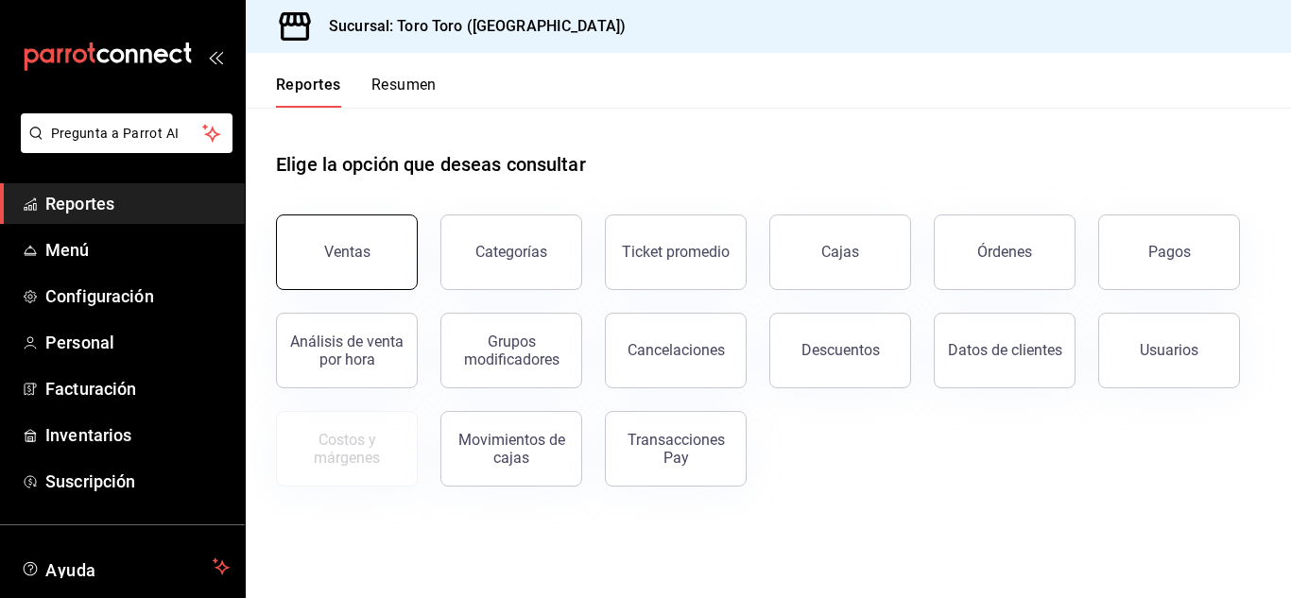
click at [348, 261] on button "Ventas" at bounding box center [347, 253] width 142 height 76
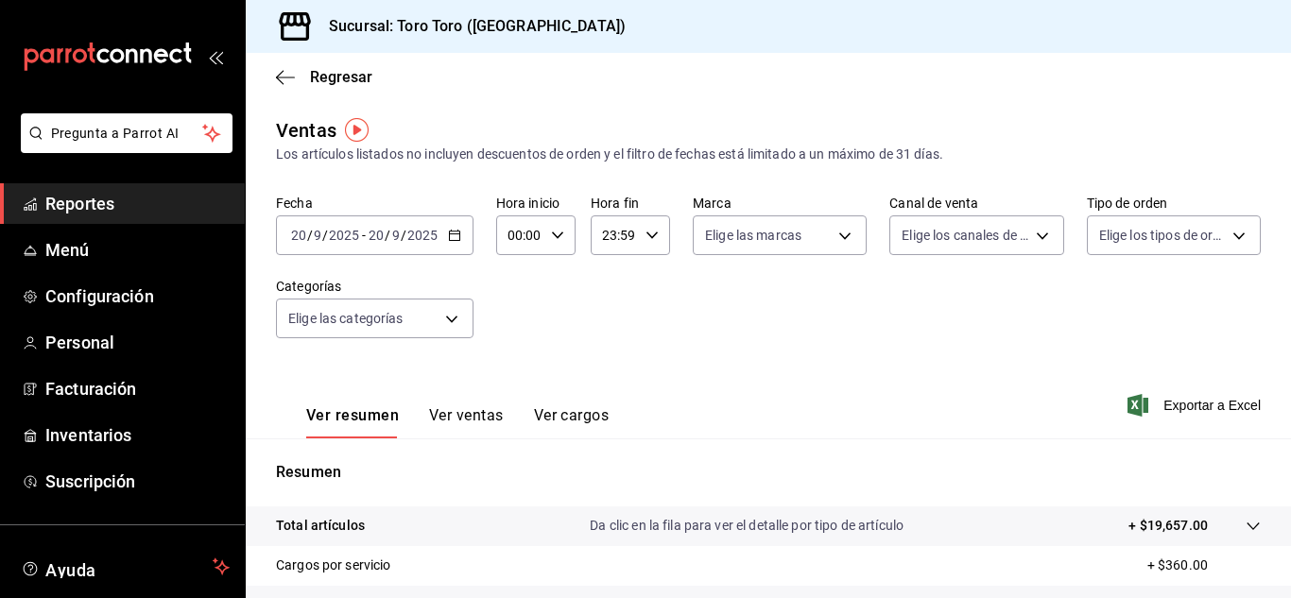
scroll to position [94, 0]
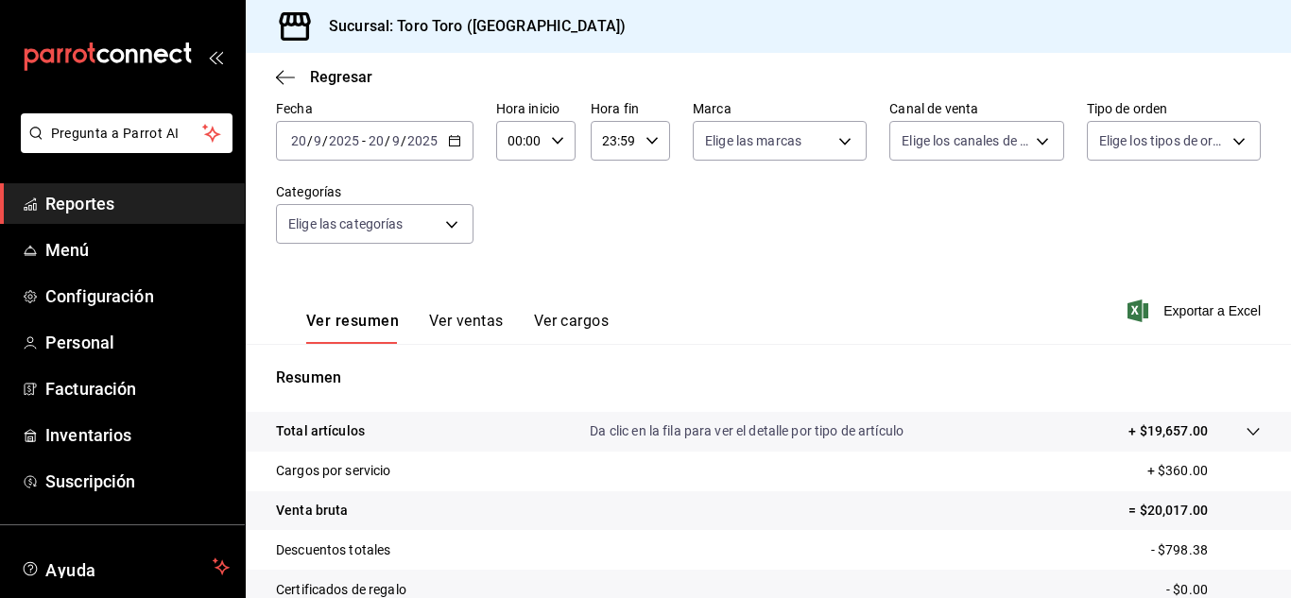
click at [474, 321] on button "Ver ventas" at bounding box center [466, 328] width 75 height 32
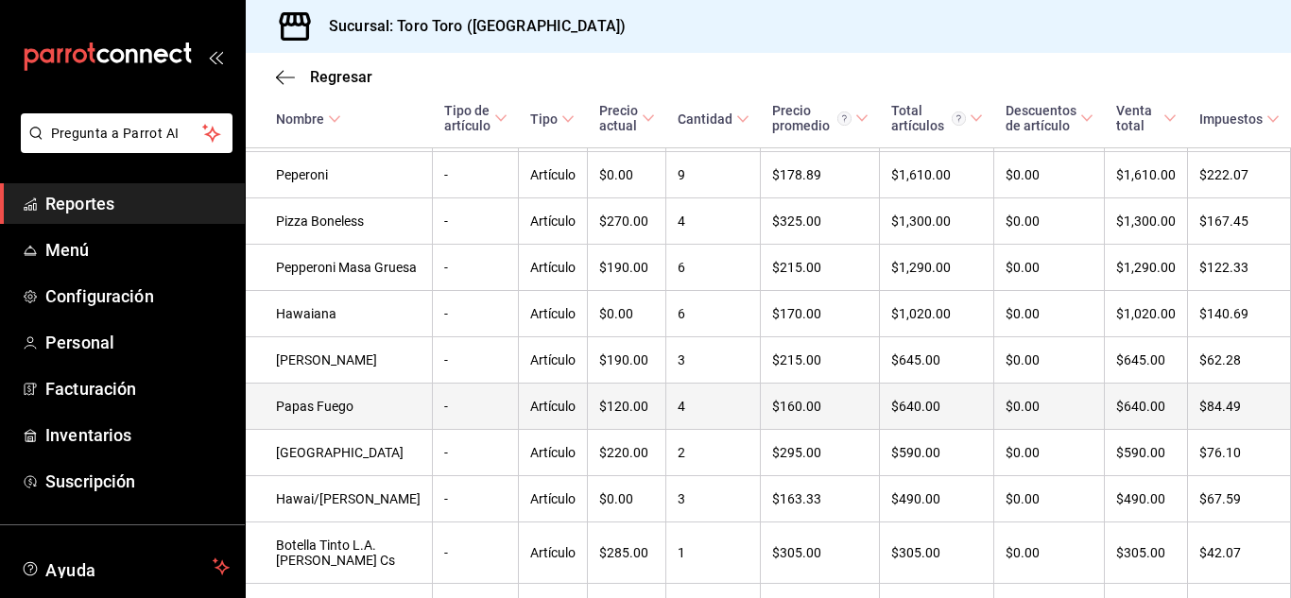
scroll to position [661, 0]
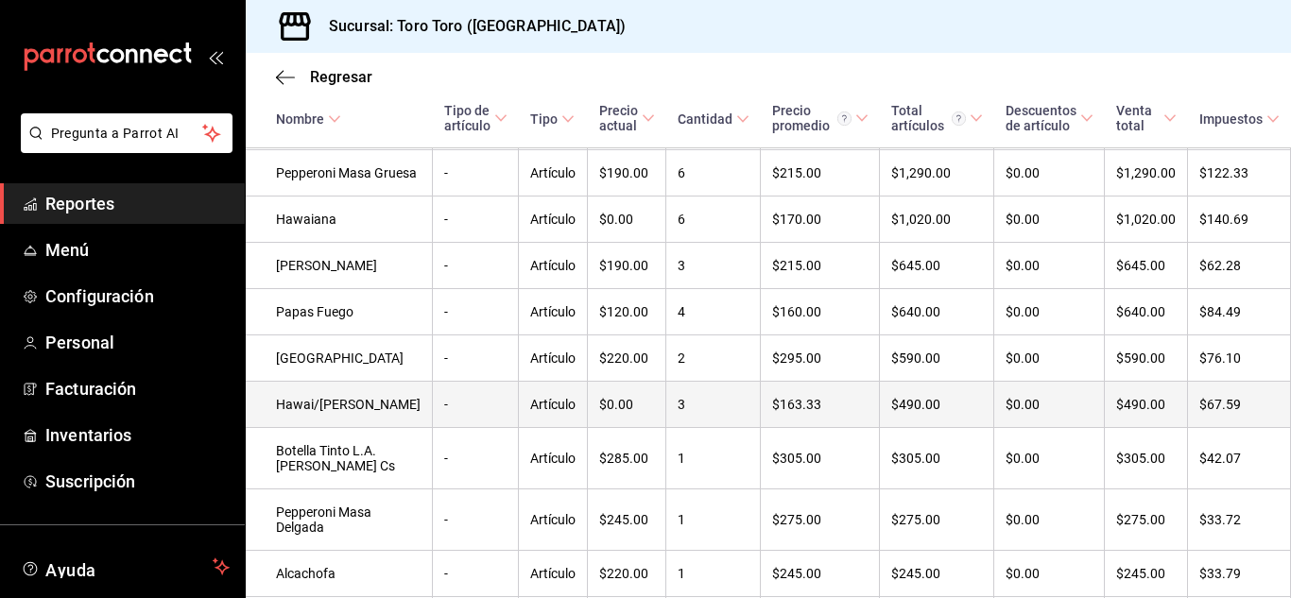
click at [328, 428] on td "Hawai/[PERSON_NAME]" at bounding box center [339, 405] width 187 height 46
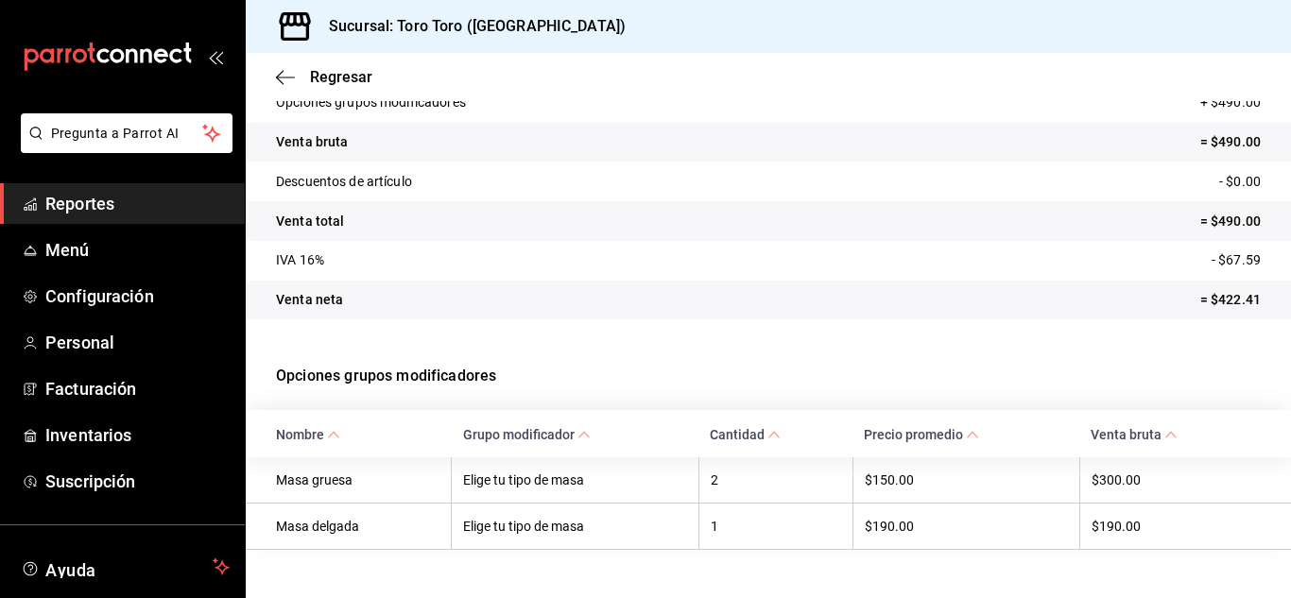
scroll to position [204, 0]
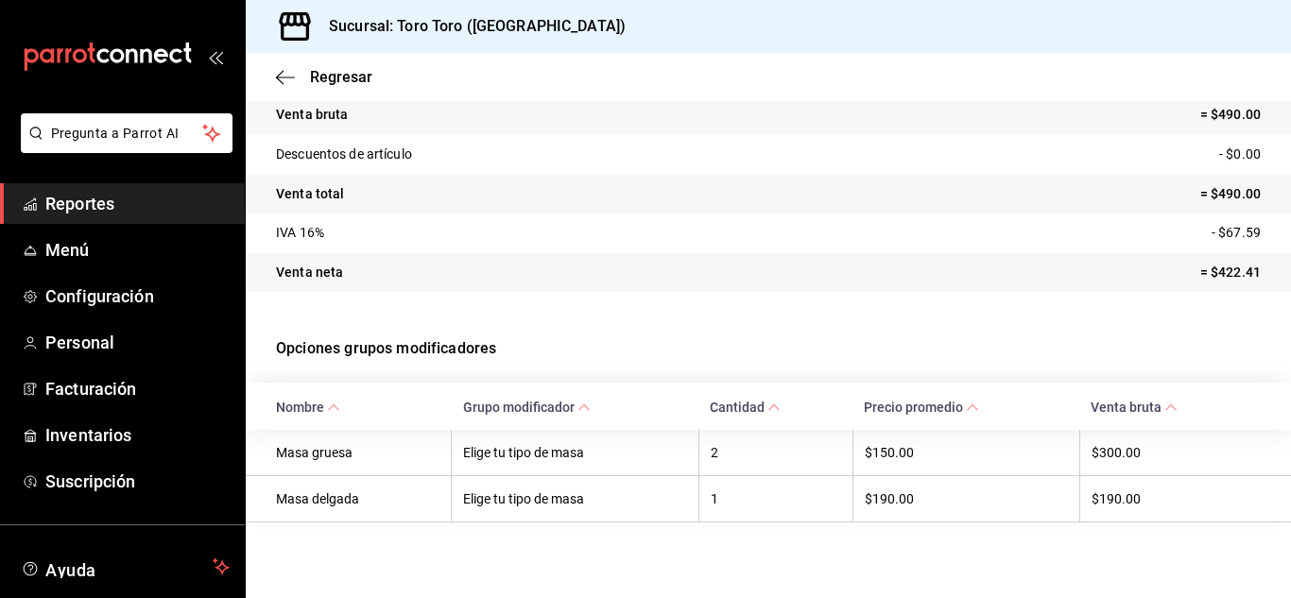
drag, startPoint x: 106, startPoint y: 203, endPoint x: 128, endPoint y: 209, distance: 22.5
click at [106, 203] on span "Reportes" at bounding box center [137, 204] width 184 height 26
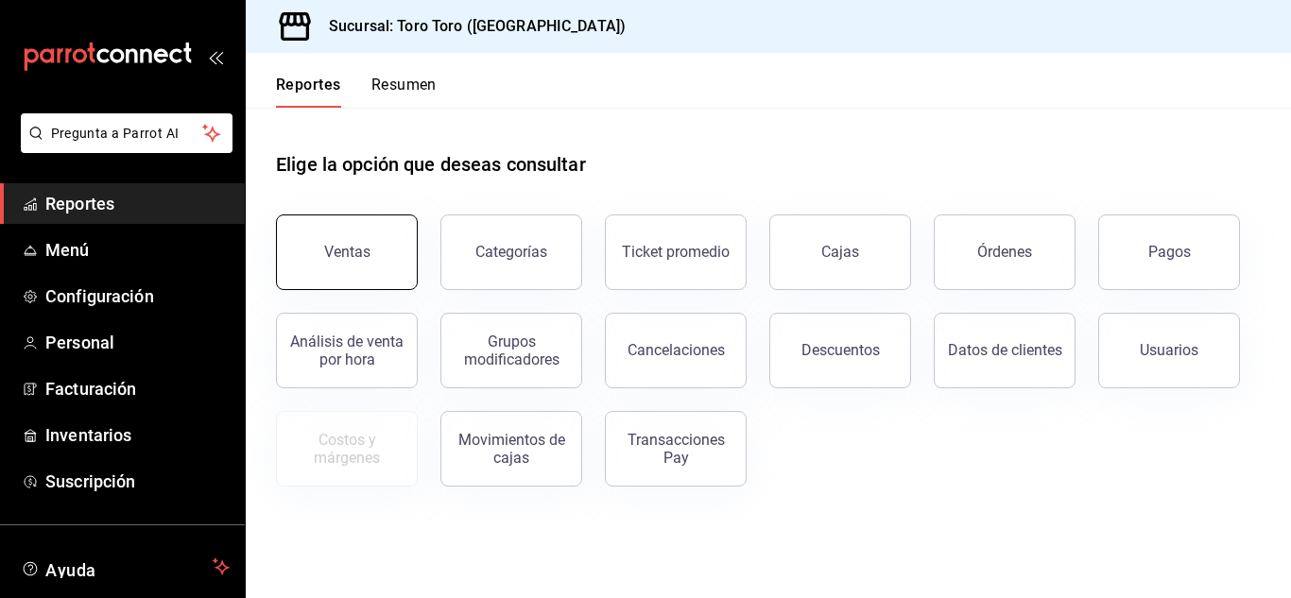
click at [347, 254] on div "Ventas" at bounding box center [347, 252] width 46 height 18
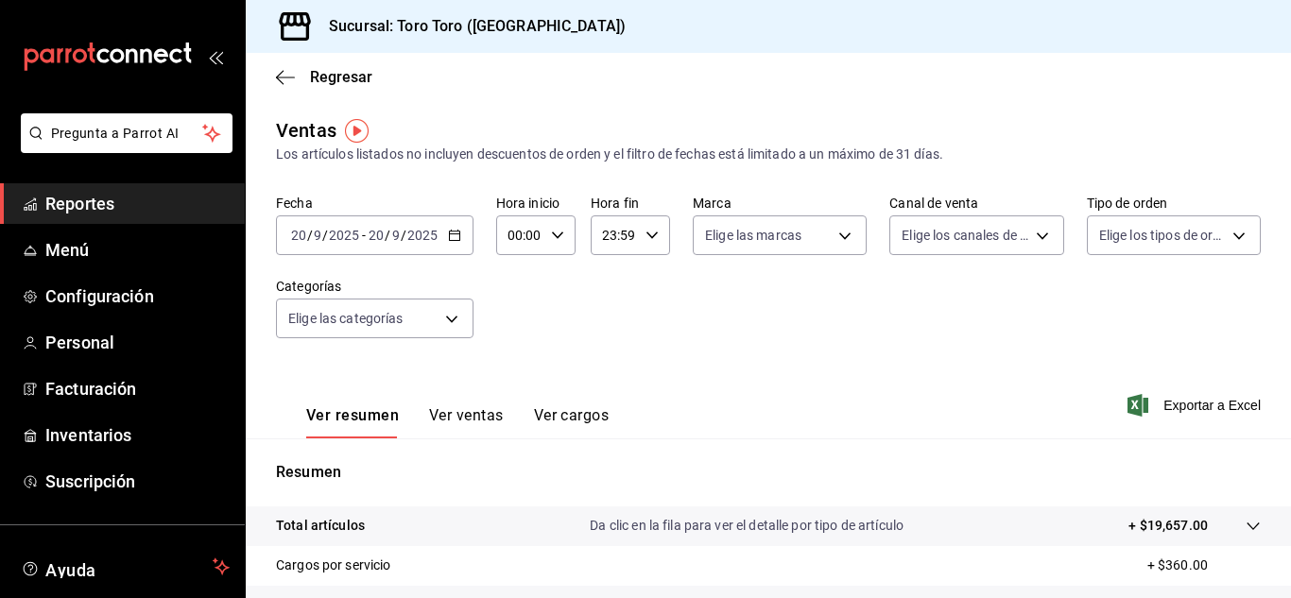
click at [466, 416] on button "Ver ventas" at bounding box center [466, 422] width 75 height 32
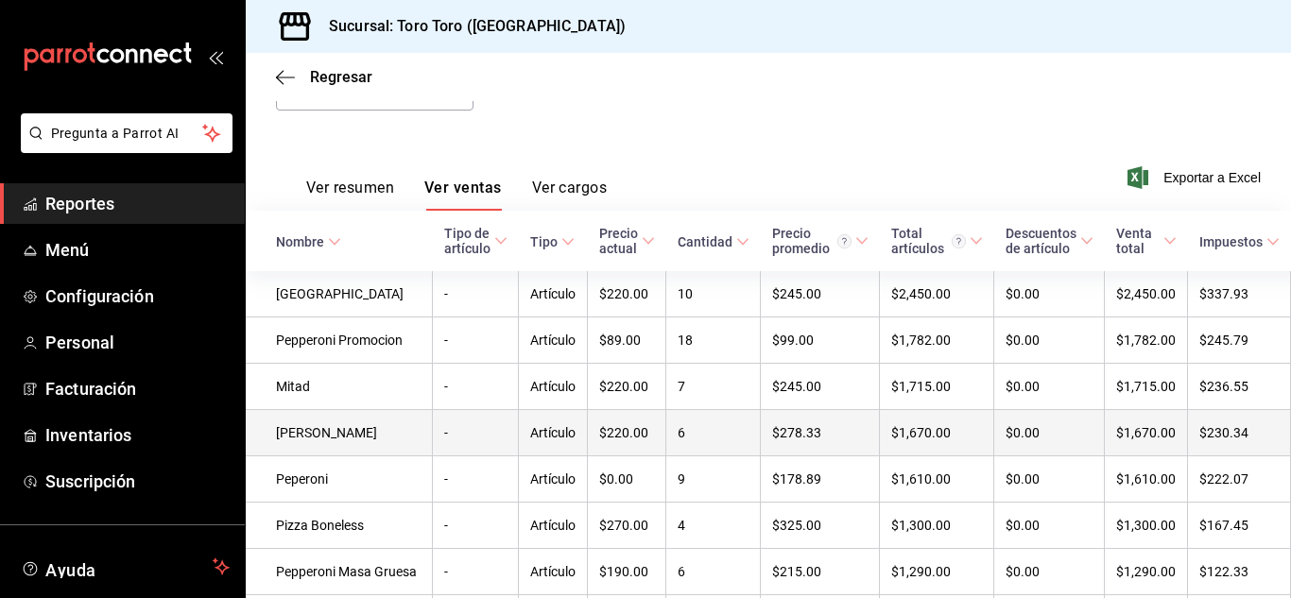
scroll to position [261, 0]
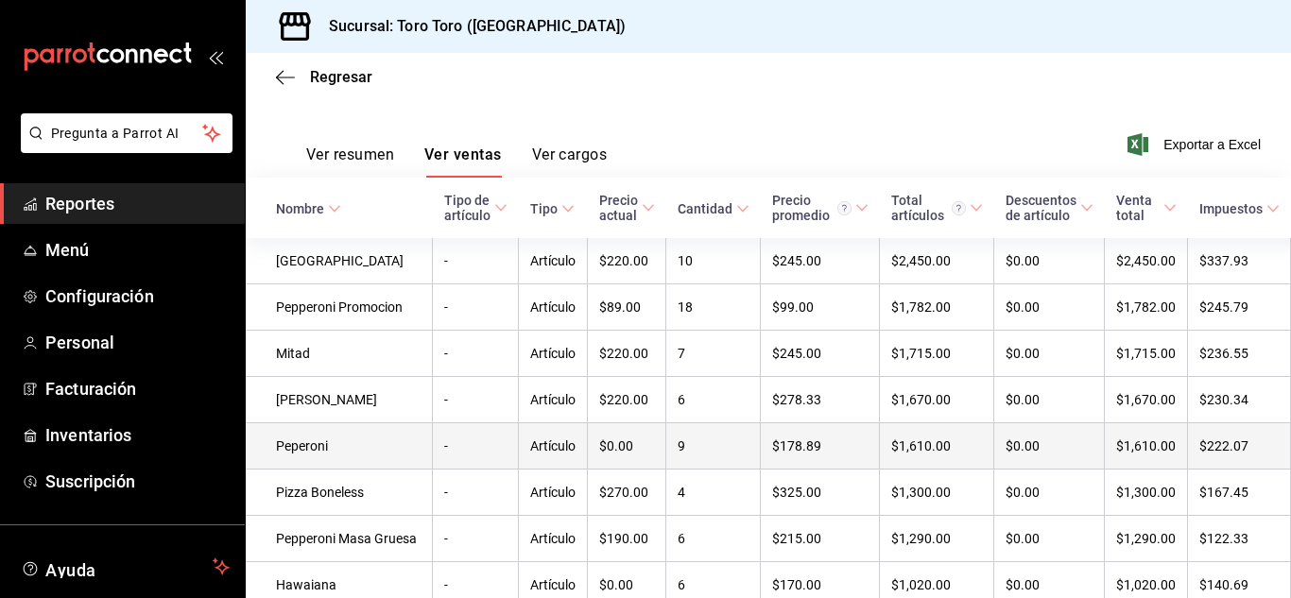
click at [310, 468] on td "Peperoni" at bounding box center [339, 446] width 187 height 46
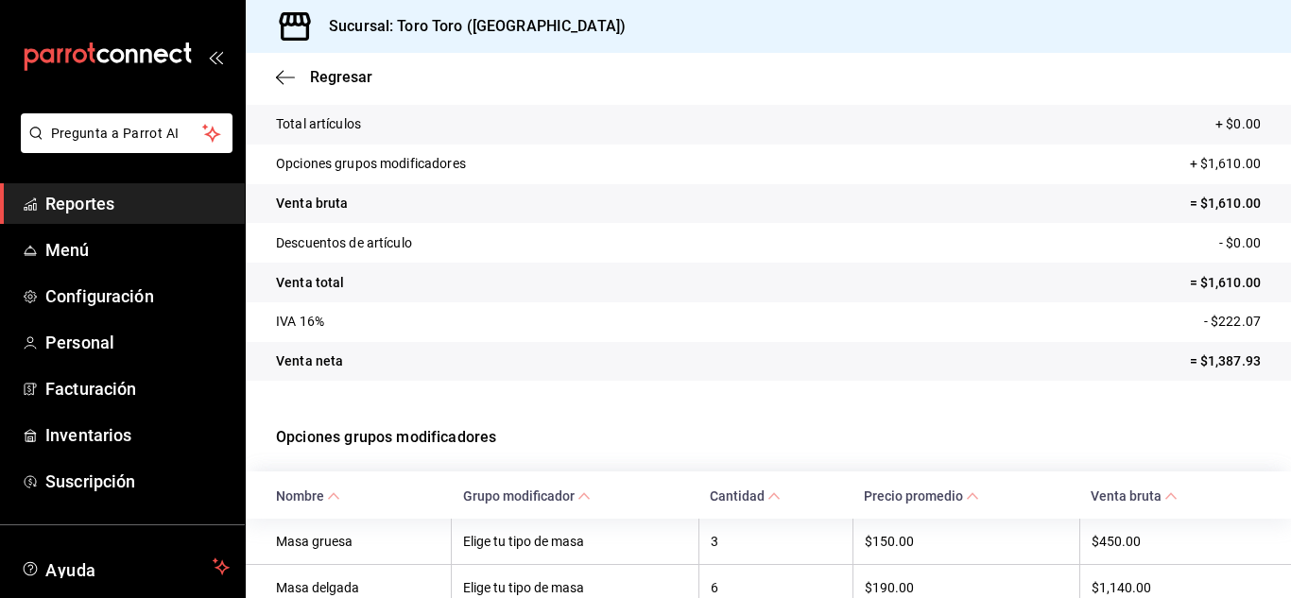
scroll to position [251, 0]
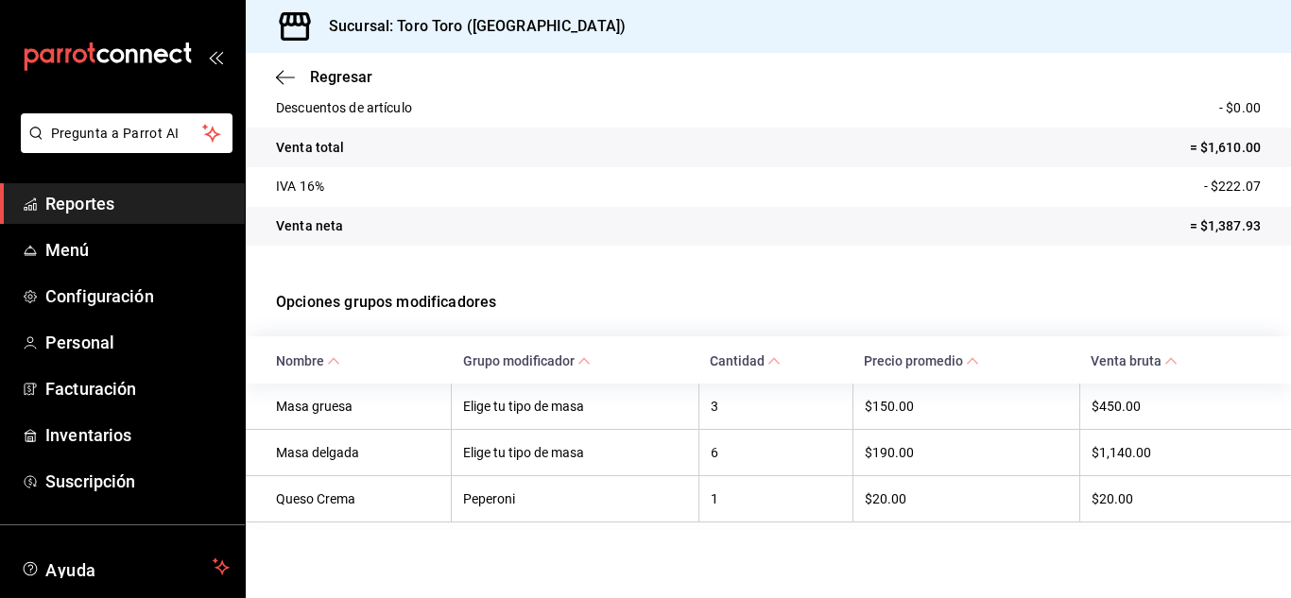
click at [96, 202] on span "Reportes" at bounding box center [137, 204] width 184 height 26
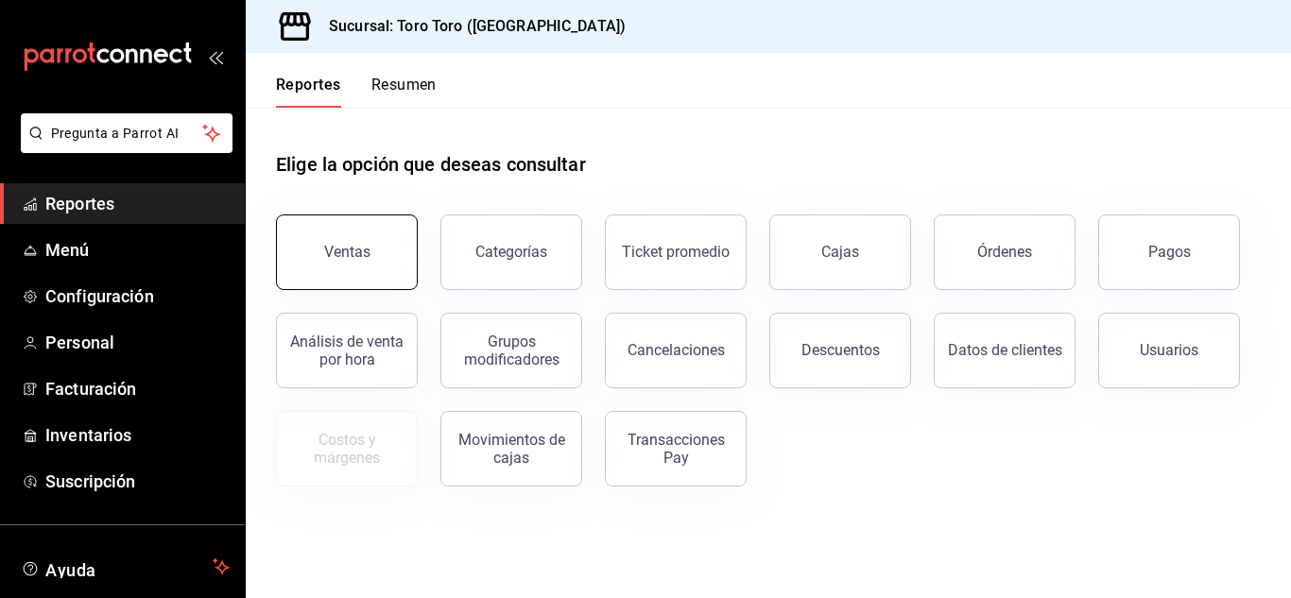
click at [382, 276] on button "Ventas" at bounding box center [347, 253] width 142 height 76
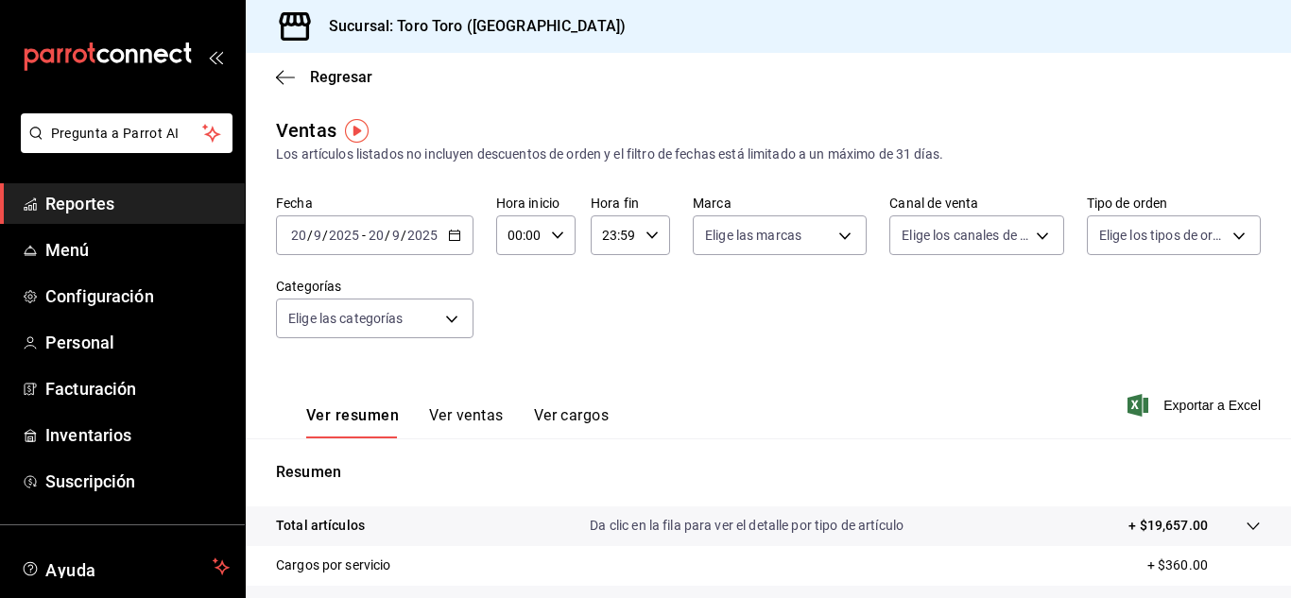
click at [468, 414] on button "Ver ventas" at bounding box center [466, 422] width 75 height 32
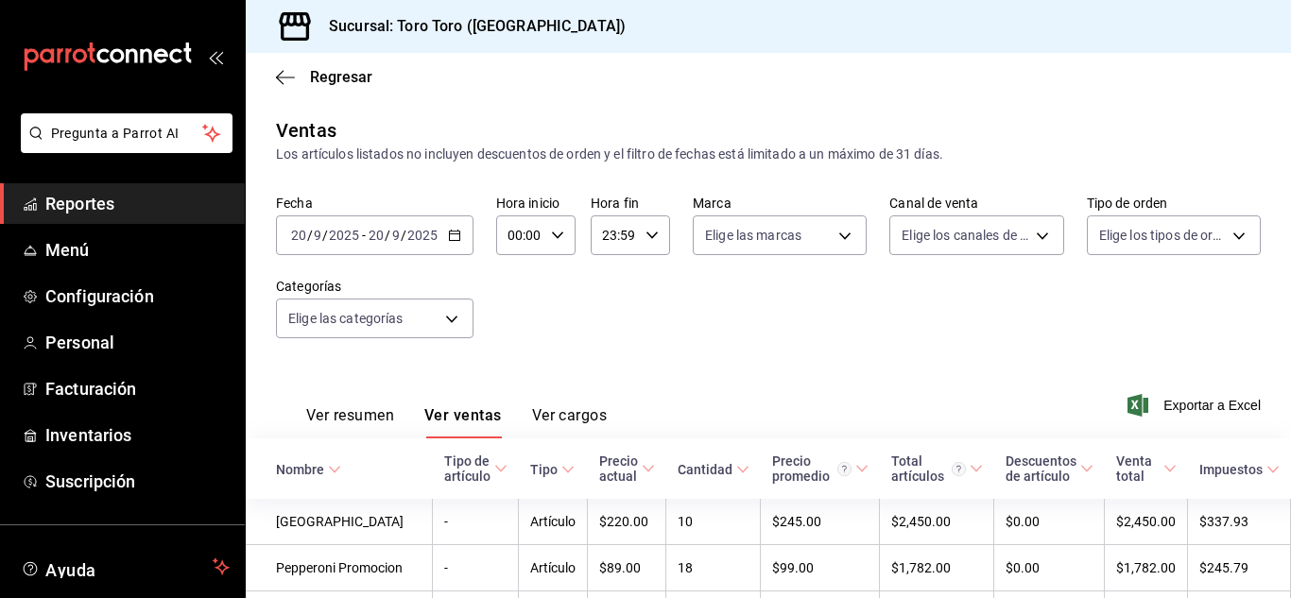
scroll to position [507, 0]
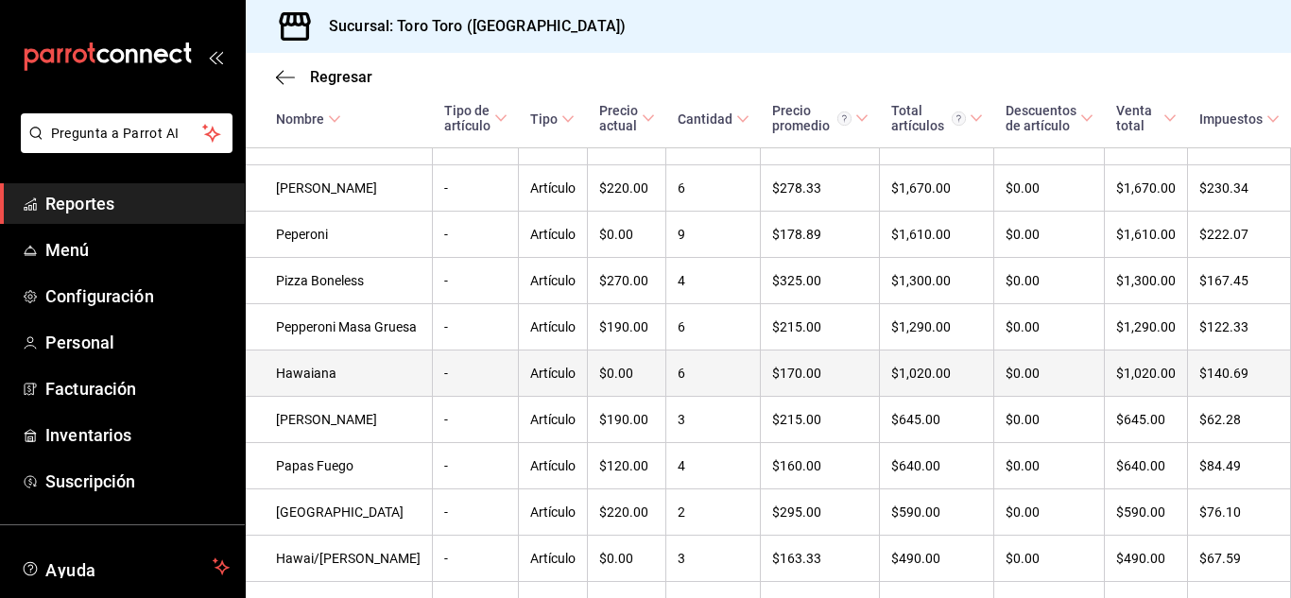
click at [314, 397] on td "Hawaiana" at bounding box center [339, 374] width 187 height 46
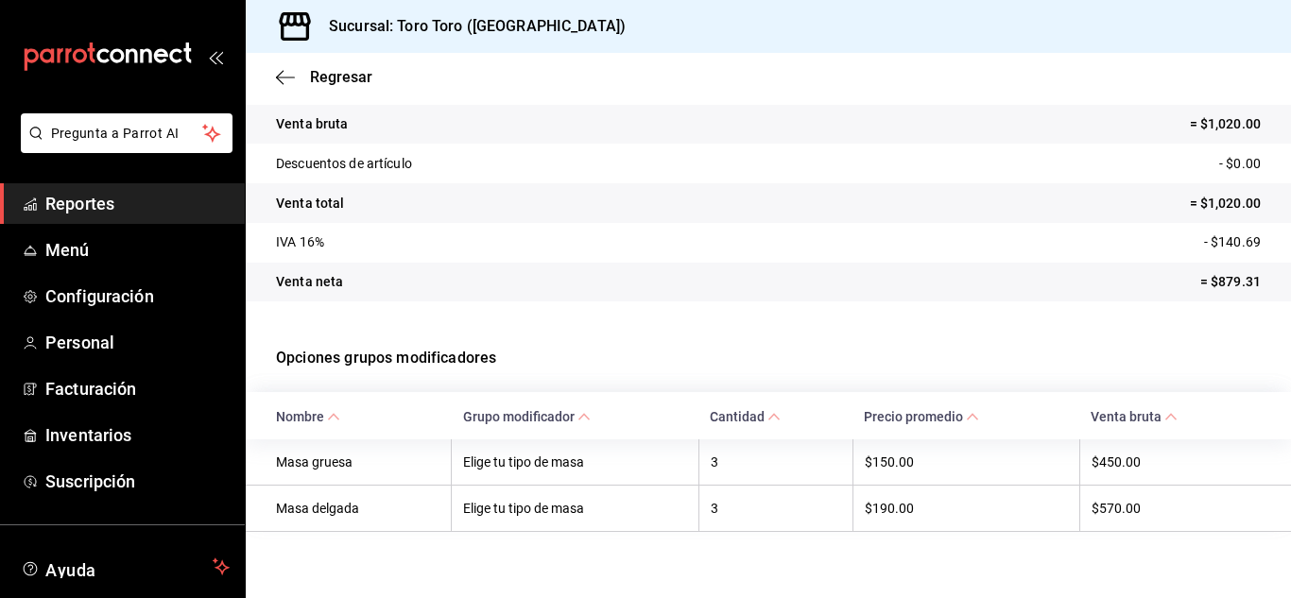
scroll to position [204, 0]
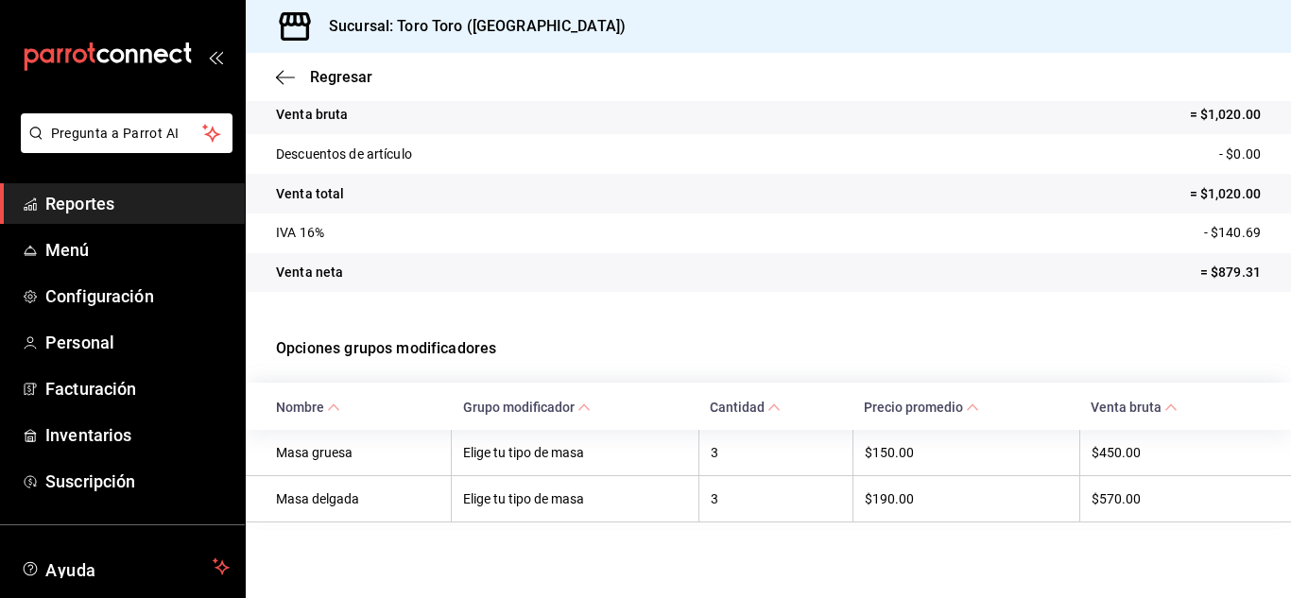
click at [89, 201] on span "Reportes" at bounding box center [137, 204] width 184 height 26
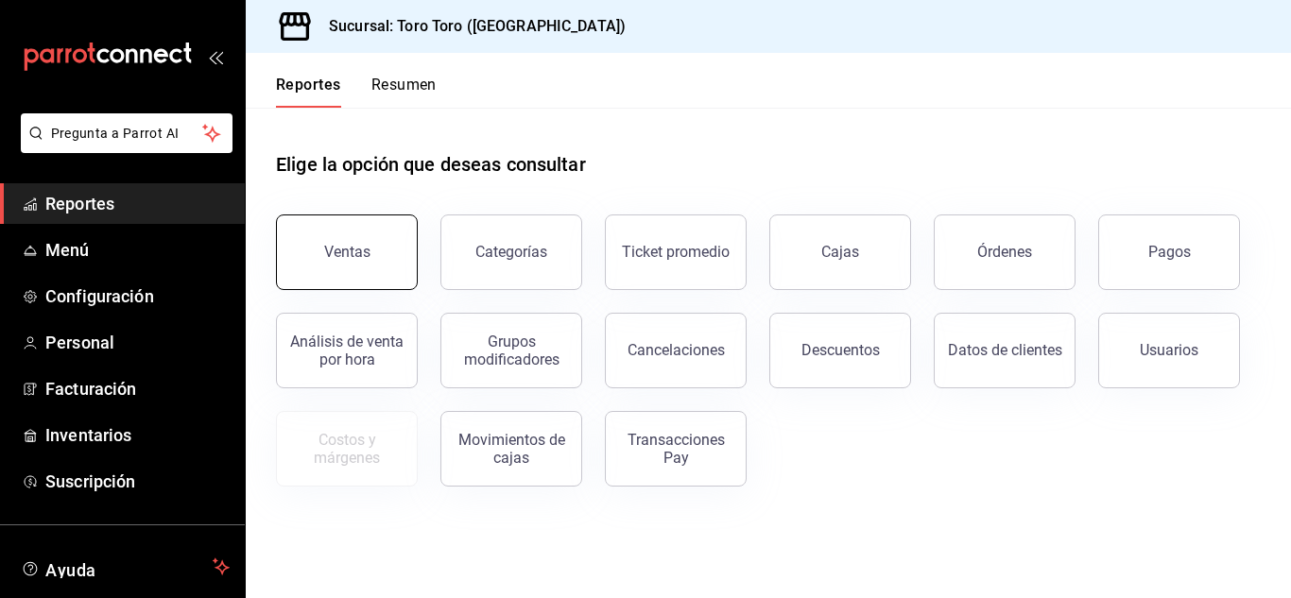
click at [347, 258] on div "Ventas" at bounding box center [347, 252] width 46 height 18
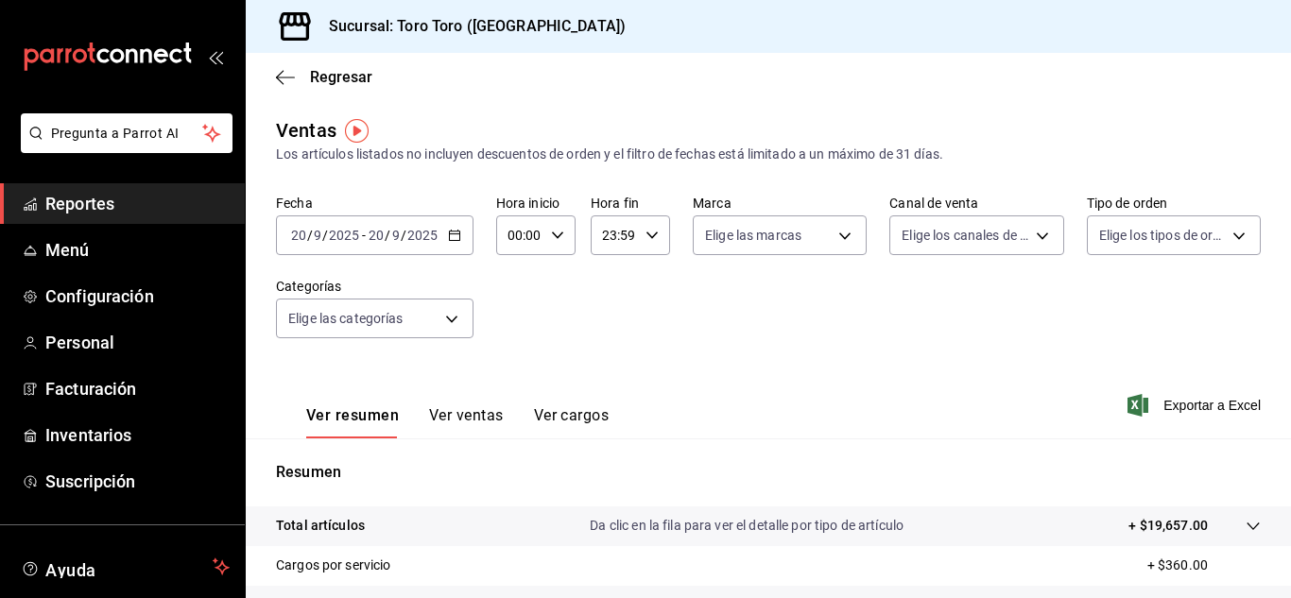
click at [469, 410] on button "Ver ventas" at bounding box center [466, 422] width 75 height 32
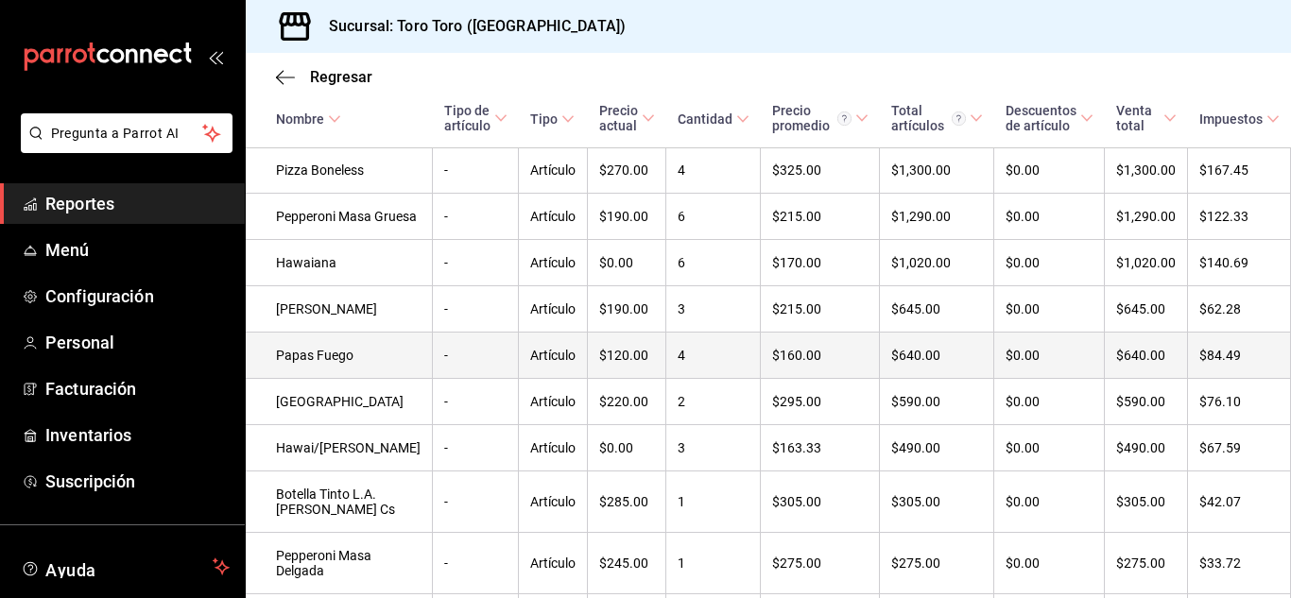
scroll to position [661, 0]
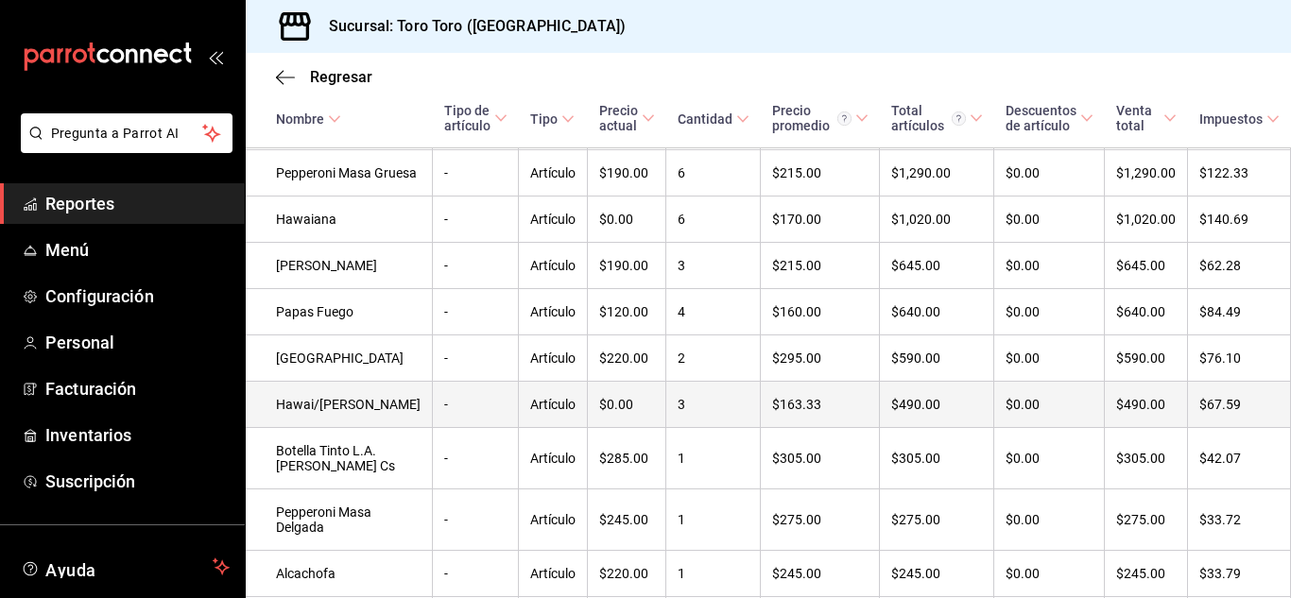
click at [325, 428] on td "Hawai/[PERSON_NAME]" at bounding box center [339, 405] width 187 height 46
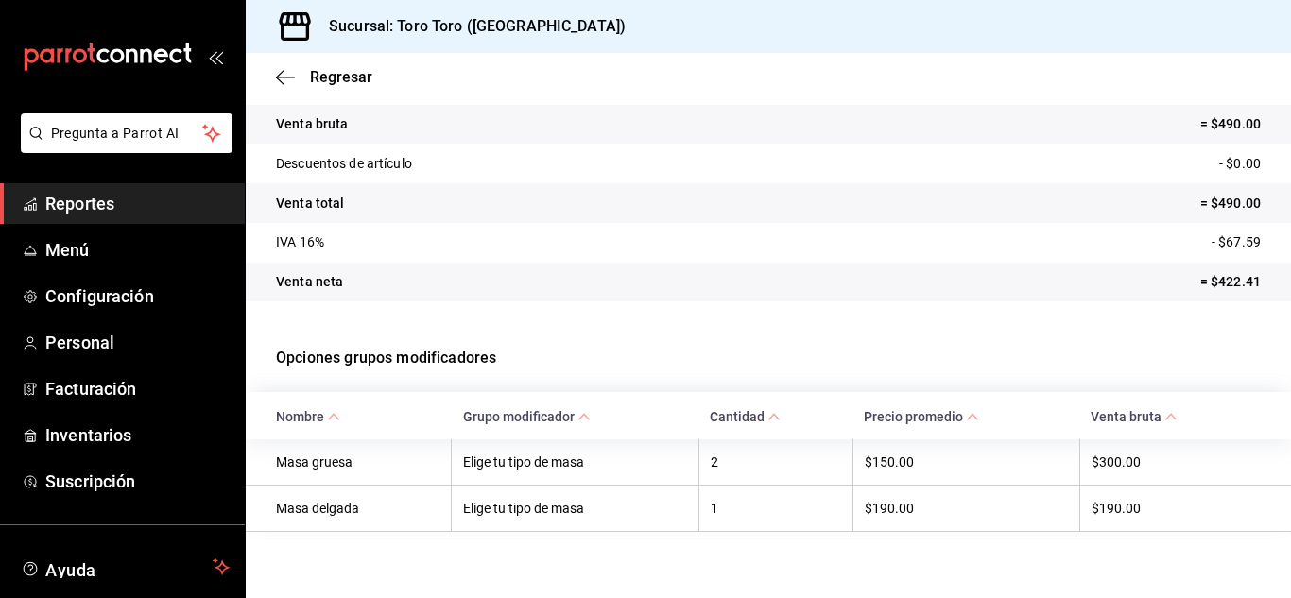
scroll to position [204, 0]
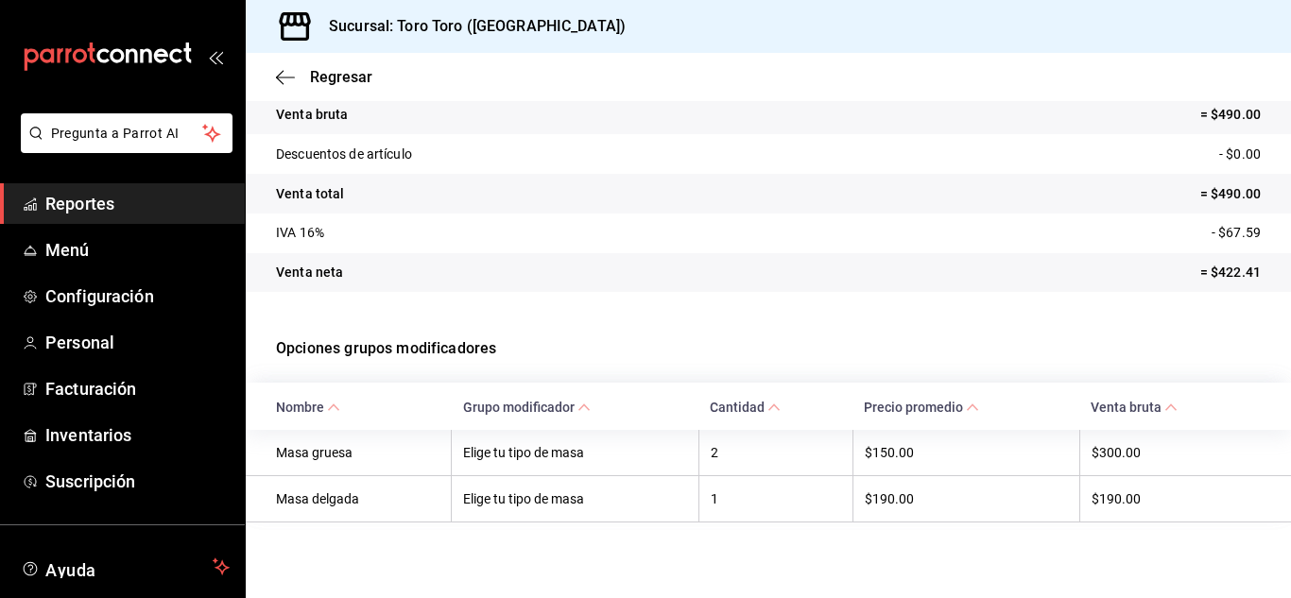
click at [107, 205] on span "Reportes" at bounding box center [137, 204] width 184 height 26
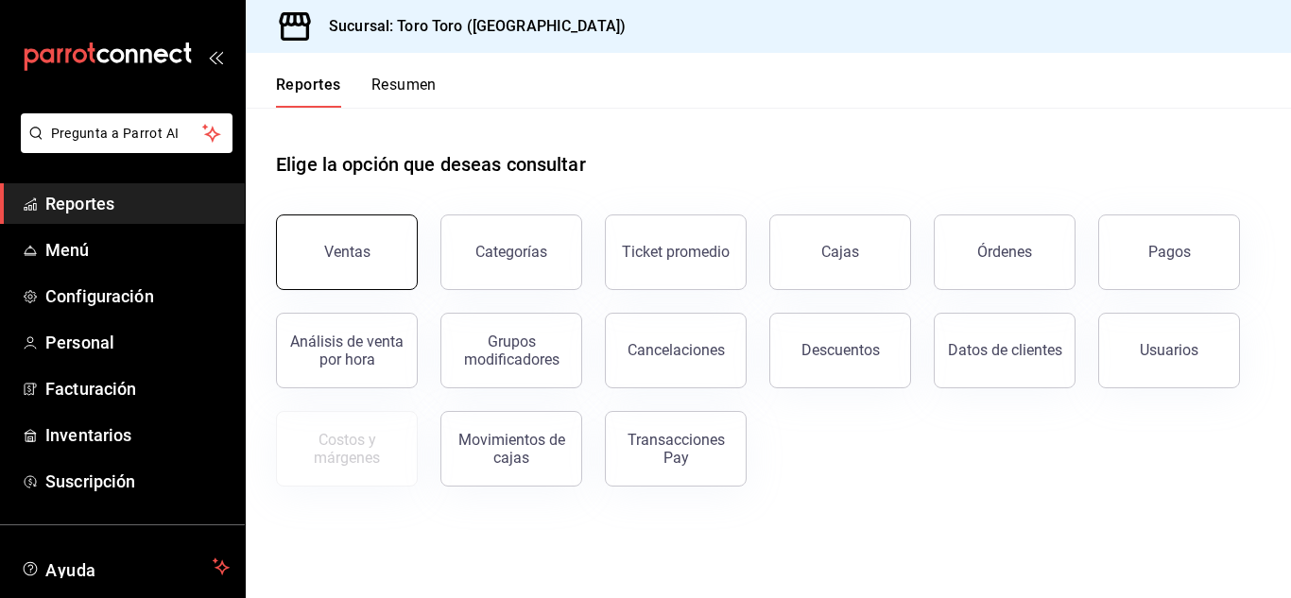
click at [353, 255] on div "Ventas" at bounding box center [347, 252] width 46 height 18
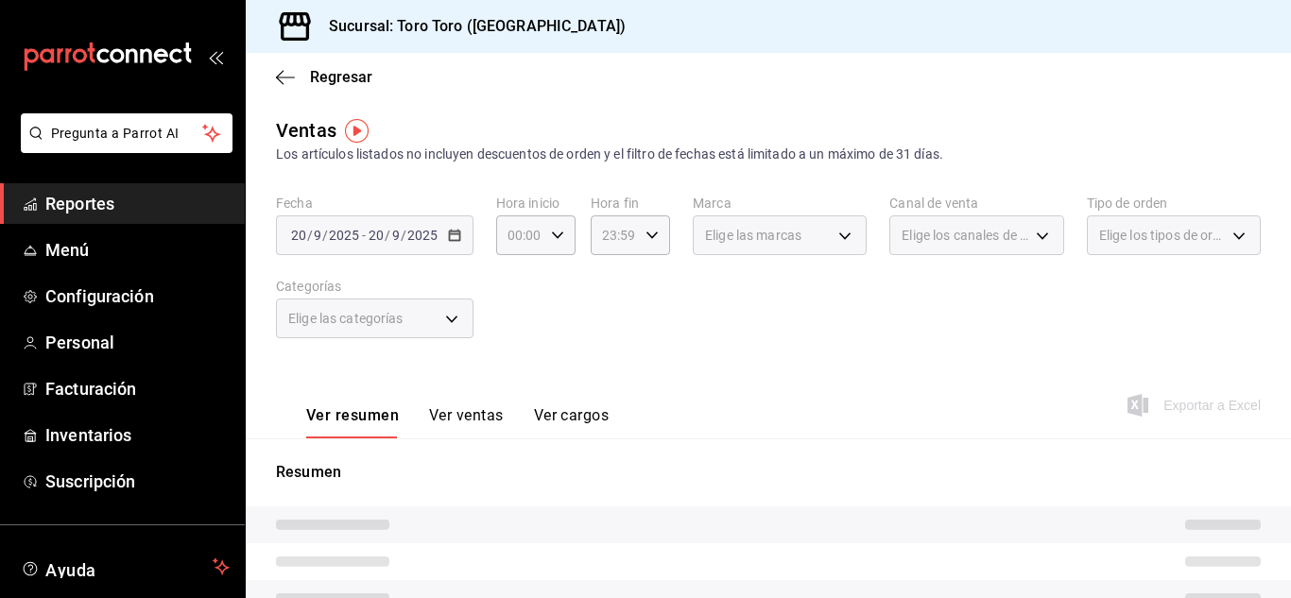
click at [462, 412] on button "Ver ventas" at bounding box center [466, 422] width 75 height 32
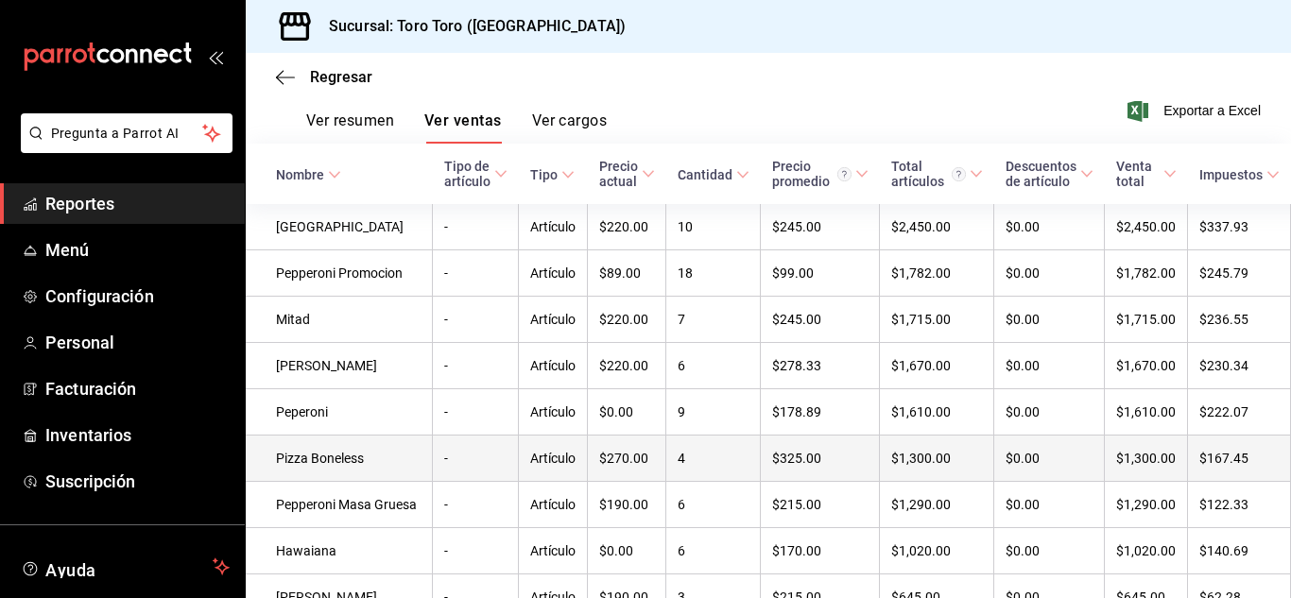
scroll to position [261, 0]
